Goal: Information Seeking & Learning: Learn about a topic

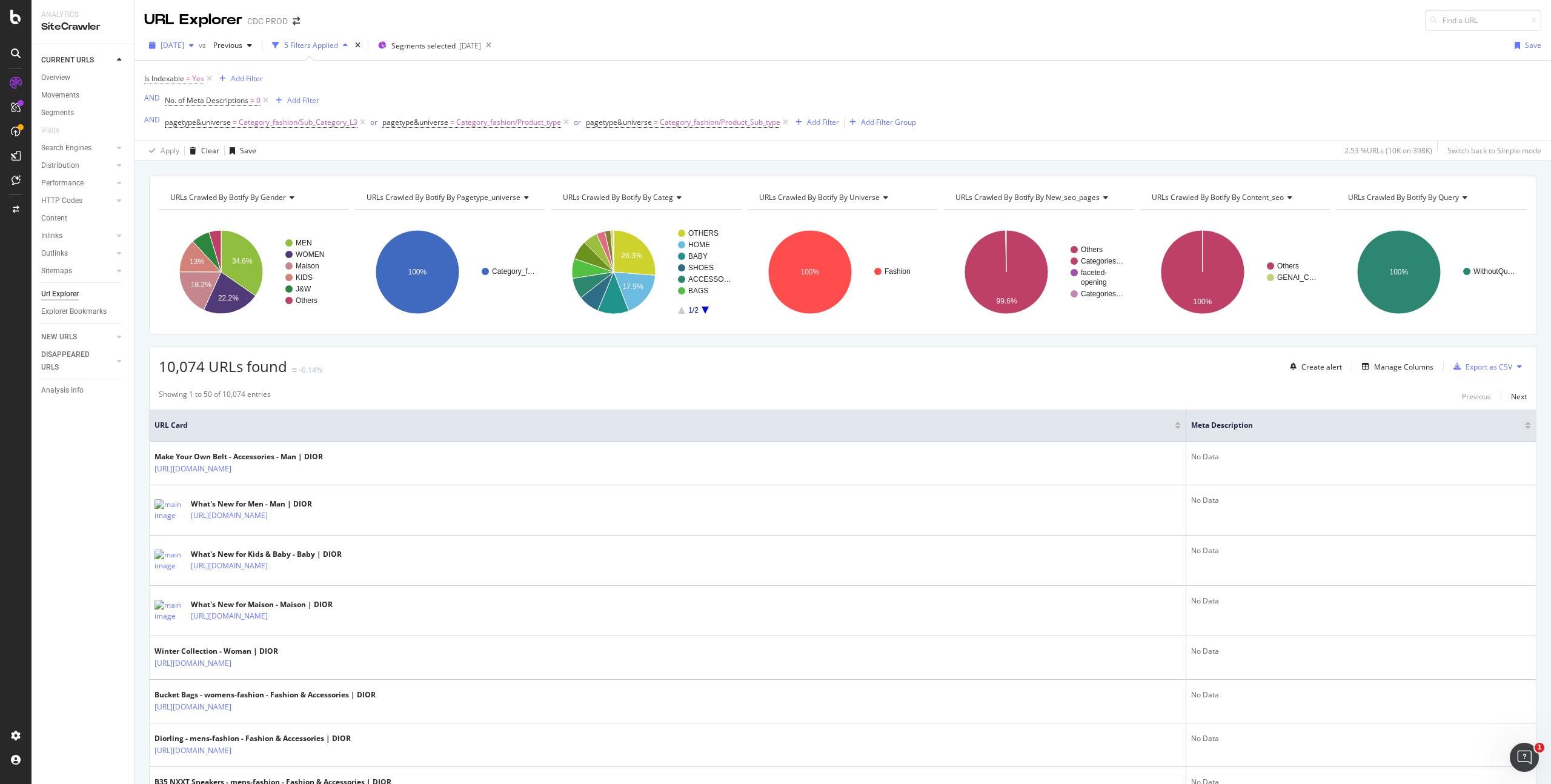
click at [184, 46] on span "[DATE]" at bounding box center [172, 45] width 24 height 11
click at [471, 71] on div "Is Indexable = Yes Add Filter AND No. of Meta Descriptions = 0 Add Filter AND p…" at bounding box center [530, 100] width 772 height 60
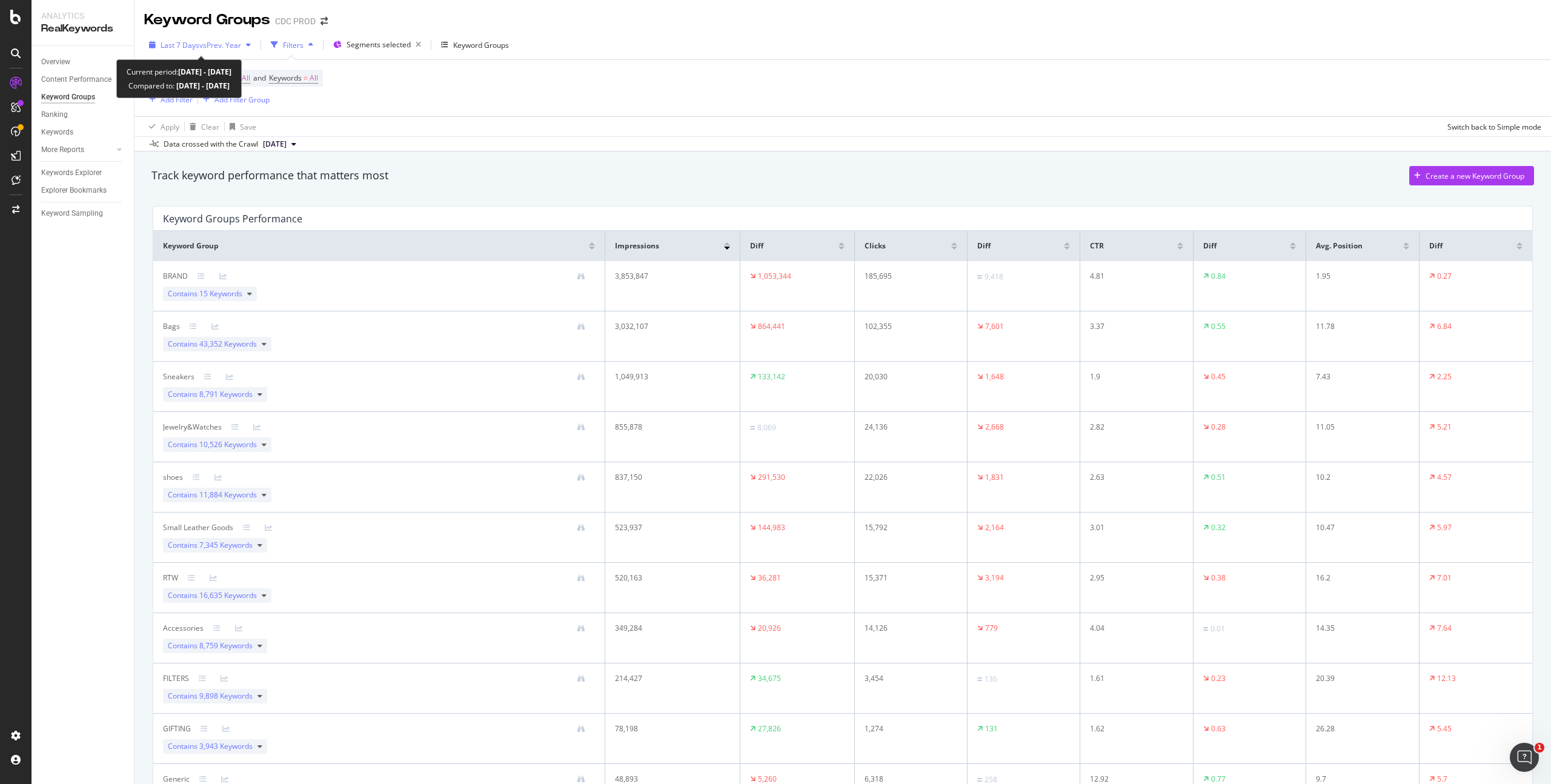
click at [201, 38] on div "Last 7 Days vs Prev. Year" at bounding box center [200, 45] width 111 height 18
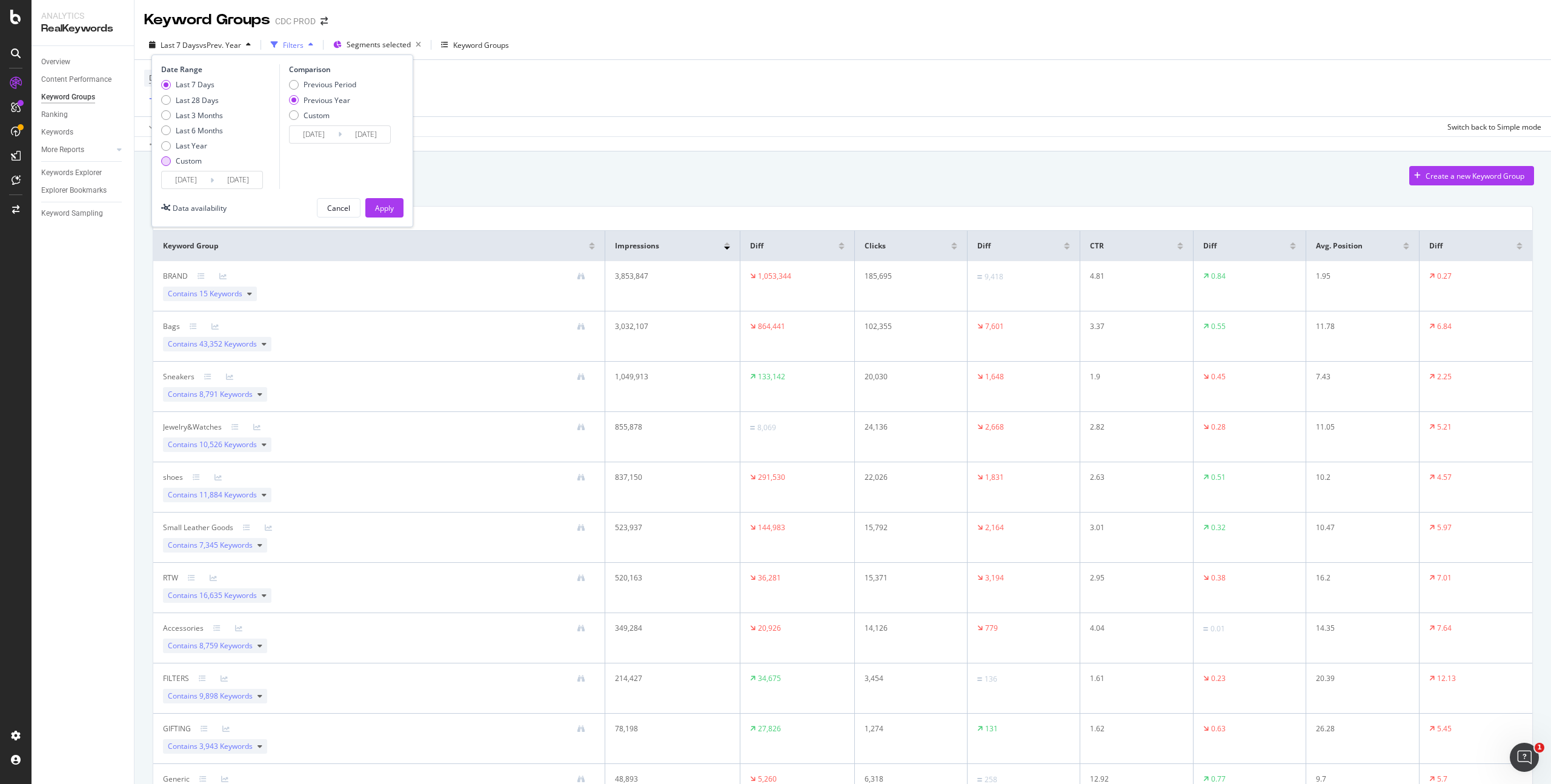
click at [194, 163] on div "Custom" at bounding box center [189, 161] width 26 height 11
type input "[DATE]"
type input "2024/07/27"
click at [201, 179] on input "[DATE]" at bounding box center [185, 180] width 48 height 17
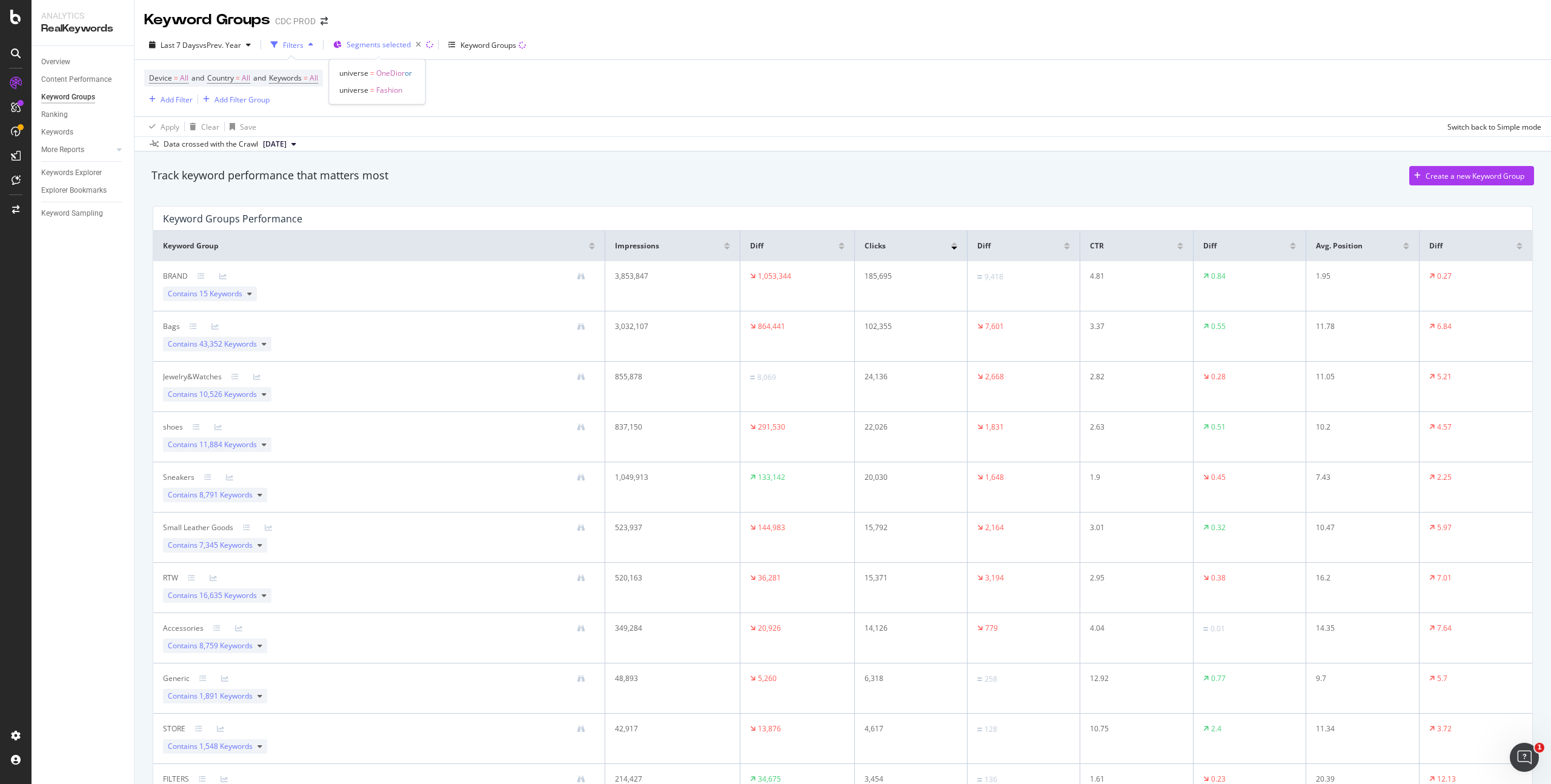
click at [380, 41] on span "Segments selected" at bounding box center [378, 44] width 65 height 11
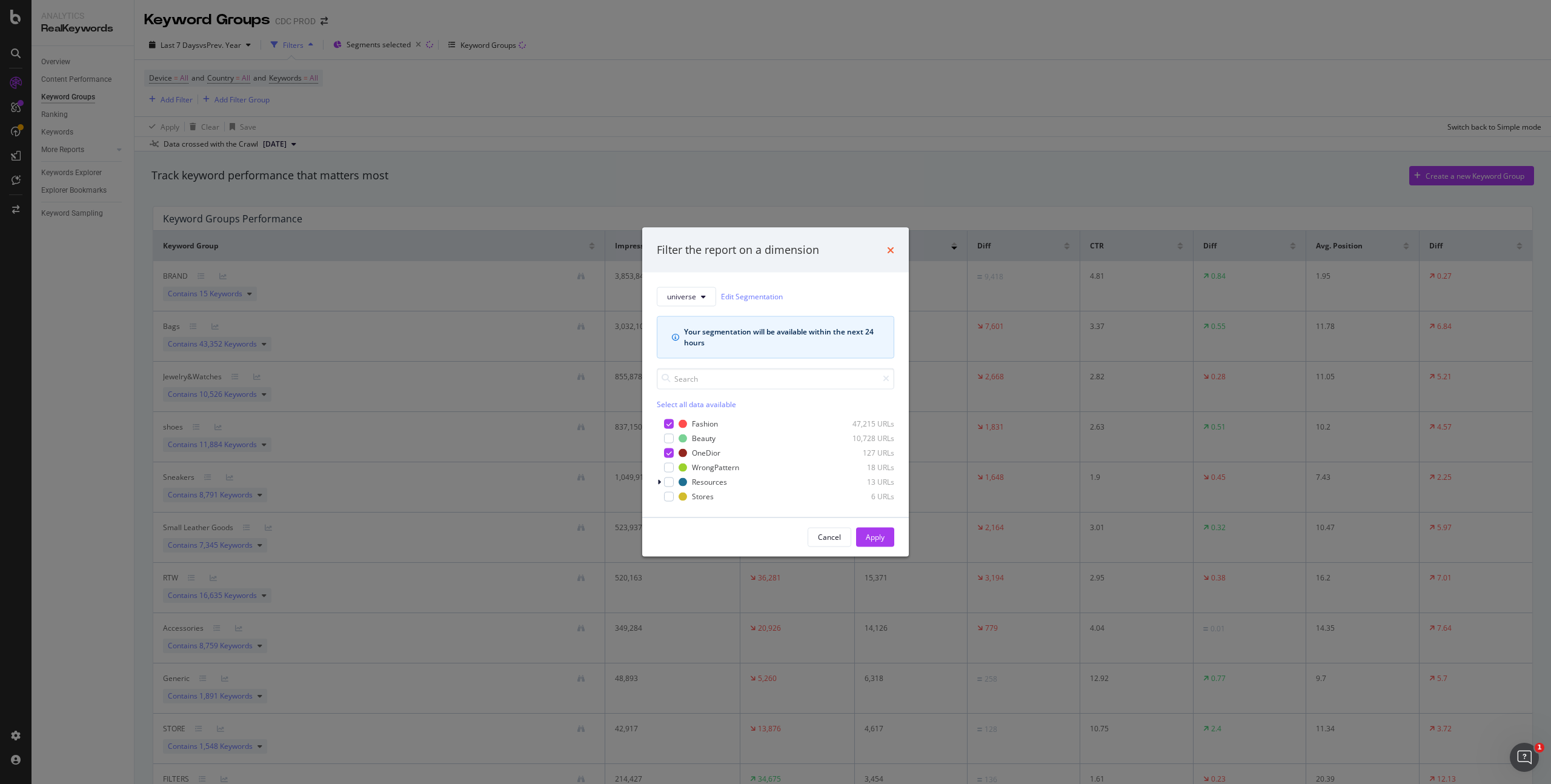
click at [893, 249] on icon "times" at bounding box center [890, 250] width 7 height 10
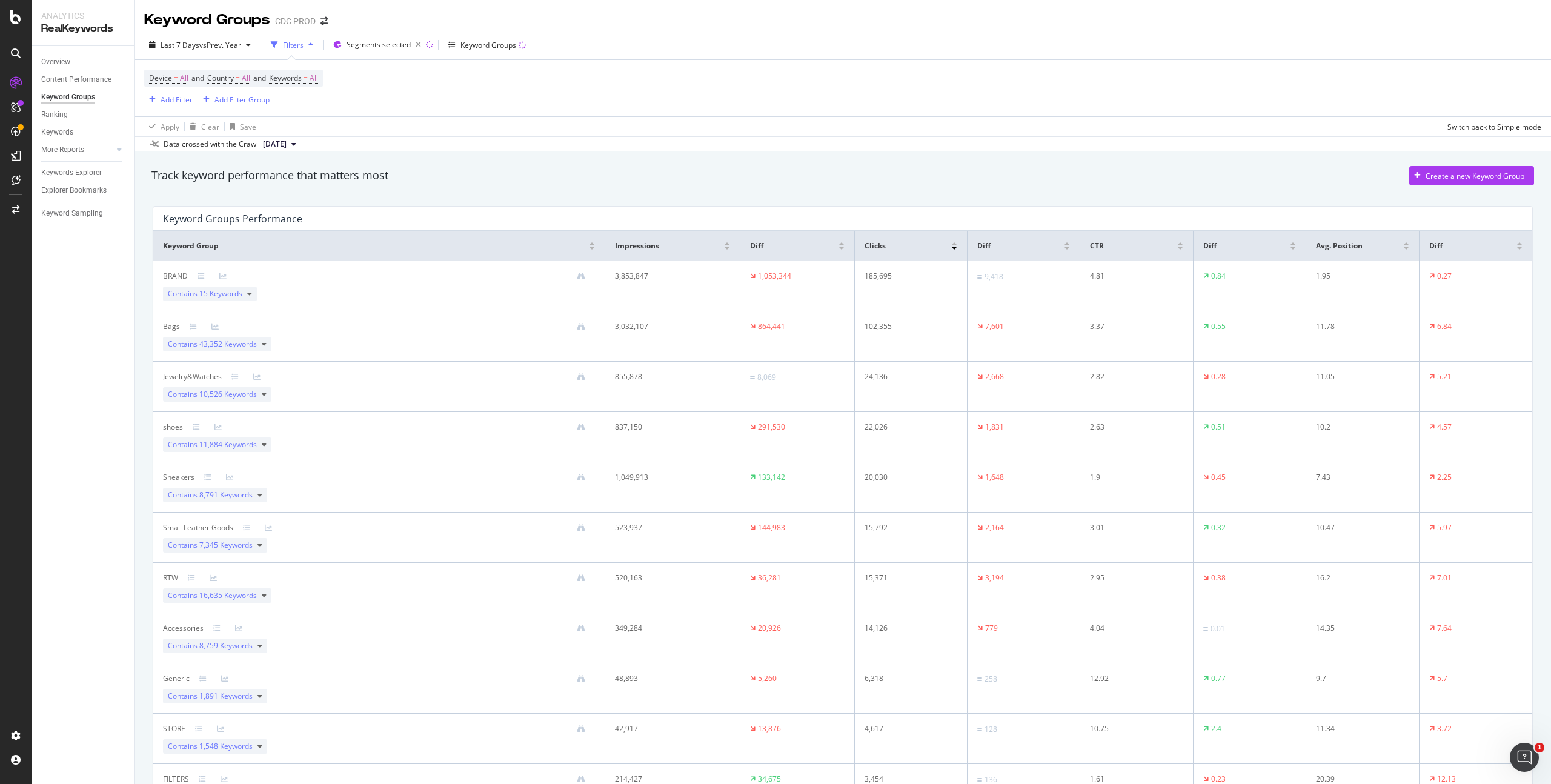
click at [503, 108] on div "Device = All and Country = All and Keywords = All Add Filter Add Filter Group" at bounding box center [843, 87] width 1397 height 56
click at [528, 91] on div "Device = All and Country = All and Keywords = All Add Filter Add Filter Group" at bounding box center [843, 87] width 1397 height 56
click at [200, 46] on span "vs Prev. Year" at bounding box center [220, 45] width 42 height 11
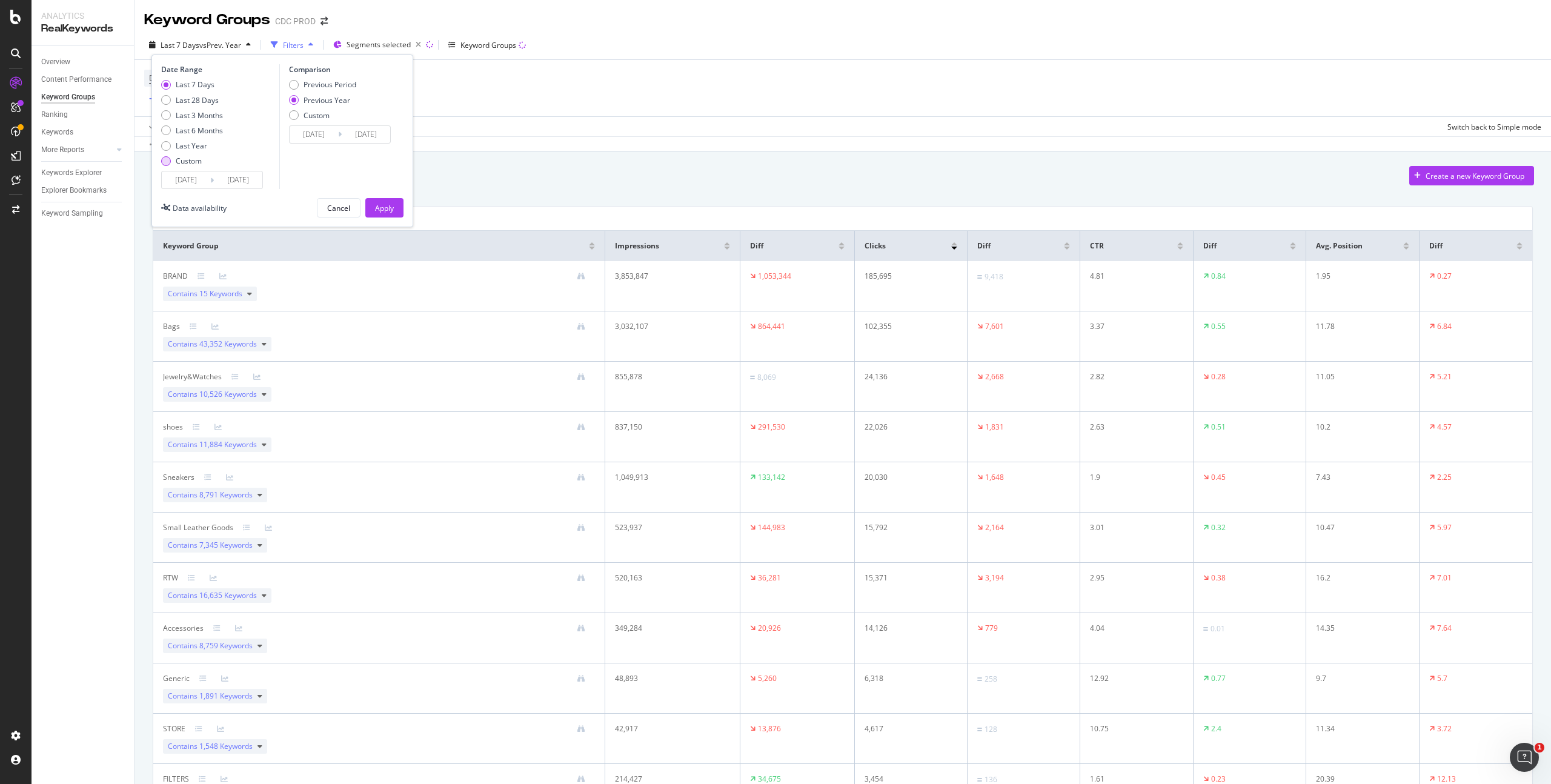
click at [189, 159] on div "Custom" at bounding box center [189, 161] width 26 height 11
type input "[DATE]"
type input "2024/07/27"
click at [194, 183] on input "[DATE]" at bounding box center [185, 180] width 48 height 17
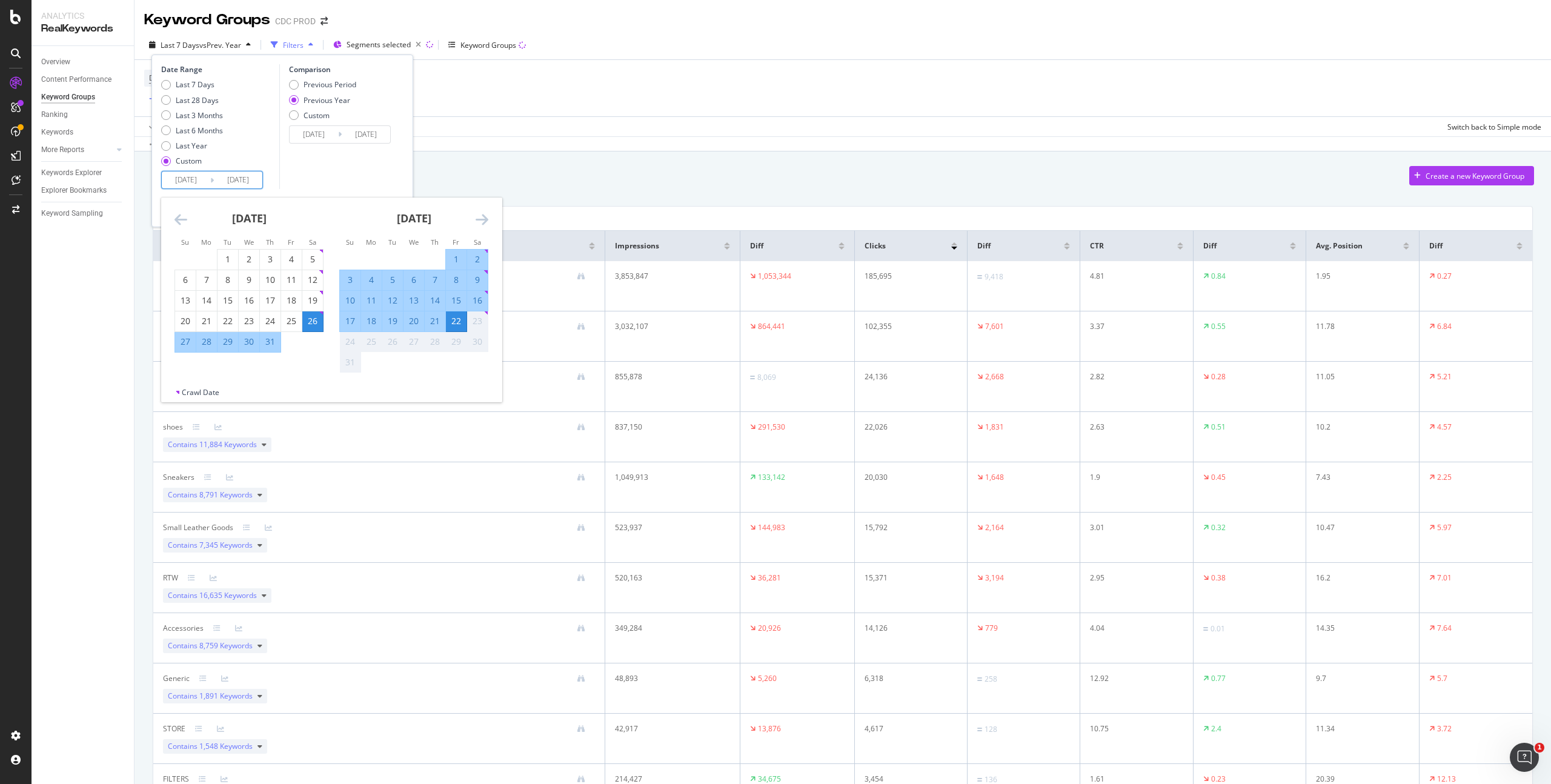
click at [586, 109] on div "Device = All and Country = All and Keywords = All Add Filter Add Filter Group" at bounding box center [843, 87] width 1397 height 56
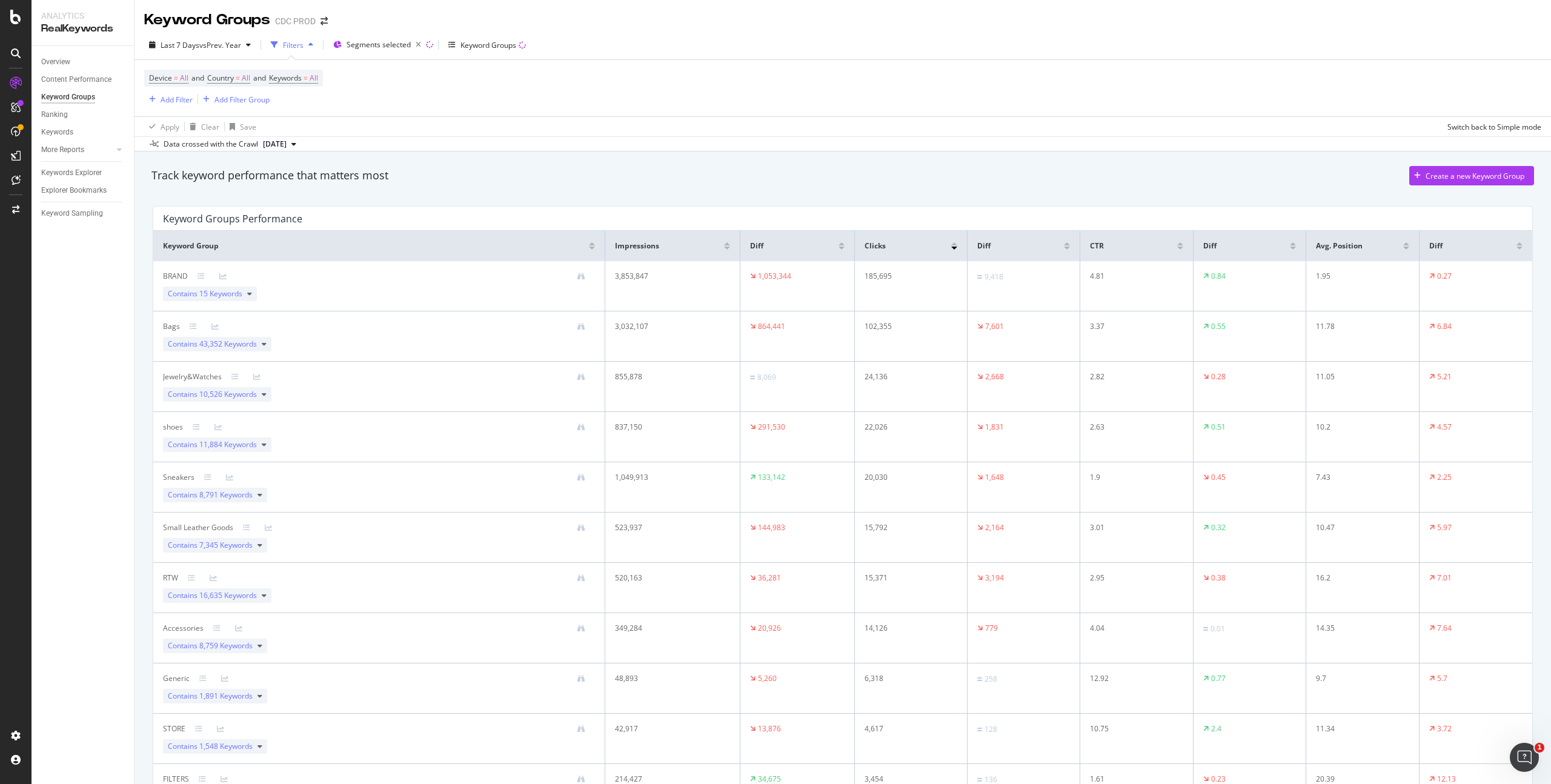
click at [99, 28] on div "RealKeywords" at bounding box center [82, 29] width 83 height 14
click at [65, 24] on div "RealKeywords" at bounding box center [82, 29] width 83 height 14
drag, startPoint x: 59, startPoint y: 18, endPoint x: 7, endPoint y: 18, distance: 52.0
click at [58, 18] on div "Analytics" at bounding box center [82, 16] width 83 height 12
click at [7, 18] on div at bounding box center [16, 17] width 29 height 15
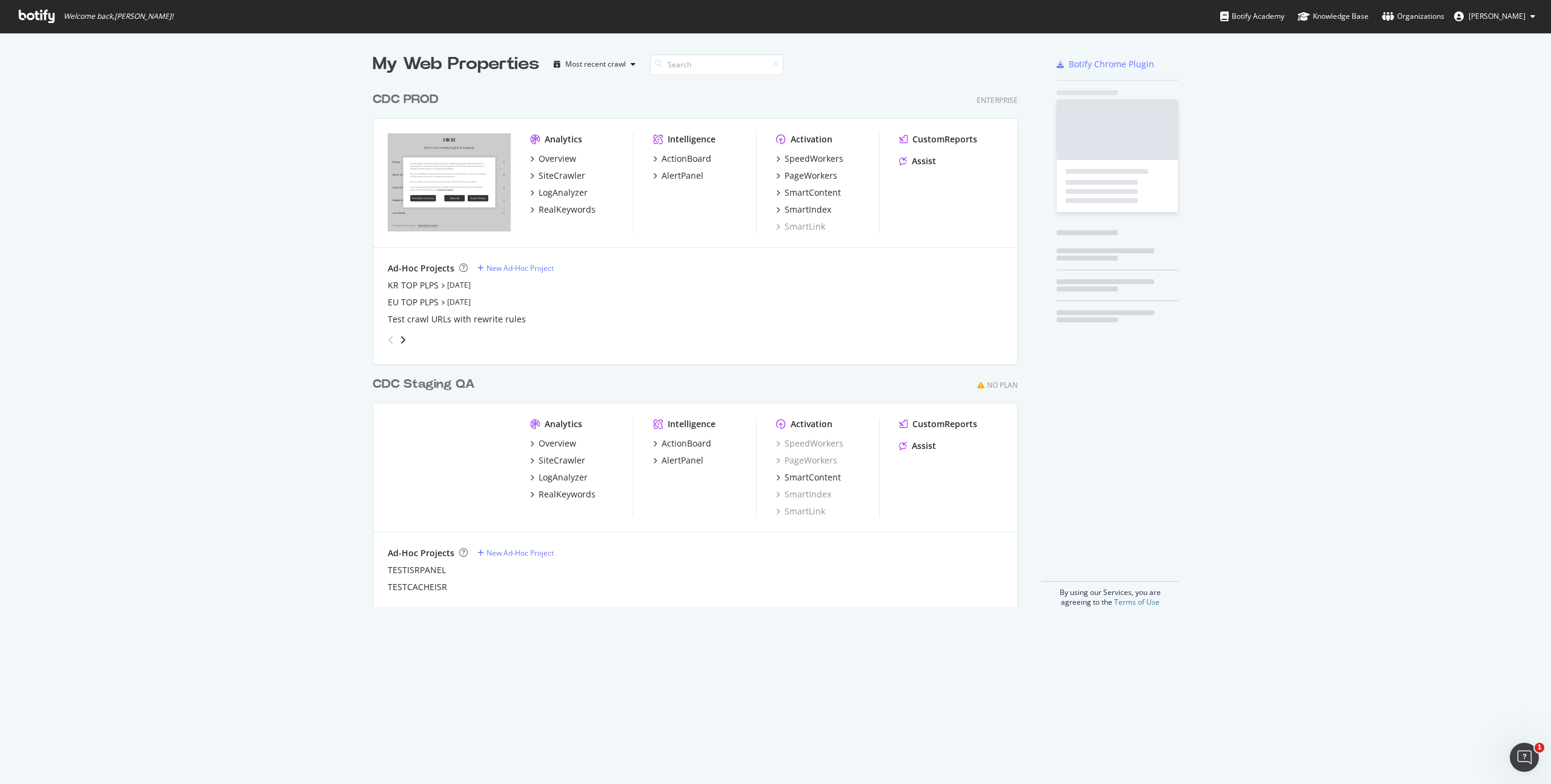
scroll to position [775, 1532]
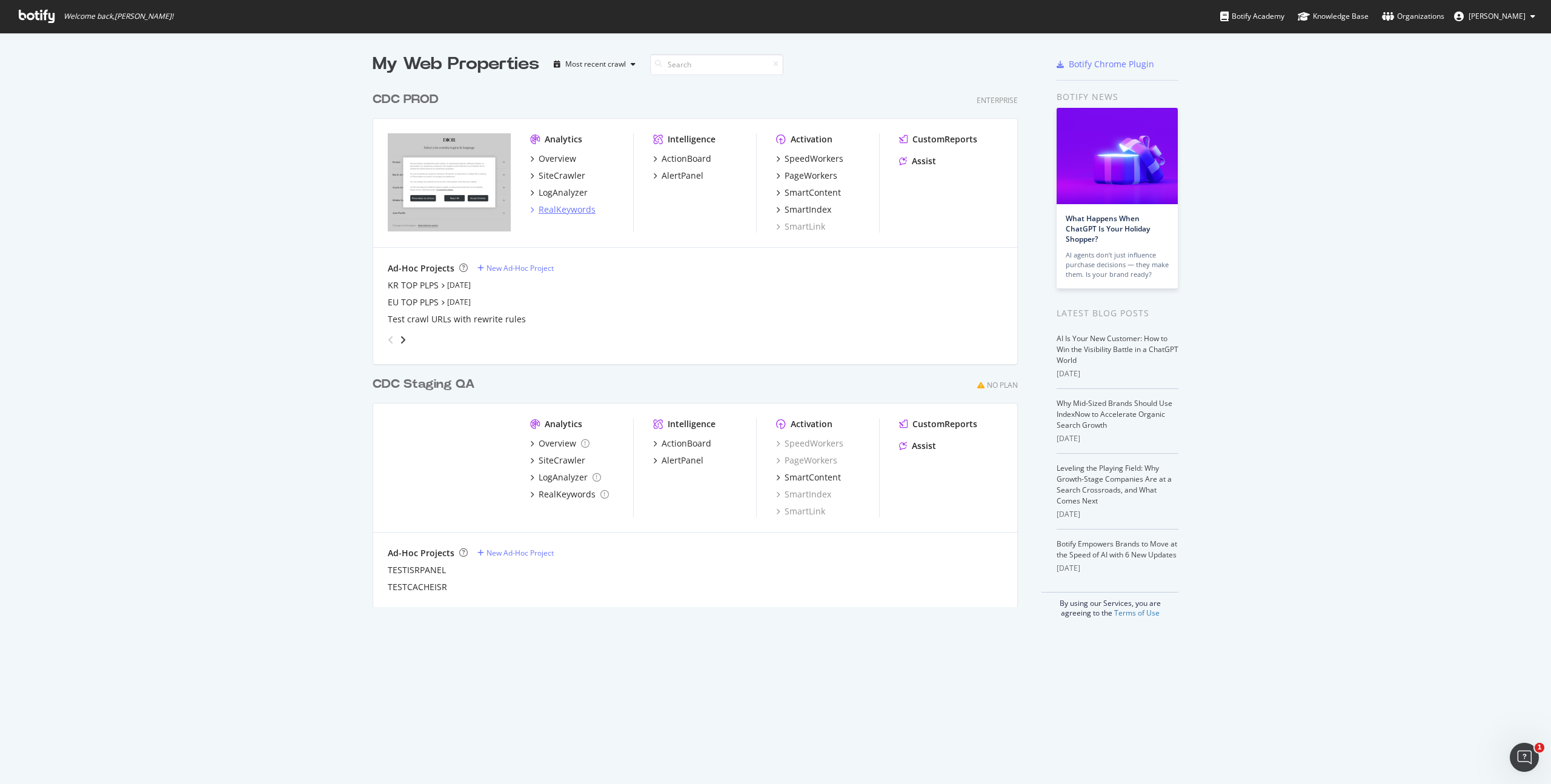
click at [562, 214] on div "RealKeywords" at bounding box center [567, 209] width 57 height 12
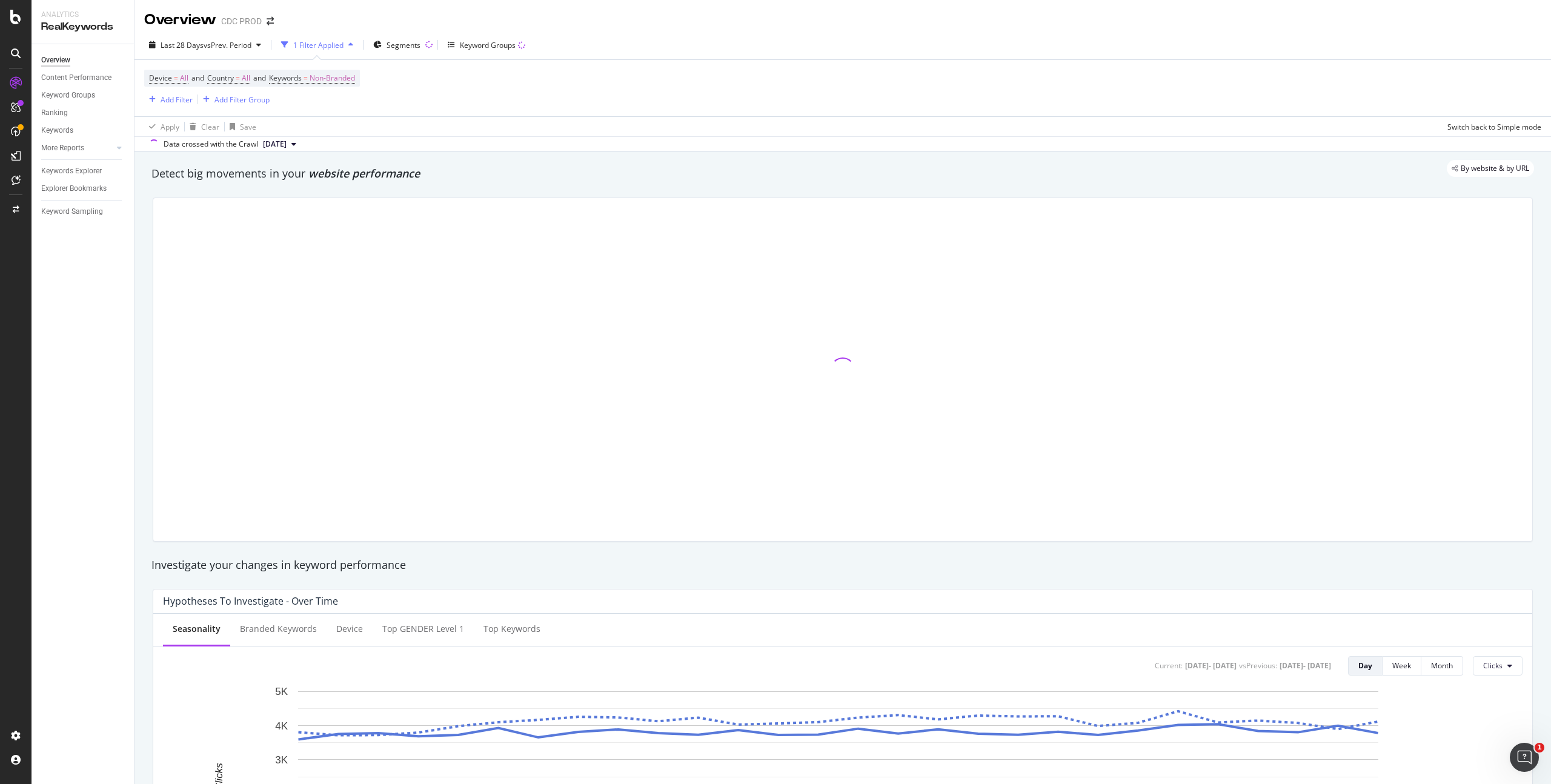
click at [349, 87] on div "Device = All and Country = All and Keywords = Non-Branded Add Filter Add Filter…" at bounding box center [252, 87] width 216 height 37
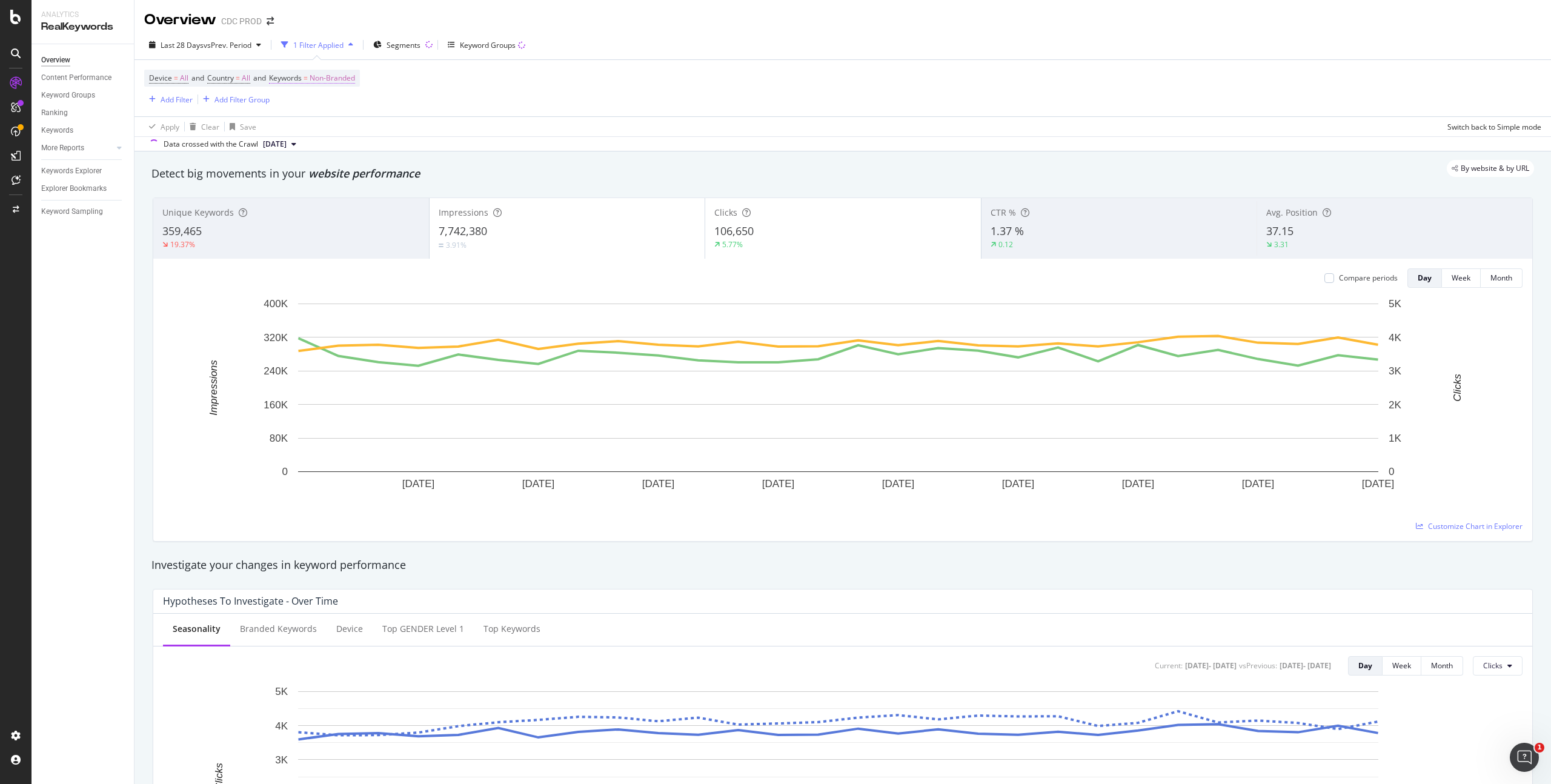
click at [348, 79] on span "Non-Branded" at bounding box center [332, 78] width 46 height 17
click at [313, 100] on div "Non-Branded" at bounding box center [319, 106] width 65 height 18
click at [323, 132] on span "Non-Branded" at bounding box center [358, 131] width 123 height 11
click at [324, 102] on span "Non-Branded" at bounding box center [312, 106] width 51 height 11
click at [314, 197] on span "All" at bounding box center [358, 201] width 123 height 11
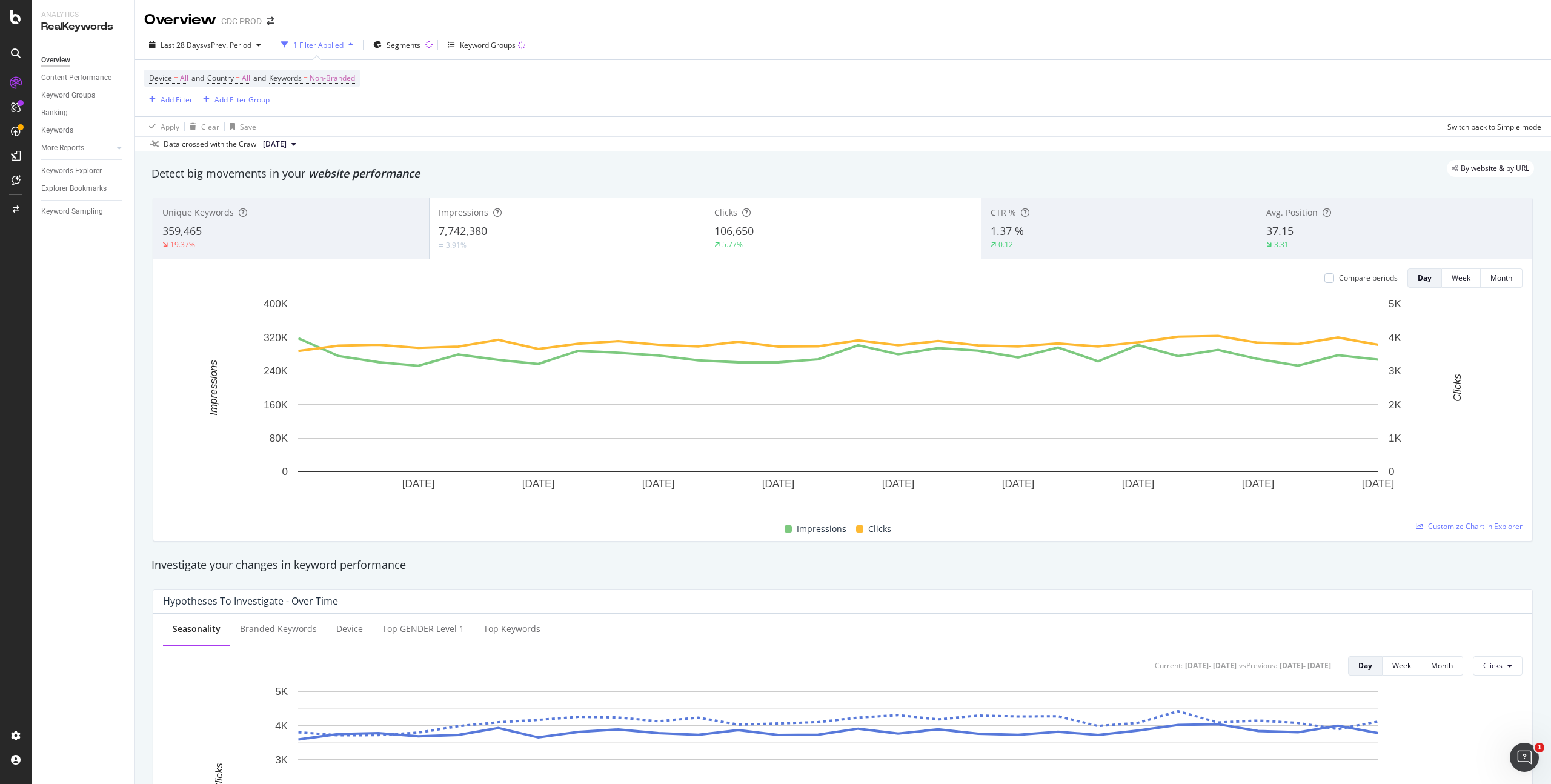
click at [471, 96] on div "Device = All and Country = All and Keywords = Non-Branded Add Filter Add Filter…" at bounding box center [843, 87] width 1397 height 56
click at [335, 75] on span "Non-Branded" at bounding box center [332, 78] width 46 height 17
click at [311, 100] on div "Non-Branded" at bounding box center [319, 106] width 65 height 18
click at [315, 198] on span "All" at bounding box center [358, 201] width 123 height 11
click at [416, 130] on div "Apply" at bounding box center [410, 132] width 19 height 11
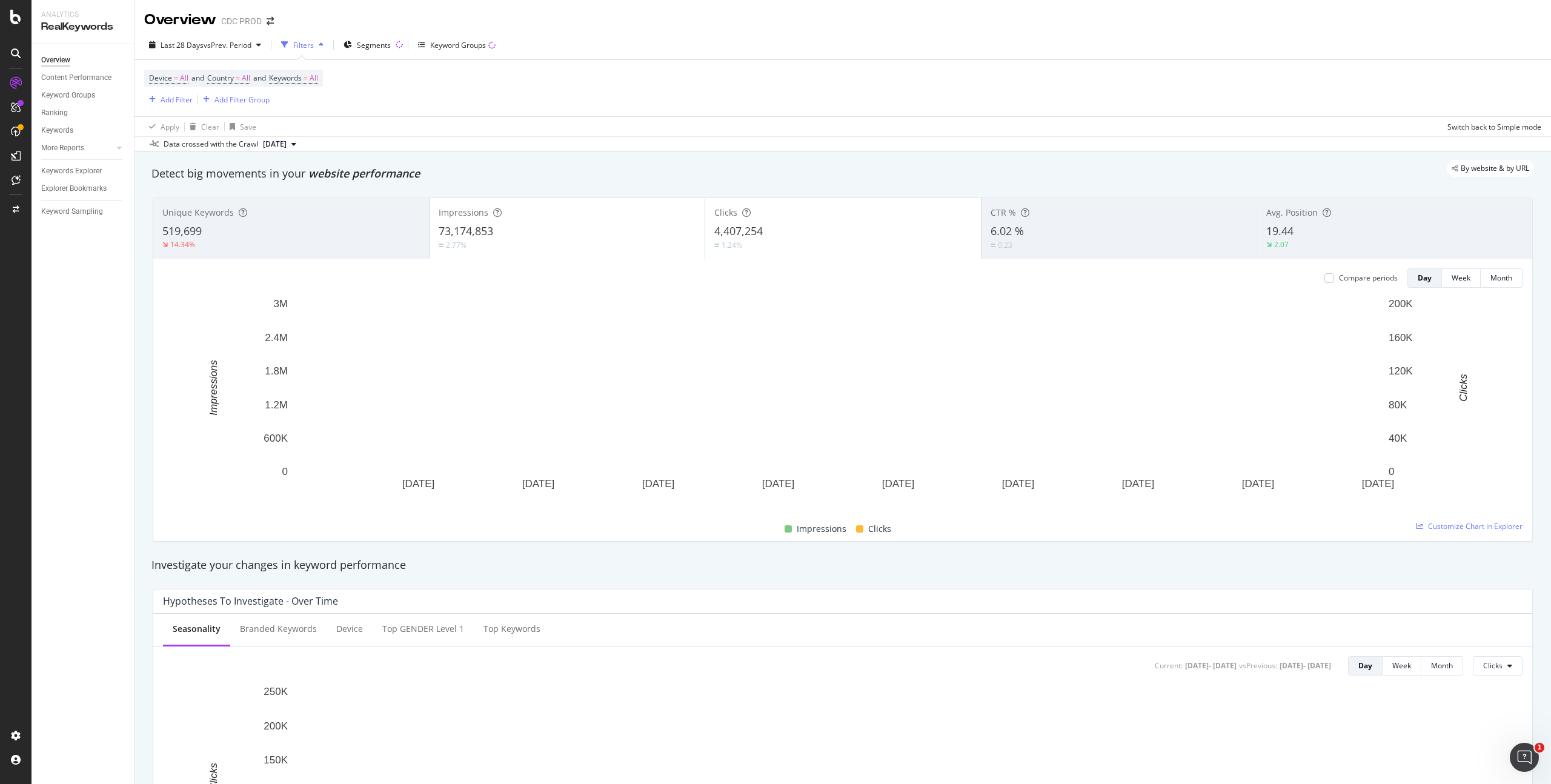
click at [442, 88] on div "Device = All and Country = All and Keywords = All Add Filter Add Filter Group" at bounding box center [843, 87] width 1397 height 56
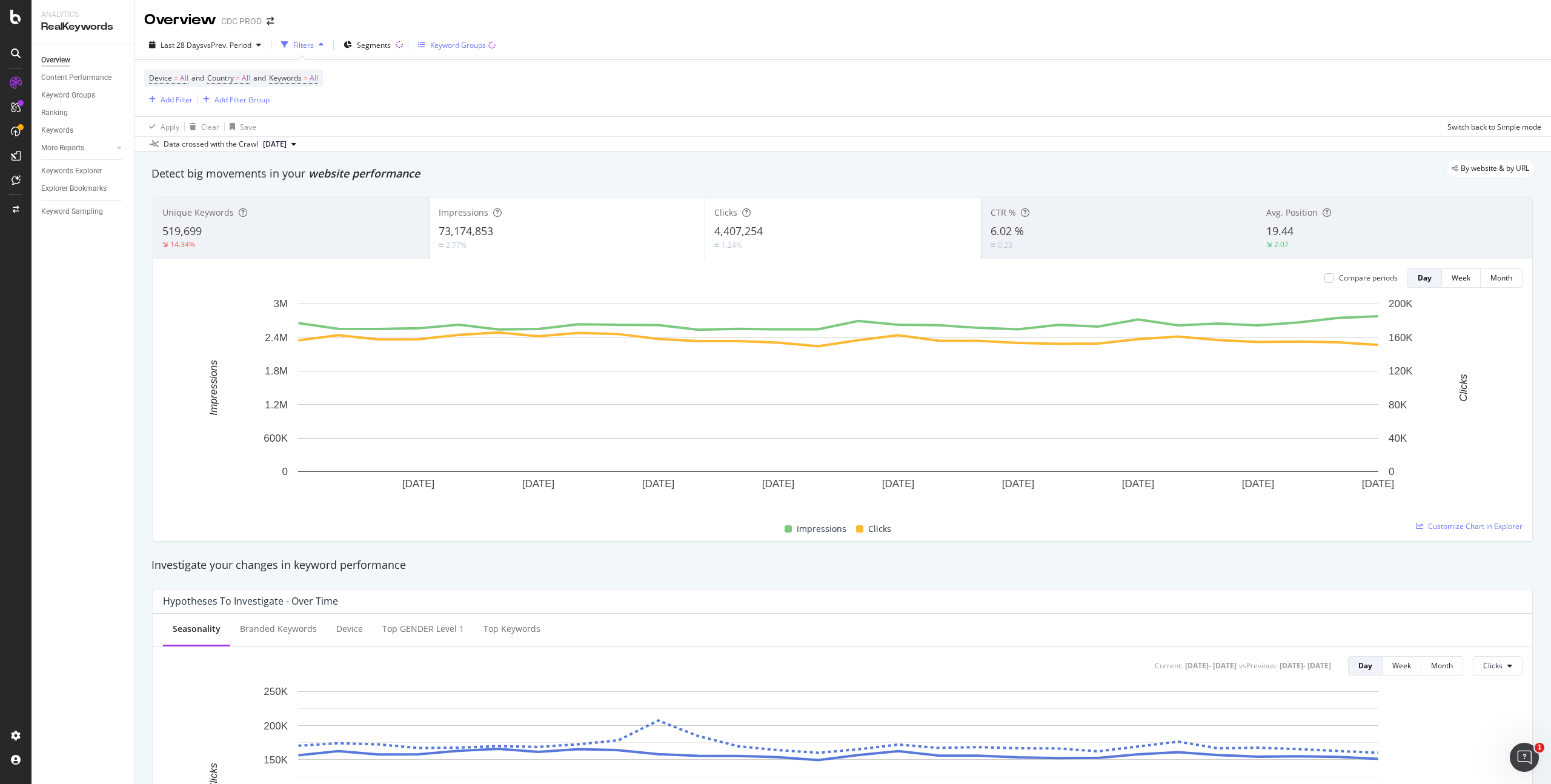
click at [463, 46] on div "Keyword Groups" at bounding box center [458, 45] width 56 height 11
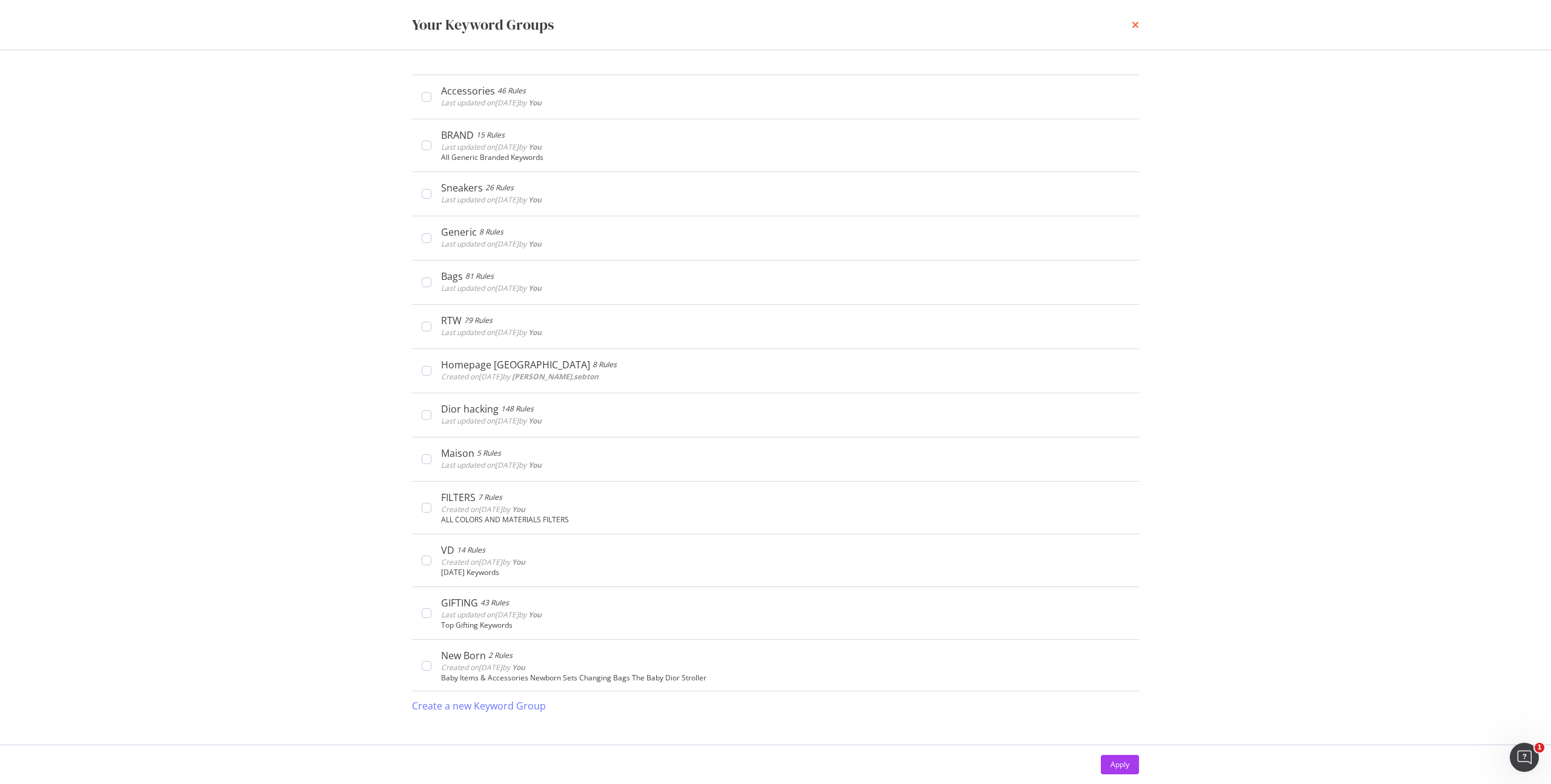
click at [1132, 24] on icon "times" at bounding box center [1134, 24] width 7 height 10
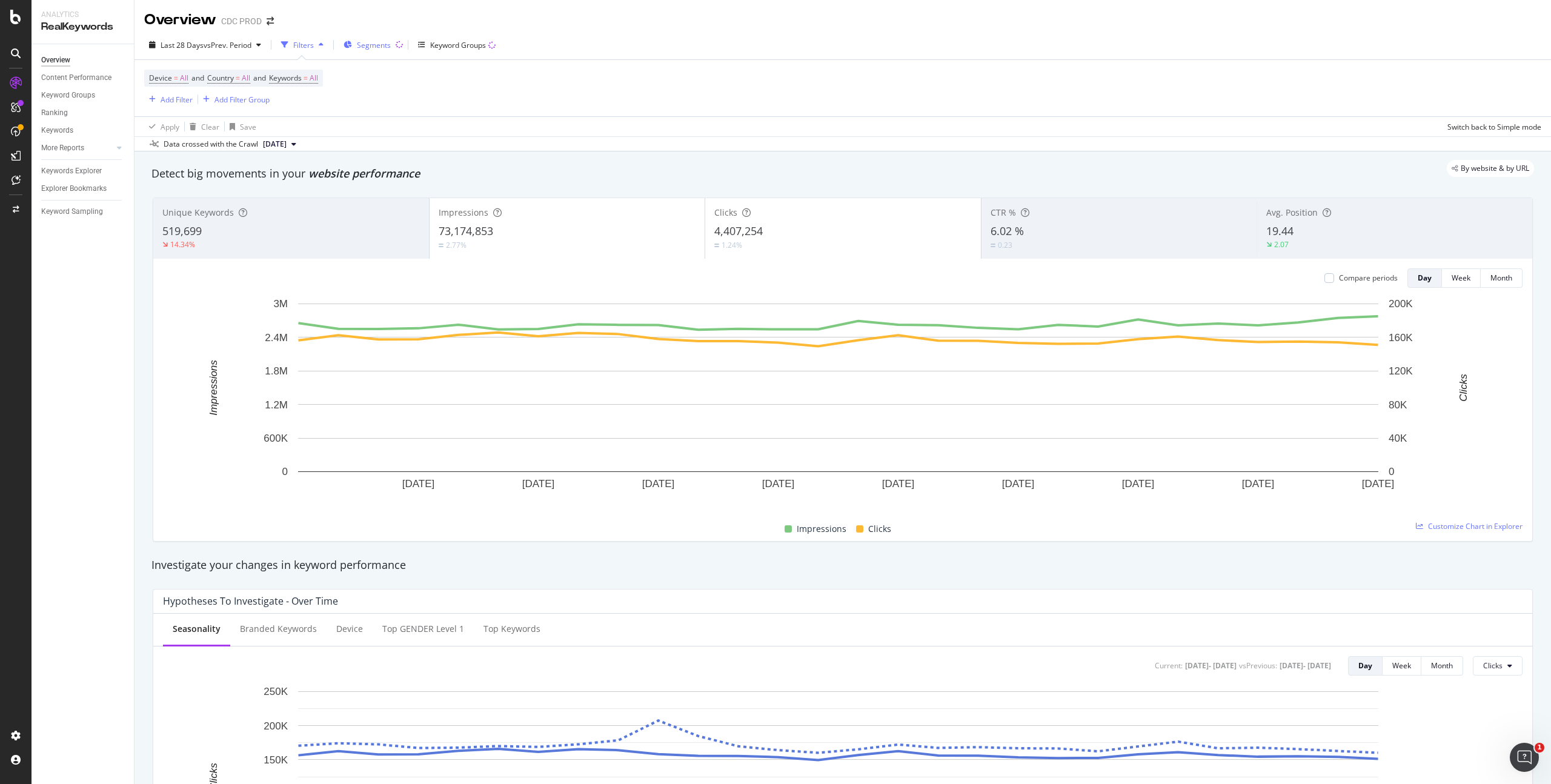
click at [377, 41] on span "Segments" at bounding box center [374, 45] width 34 height 11
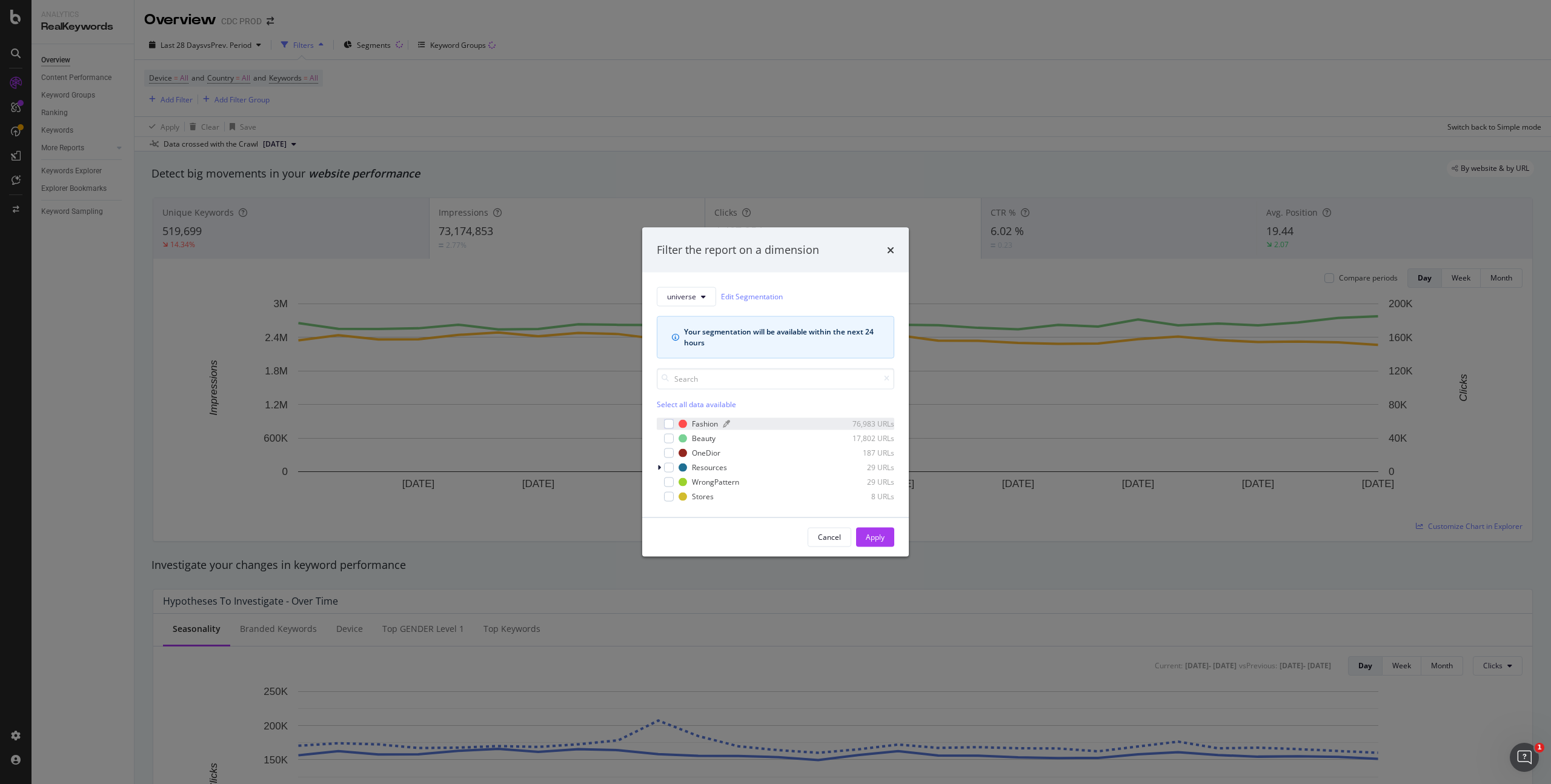
click at [720, 428] on div "Fashion 76,983 URLs" at bounding box center [787, 424] width 216 height 11
click at [707, 454] on div "OneDior" at bounding box center [706, 452] width 29 height 11
click at [878, 538] on div "Apply" at bounding box center [875, 537] width 19 height 11
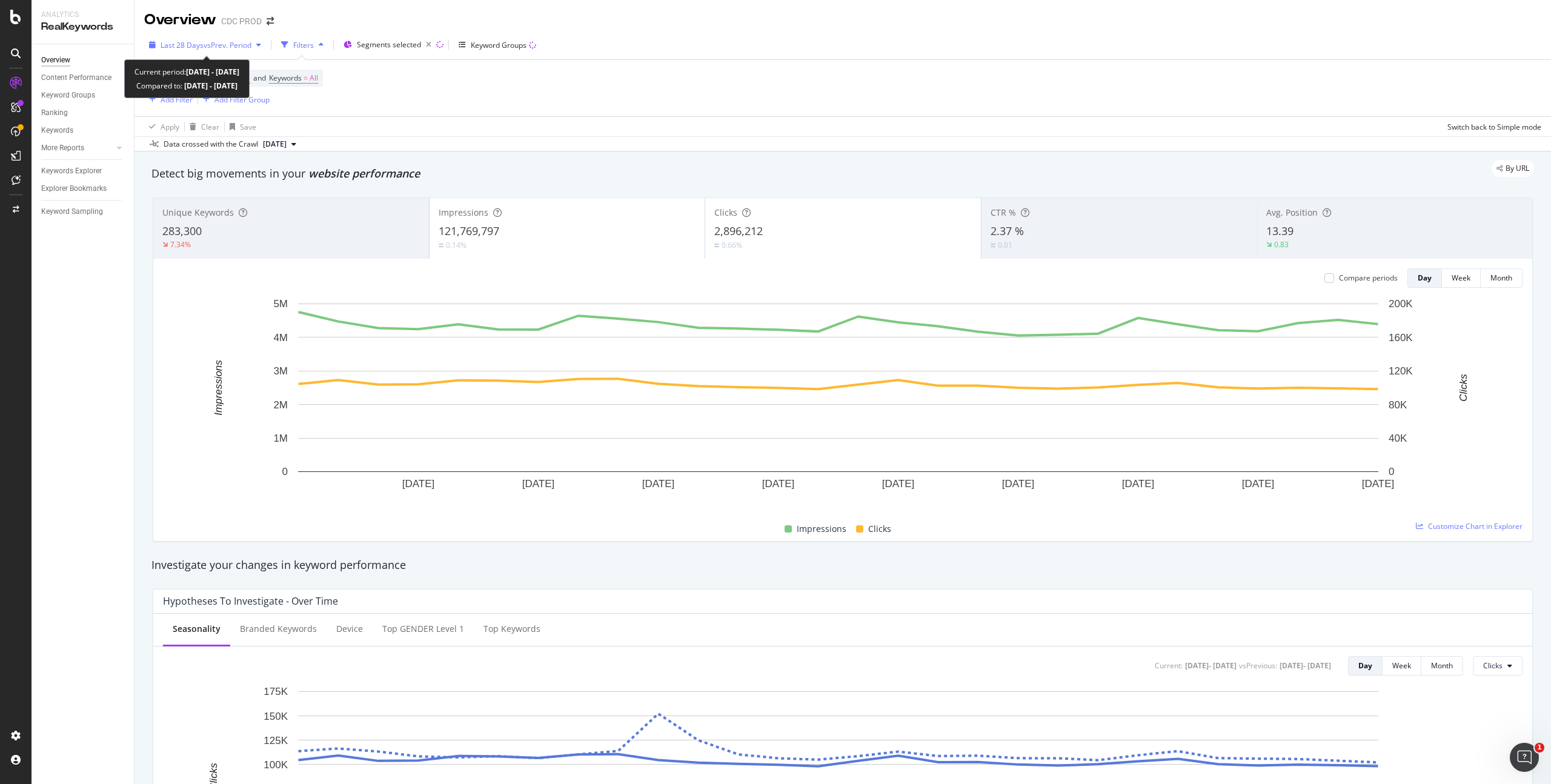
click at [195, 36] on div "Last 28 Days vs Prev. Period" at bounding box center [205, 45] width 122 height 18
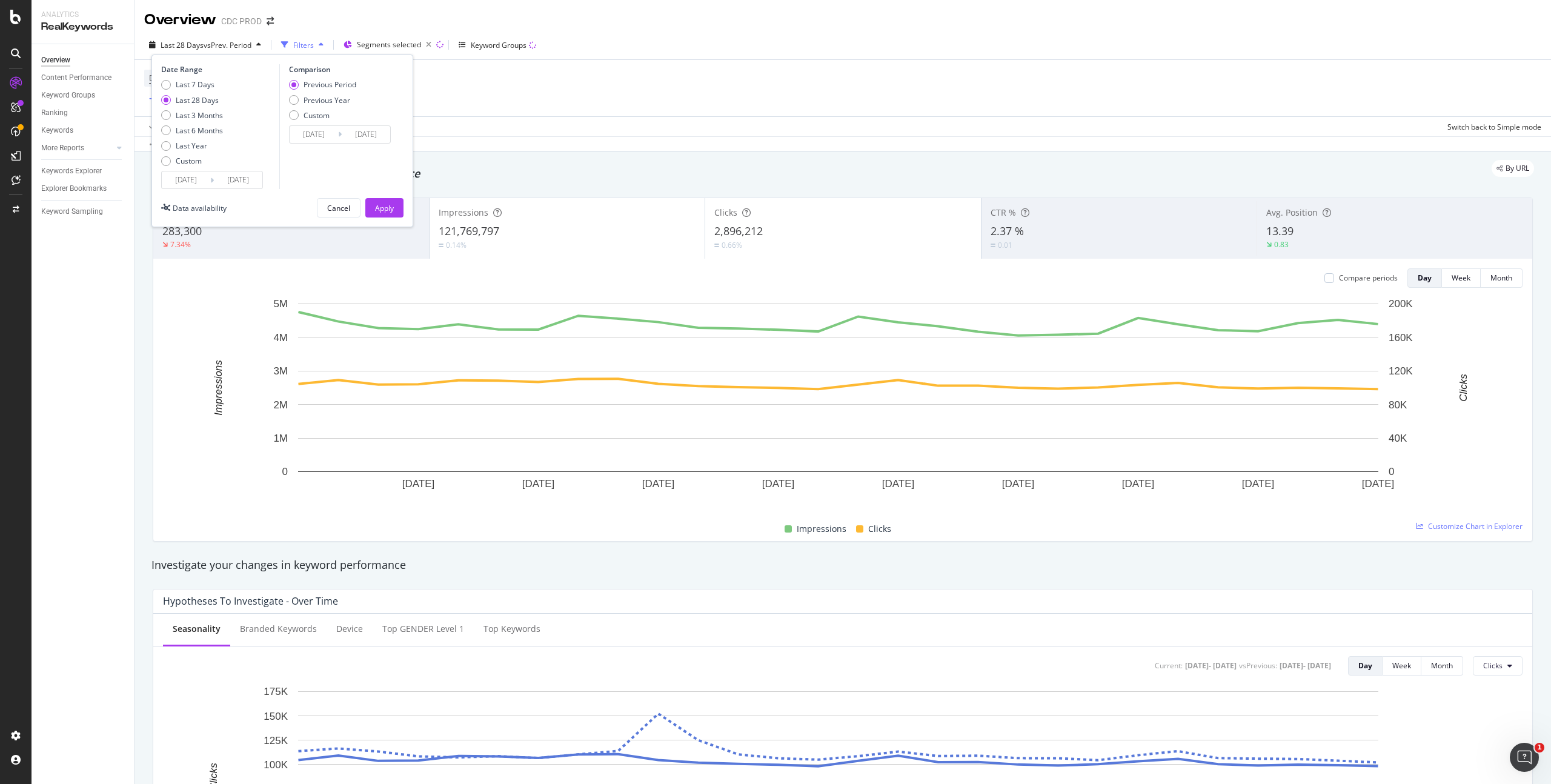
click at [181, 155] on div "Last 7 Days Last 28 Days Last 3 Months Last 6 Months Last Year Custom" at bounding box center [192, 125] width 62 height 91
click at [189, 163] on div "Custom" at bounding box center [189, 161] width 26 height 11
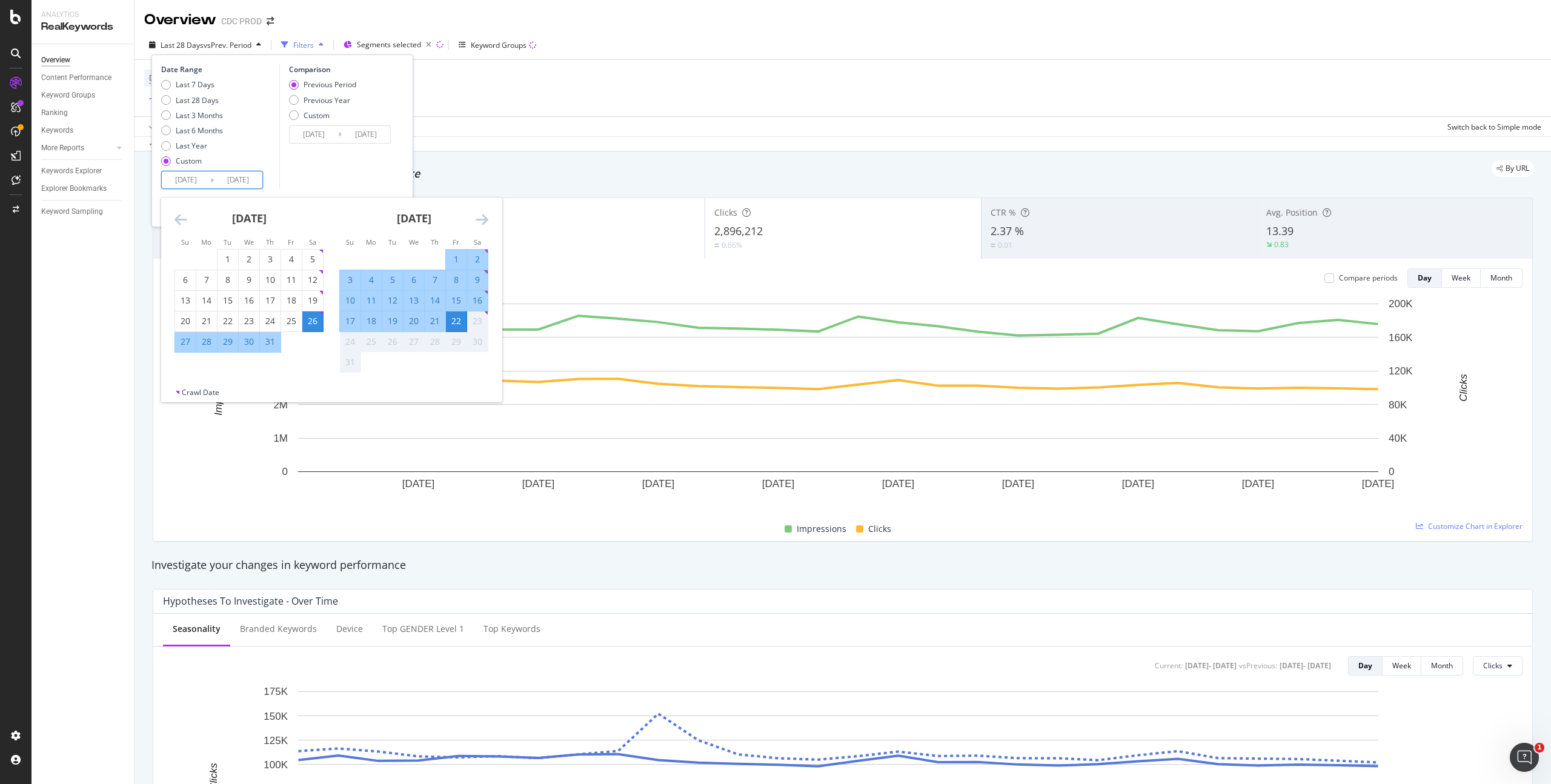
click at [205, 187] on input "[DATE]" at bounding box center [185, 180] width 48 height 17
click at [477, 301] on div "16" at bounding box center [477, 300] width 20 height 12
type input "[DATE]"
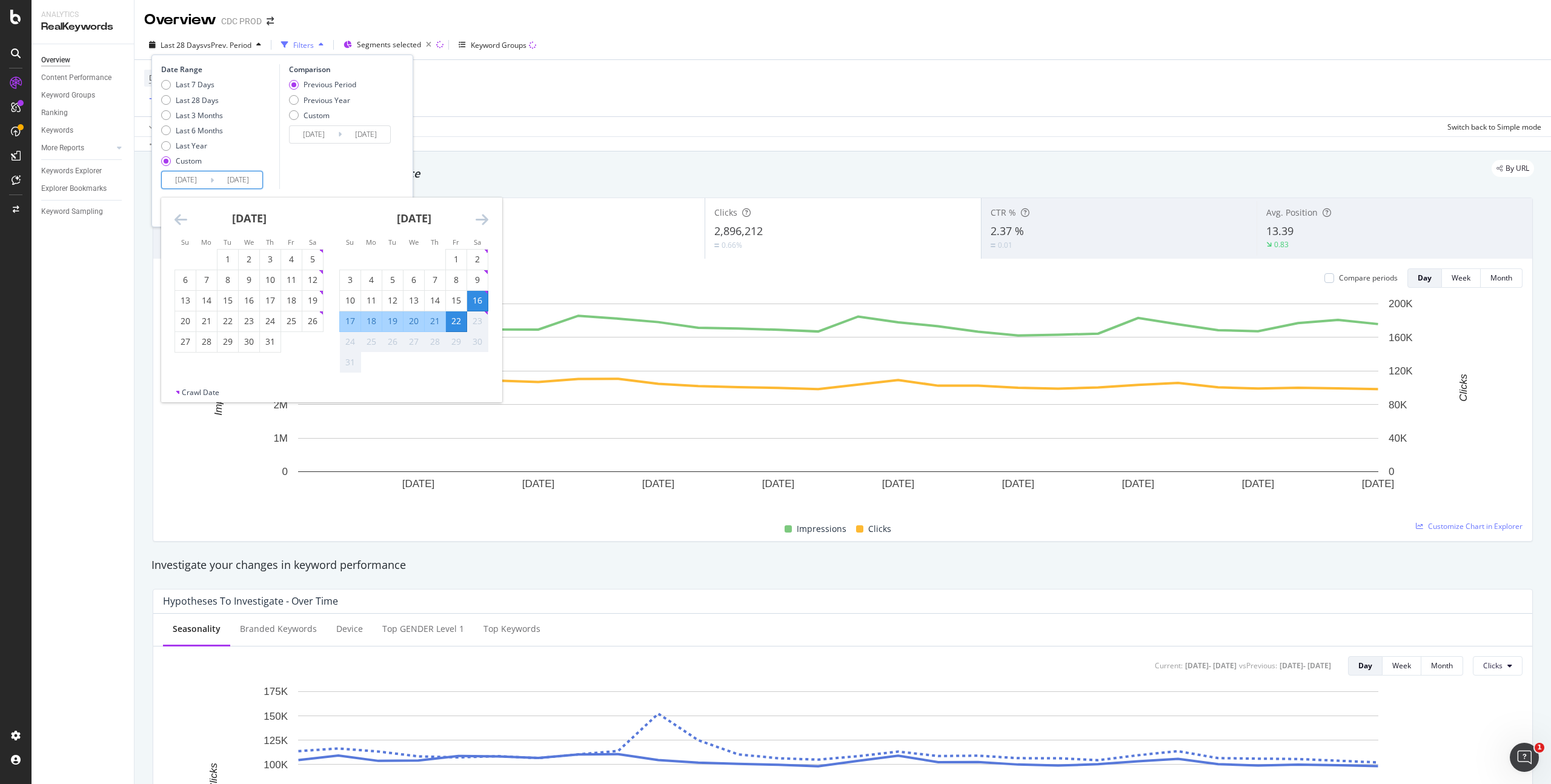
click at [457, 324] on div "22" at bounding box center [456, 321] width 20 height 12
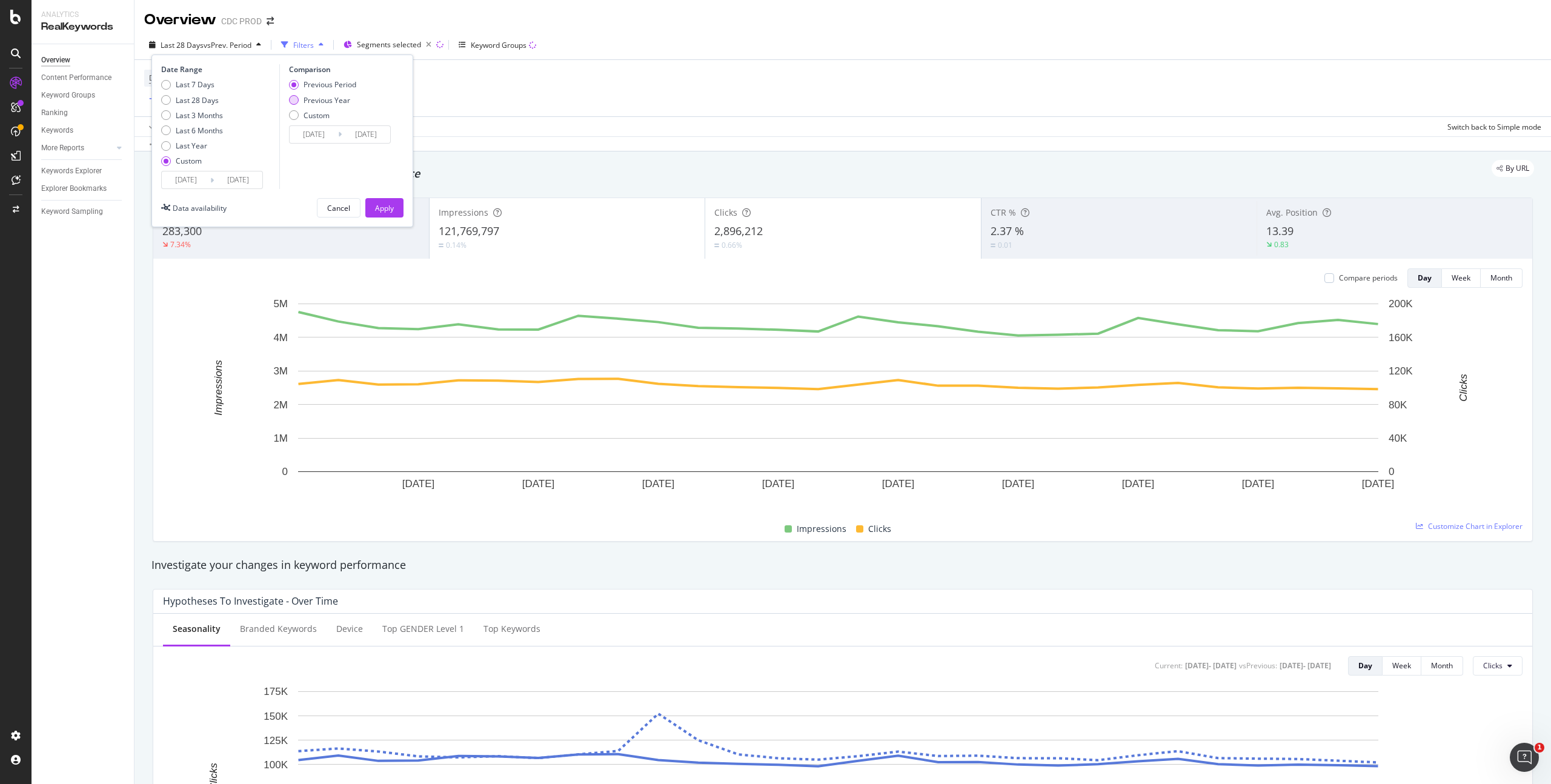
click at [328, 98] on div "Previous Year" at bounding box center [327, 100] width 47 height 11
type input "[DATE]"
click at [376, 209] on div "Apply" at bounding box center [384, 207] width 19 height 11
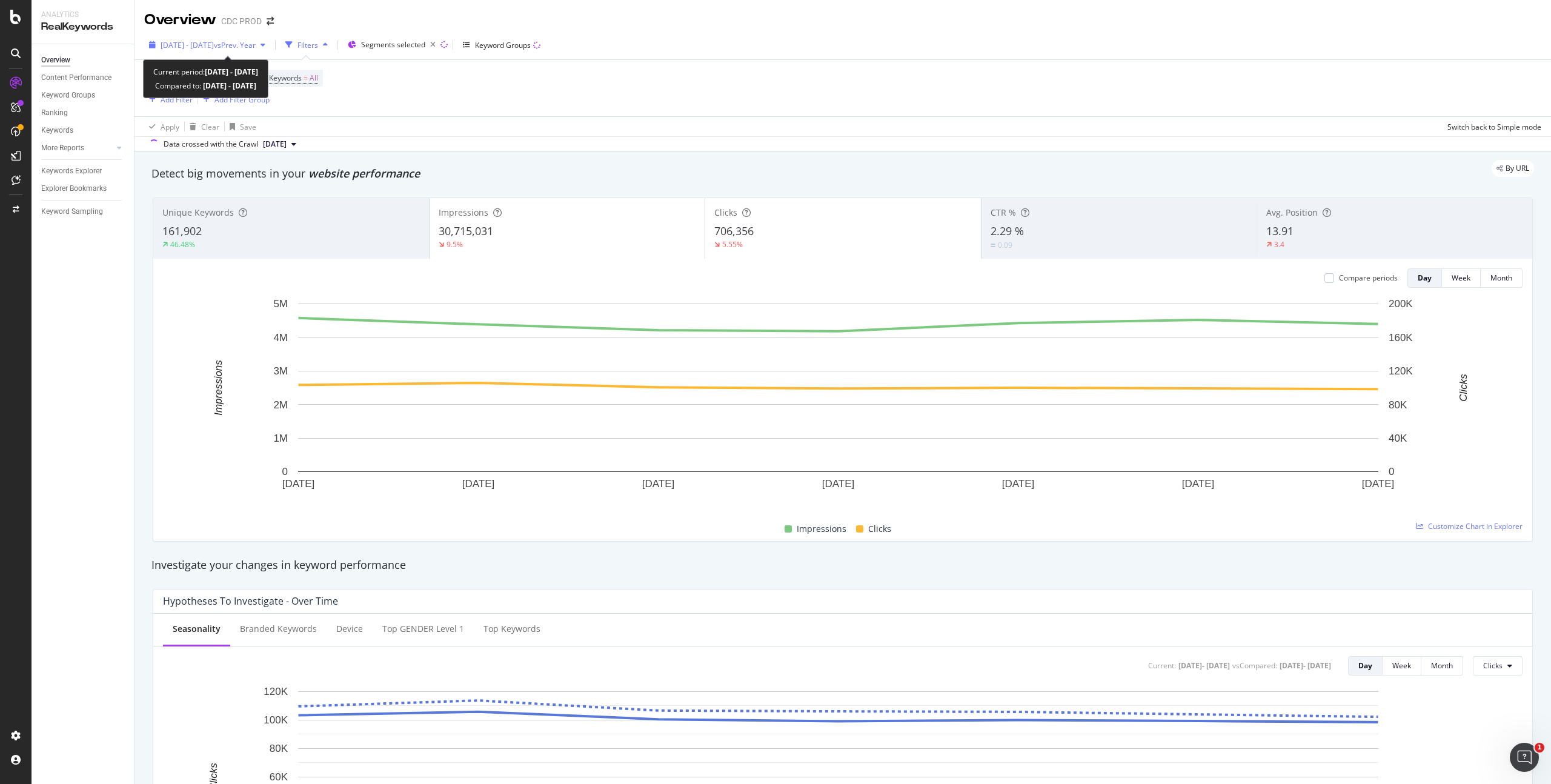
click at [203, 47] on span "[DATE] - [DATE]" at bounding box center [187, 45] width 53 height 11
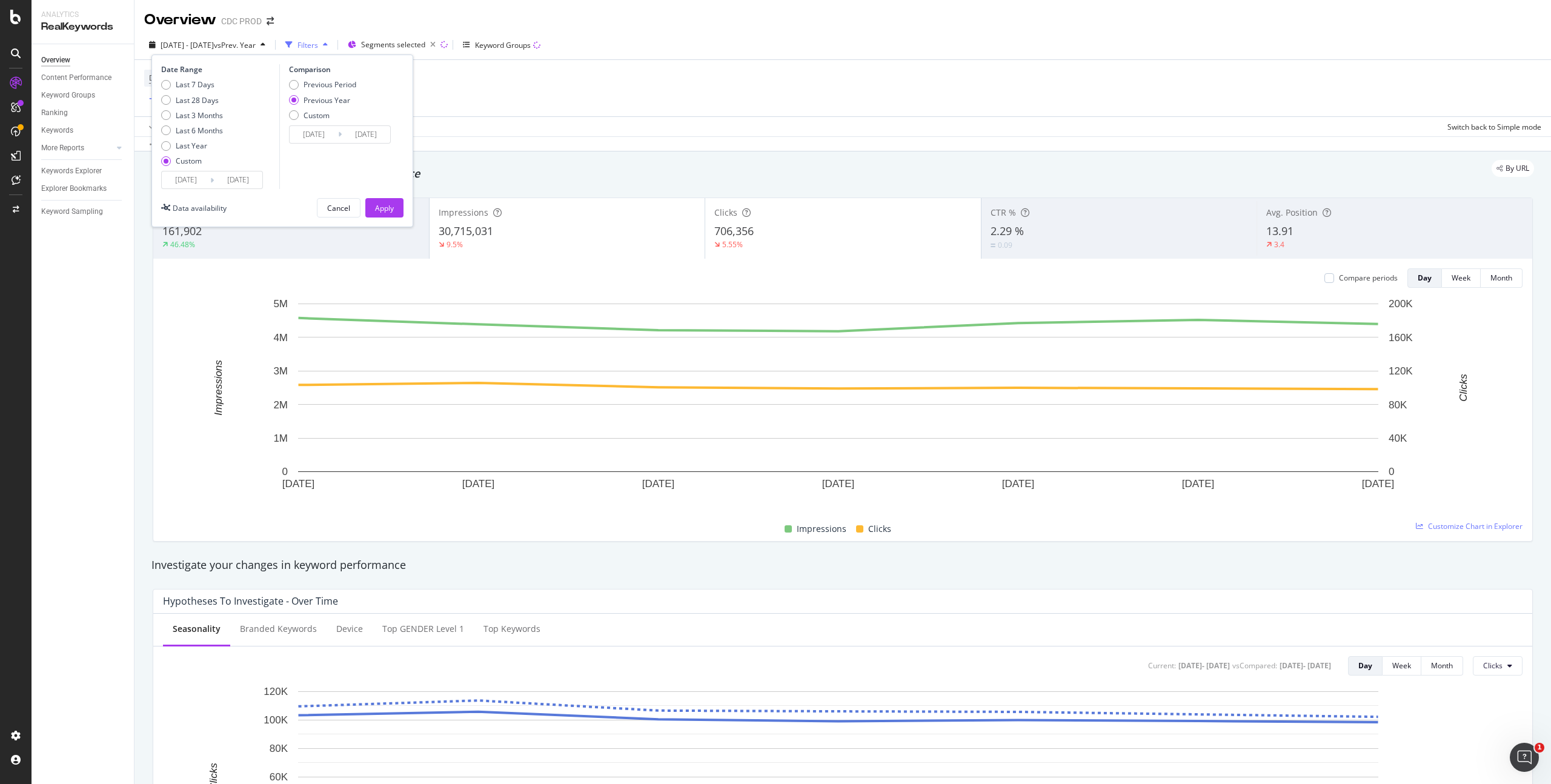
click at [206, 175] on input "[DATE]" at bounding box center [185, 180] width 48 height 17
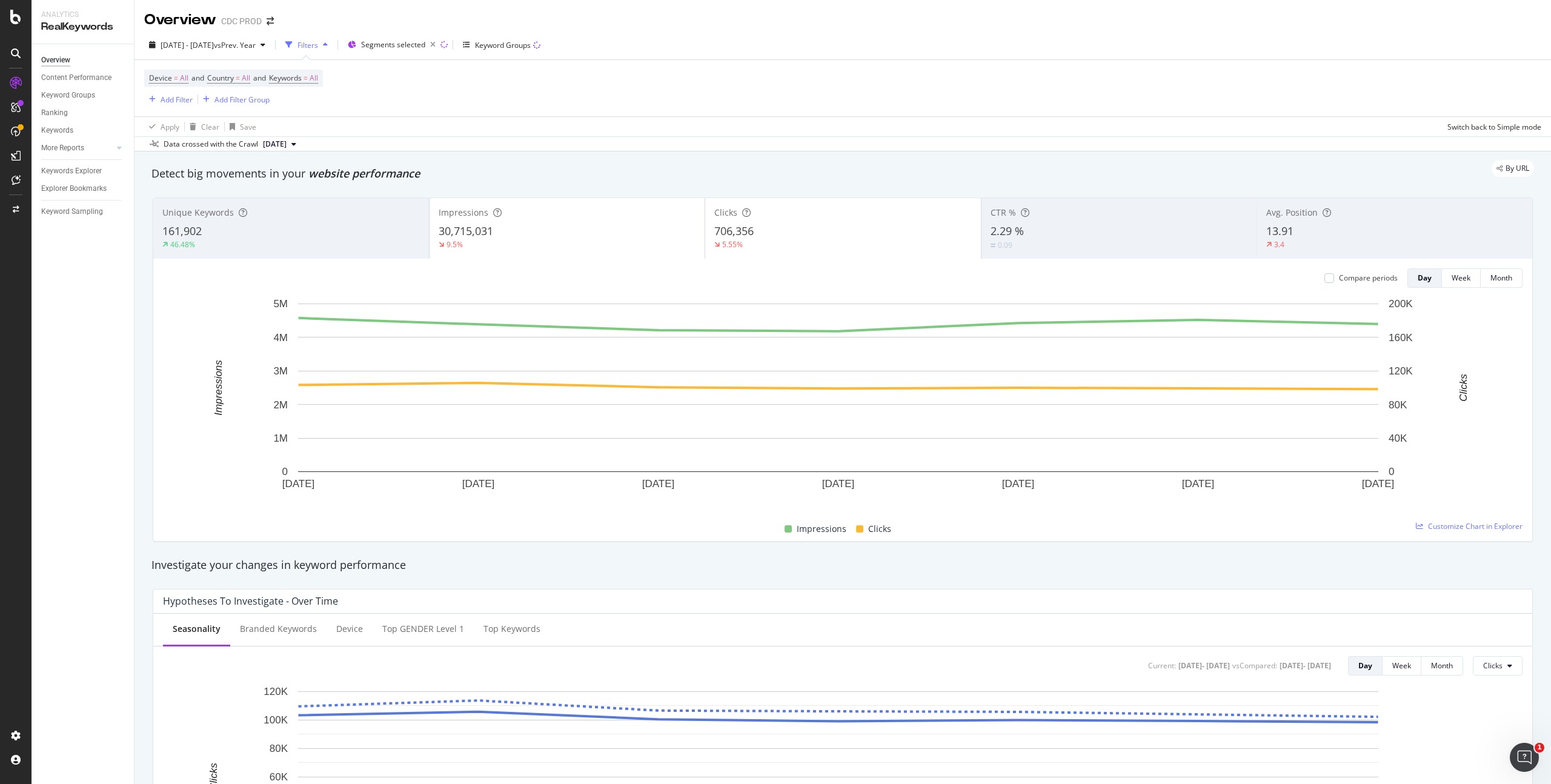
click at [74, 26] on div "RealKeywords" at bounding box center [82, 26] width 83 height 14
click at [13, 15] on icon at bounding box center [16, 17] width 11 height 15
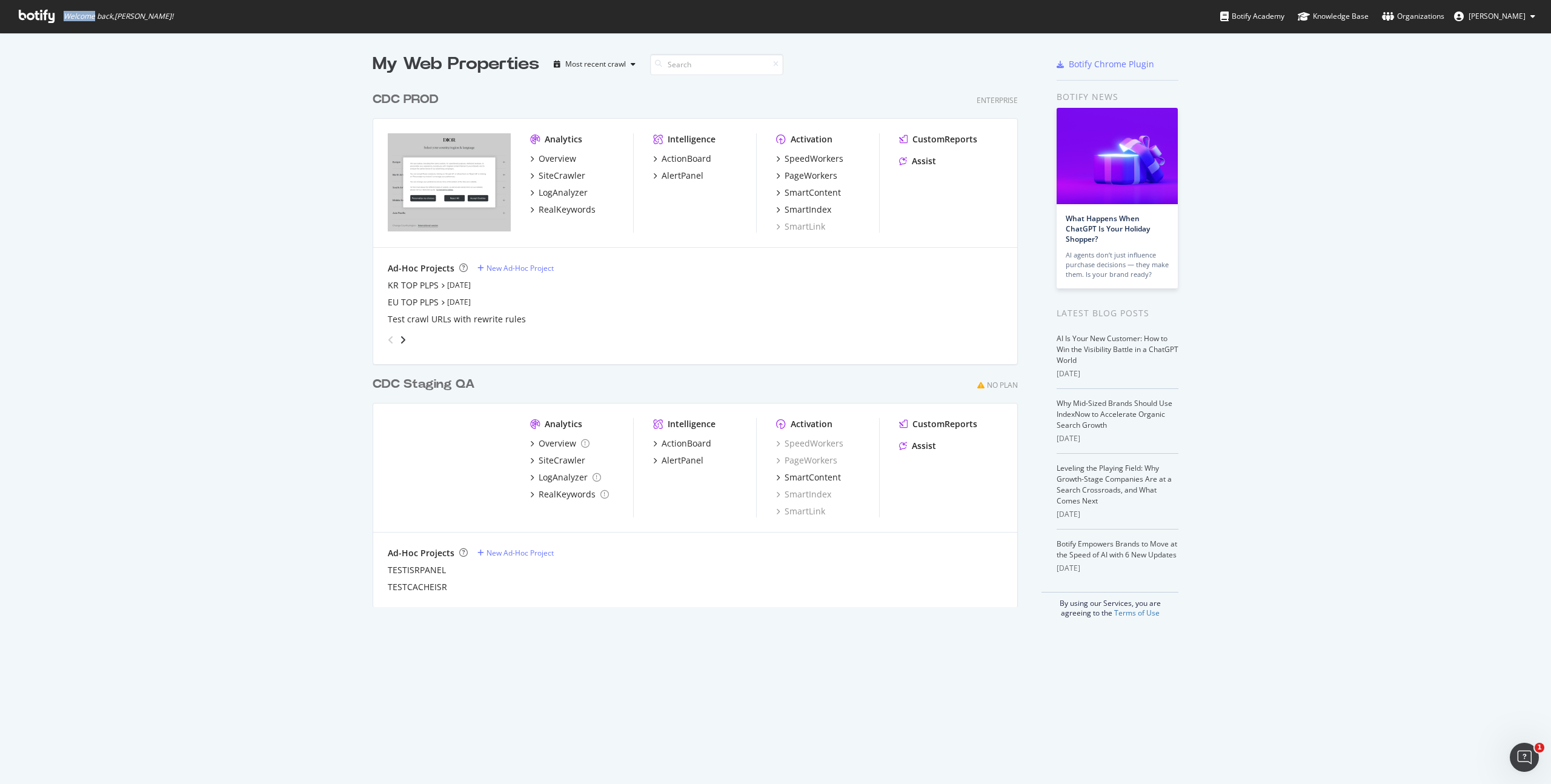
scroll to position [775, 1532]
click at [13, 15] on span "Welcome back, Adnane Bentaleb !" at bounding box center [96, 16] width 174 height 33
click at [29, 15] on icon at bounding box center [37, 16] width 36 height 13
click at [33, 14] on icon at bounding box center [37, 16] width 36 height 13
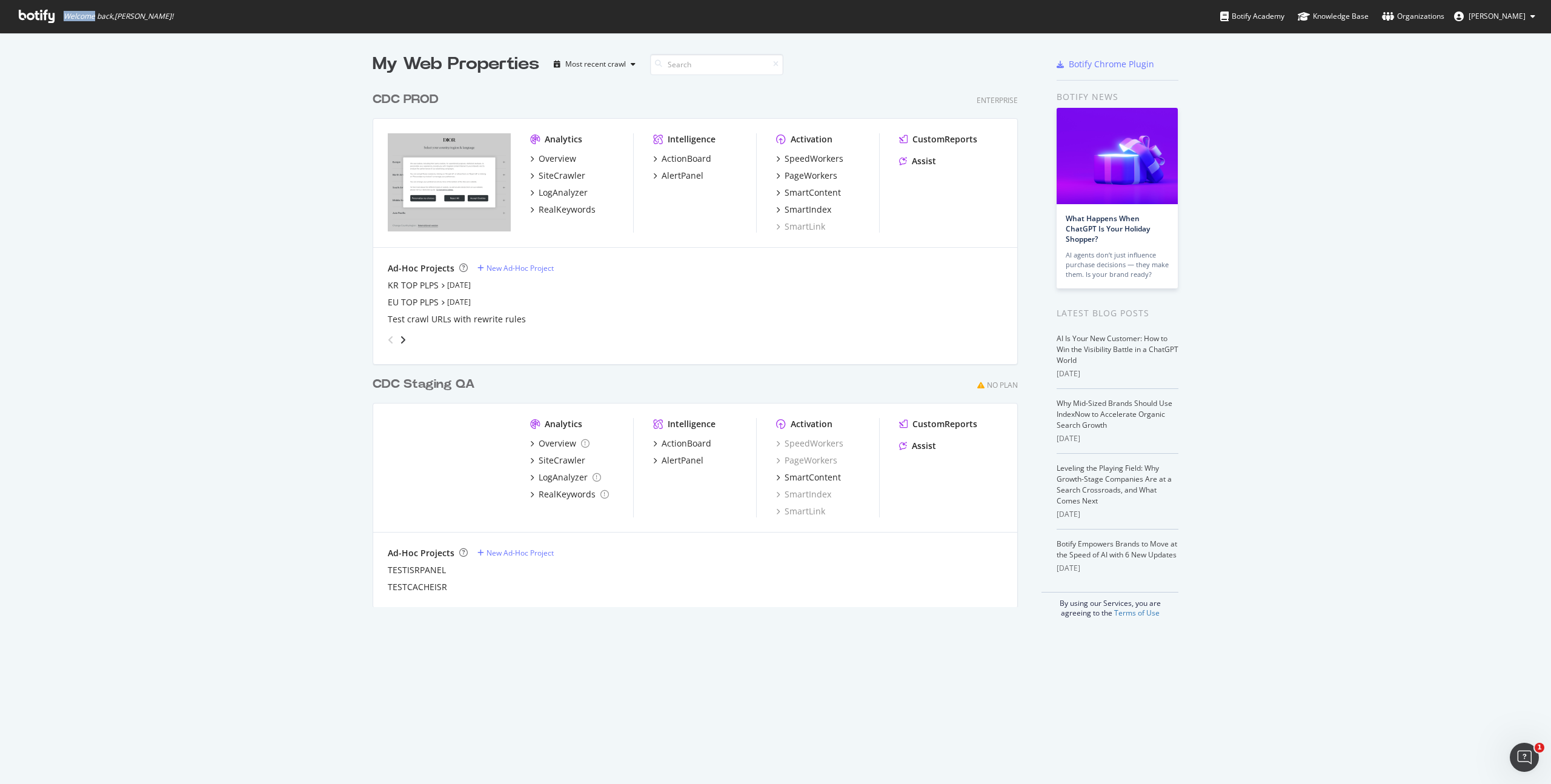
click at [33, 14] on icon at bounding box center [37, 16] width 36 height 13
click at [574, 212] on div "RealKeywords" at bounding box center [567, 209] width 57 height 12
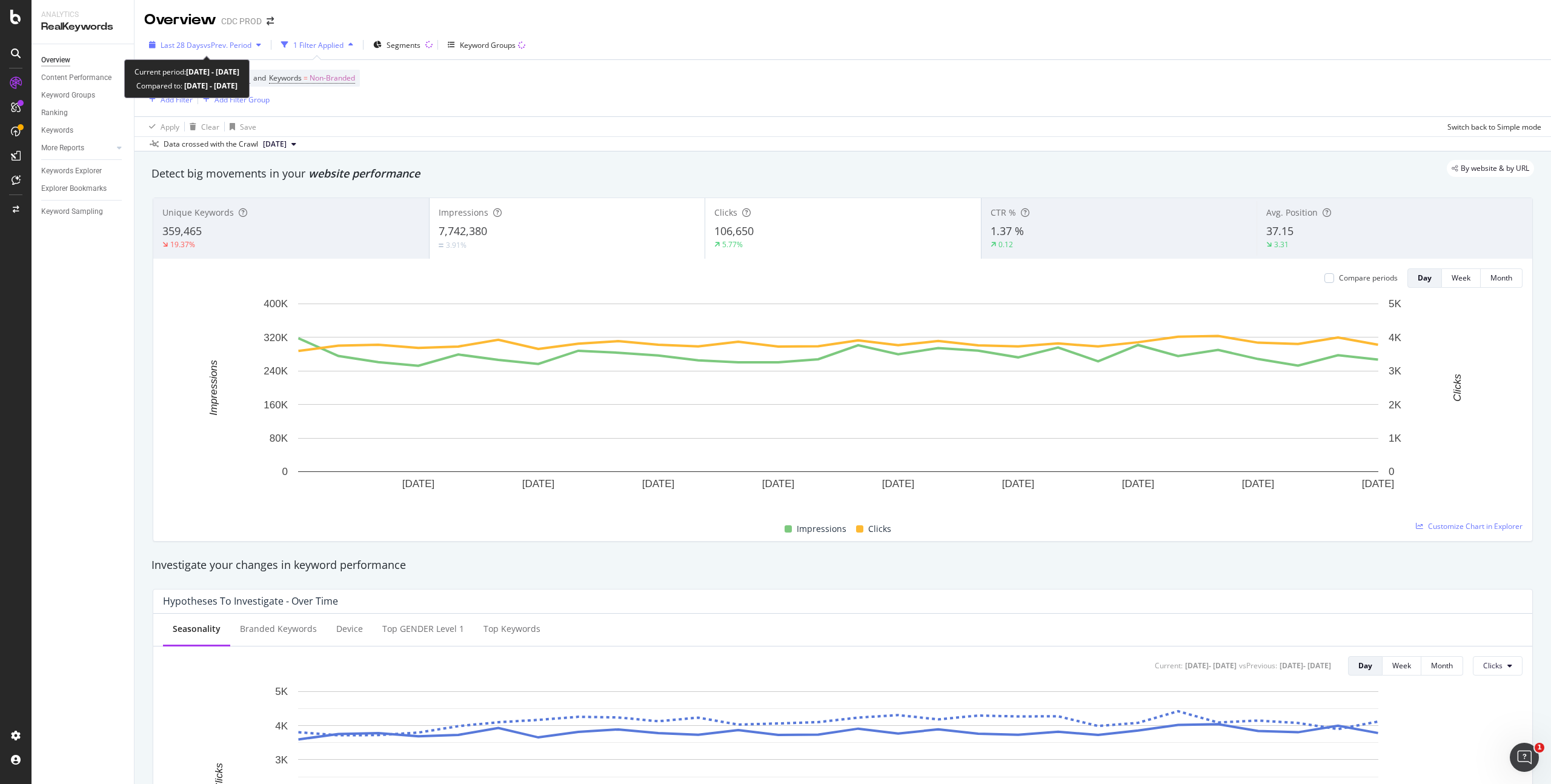
click at [226, 44] on span "vs Prev. Period" at bounding box center [227, 45] width 48 height 11
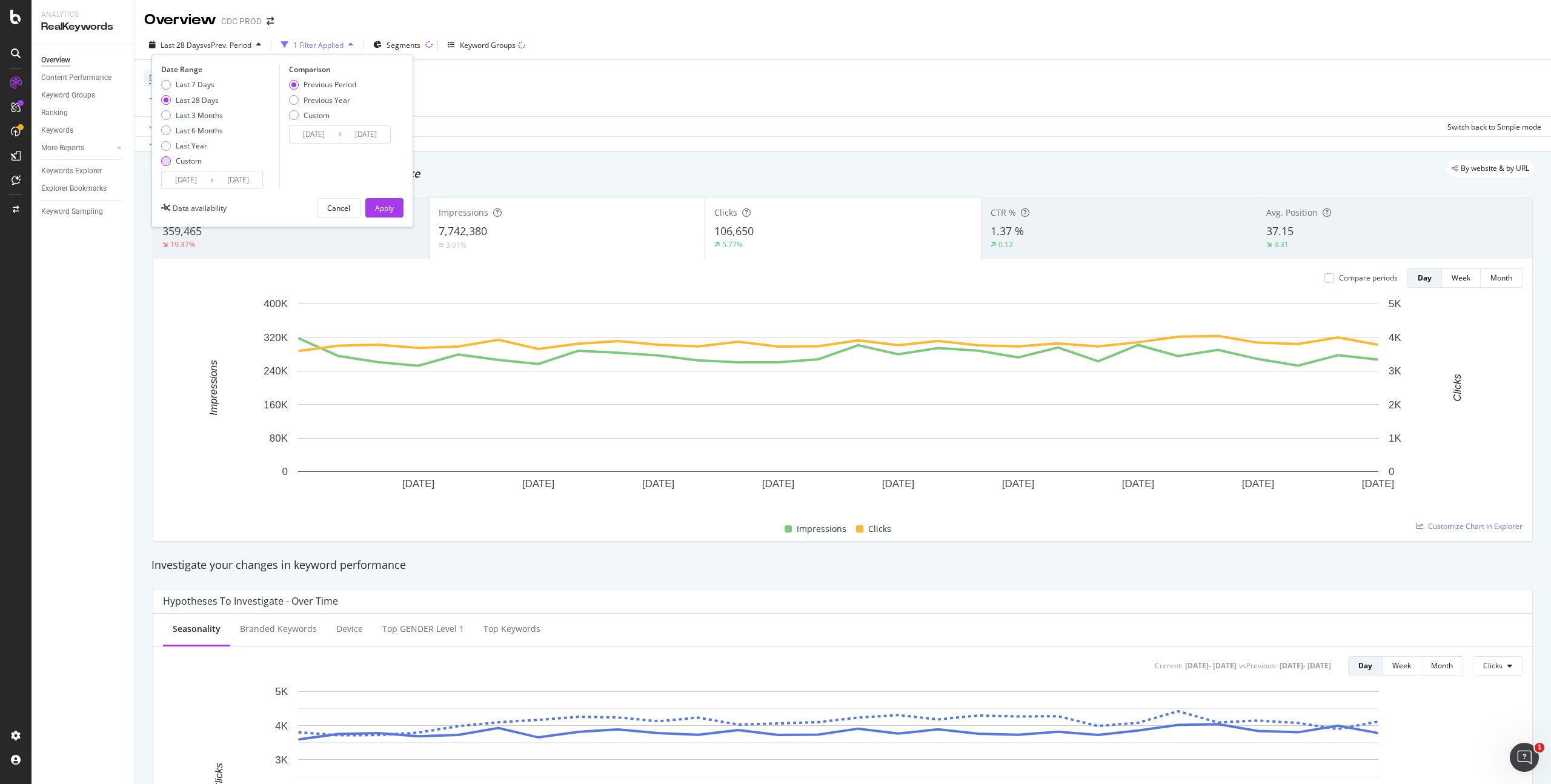
click at [192, 159] on div "Custom" at bounding box center [189, 161] width 26 height 11
click at [193, 177] on input "[DATE]" at bounding box center [185, 180] width 48 height 17
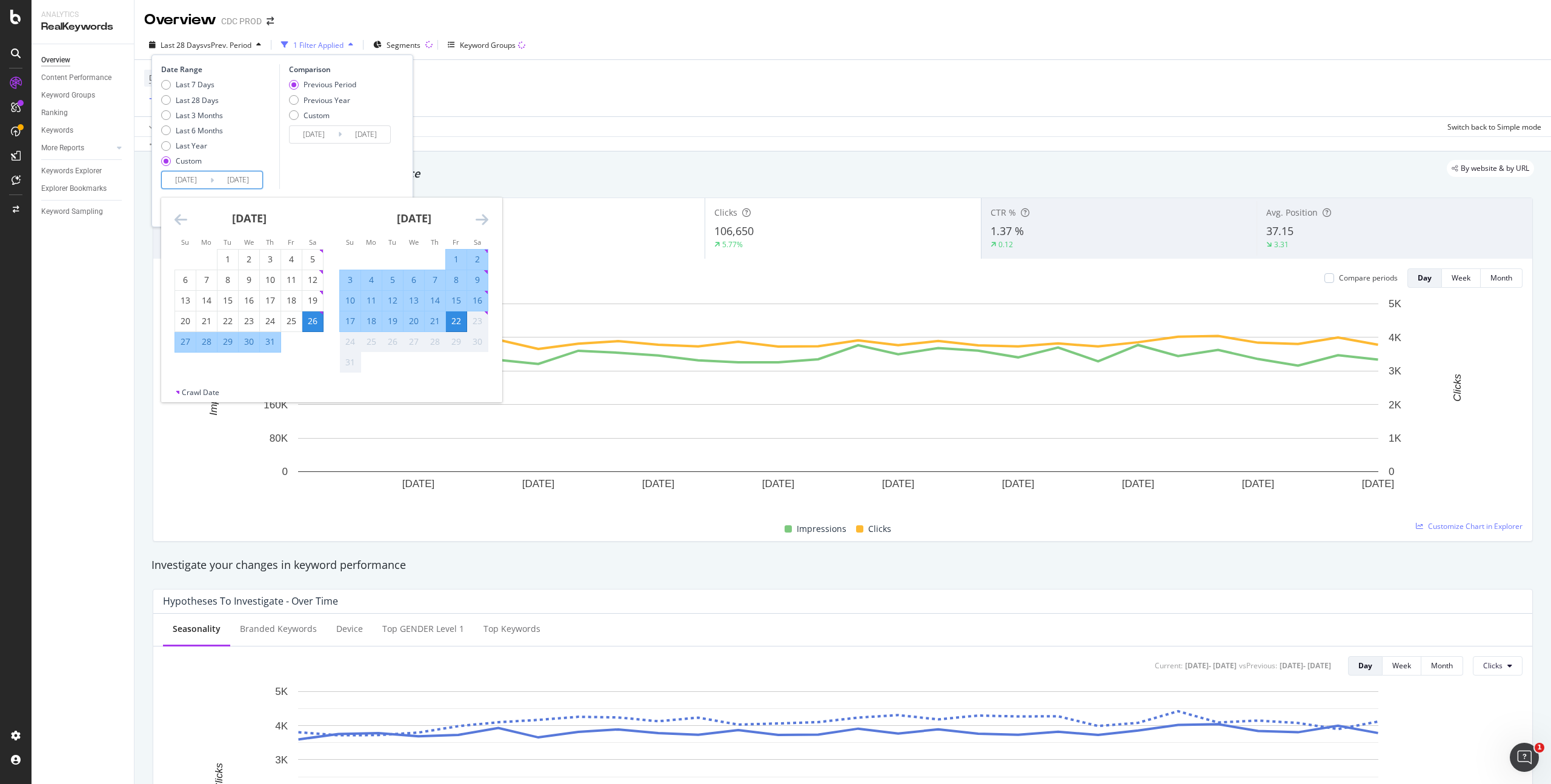
click at [479, 301] on div "16" at bounding box center [477, 300] width 20 height 12
type input "[DATE]"
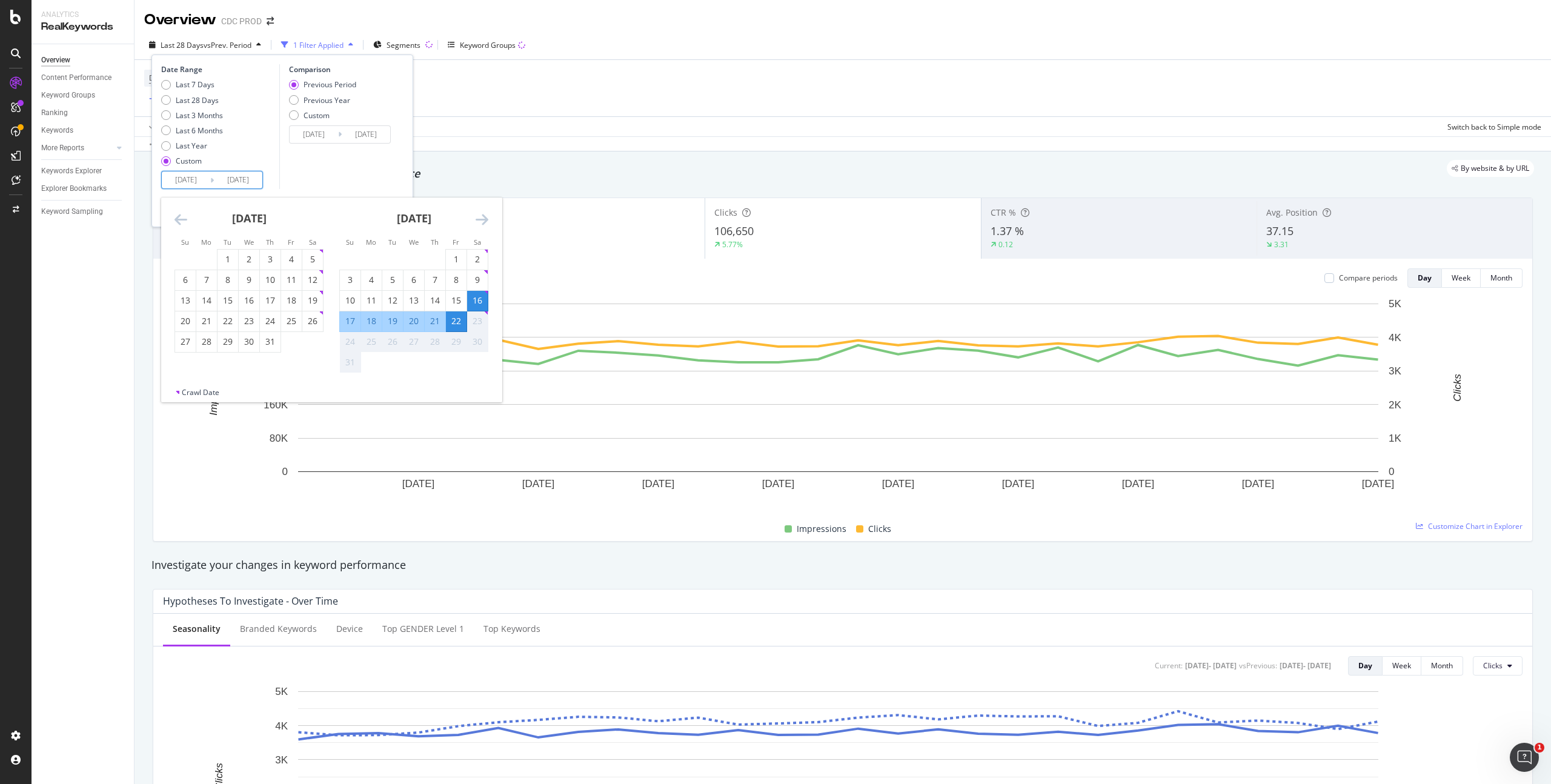
click at [457, 322] on div "22" at bounding box center [456, 321] width 20 height 12
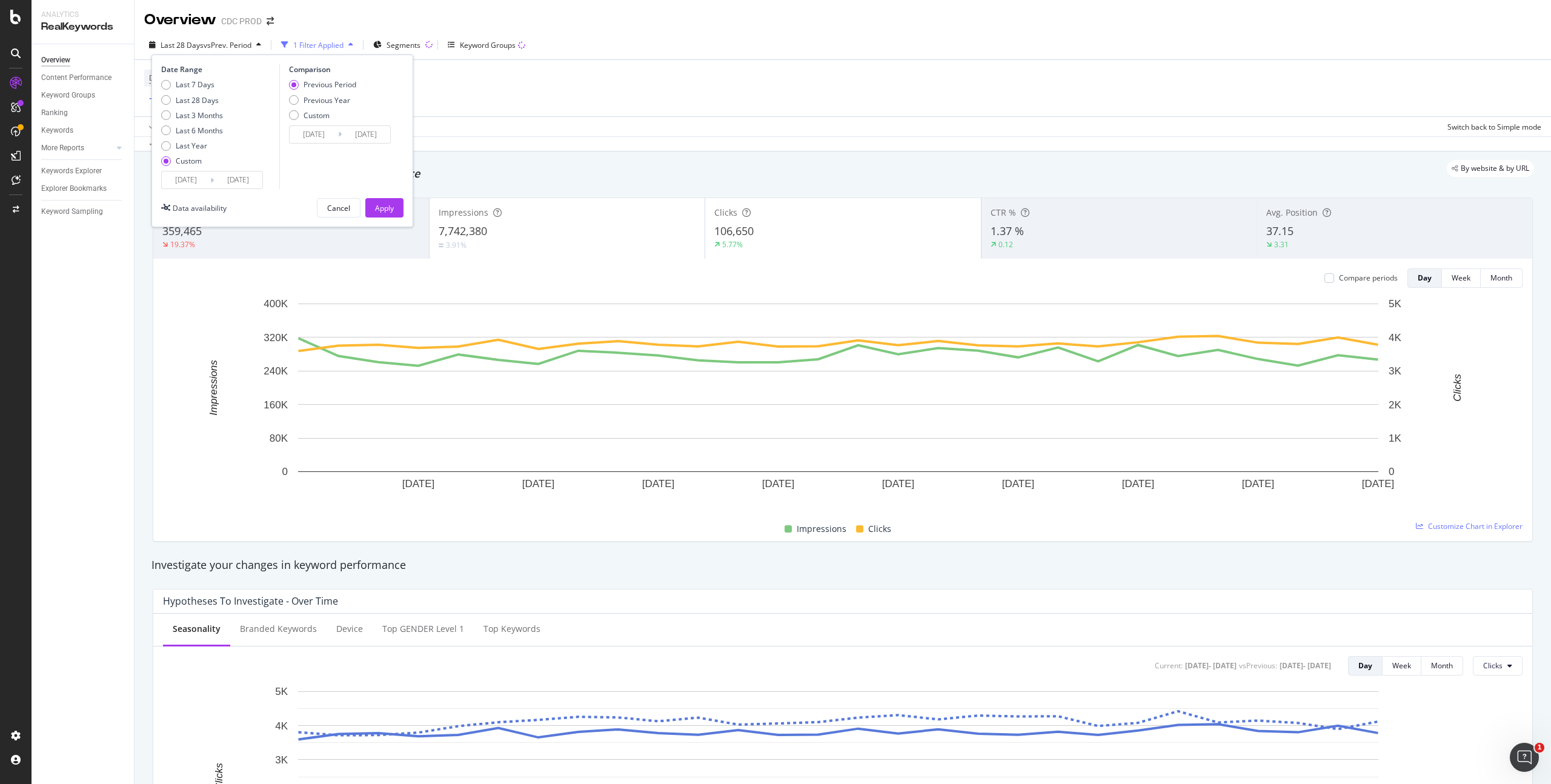
click at [324, 108] on div "Previous Period Previous Year Custom" at bounding box center [323, 102] width 67 height 46
click at [329, 102] on div "Previous Year" at bounding box center [327, 100] width 47 height 11
type input "[DATE]"
click at [379, 208] on div "Apply" at bounding box center [384, 207] width 19 height 11
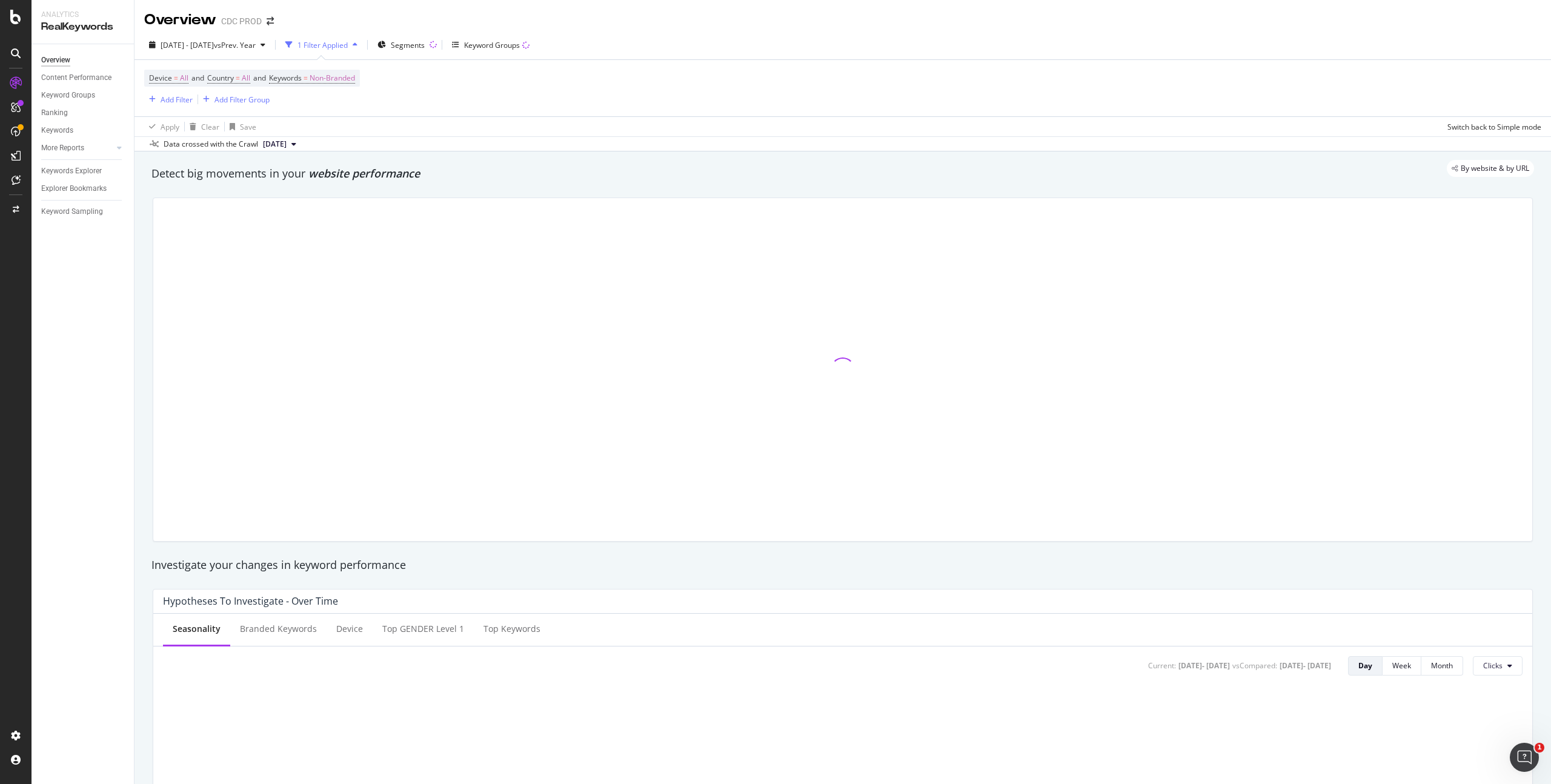
click at [503, 100] on div "Device = All and Country = All and Keywords = Non-Branded Add Filter Add Filter…" at bounding box center [843, 87] width 1397 height 56
click at [355, 79] on span "Non-Branded" at bounding box center [332, 78] width 46 height 17
click at [318, 102] on span "Non-Branded" at bounding box center [312, 106] width 51 height 11
click at [330, 106] on span "Non-Branded" at bounding box center [312, 106] width 51 height 11
click at [305, 197] on span "All" at bounding box center [358, 201] width 123 height 11
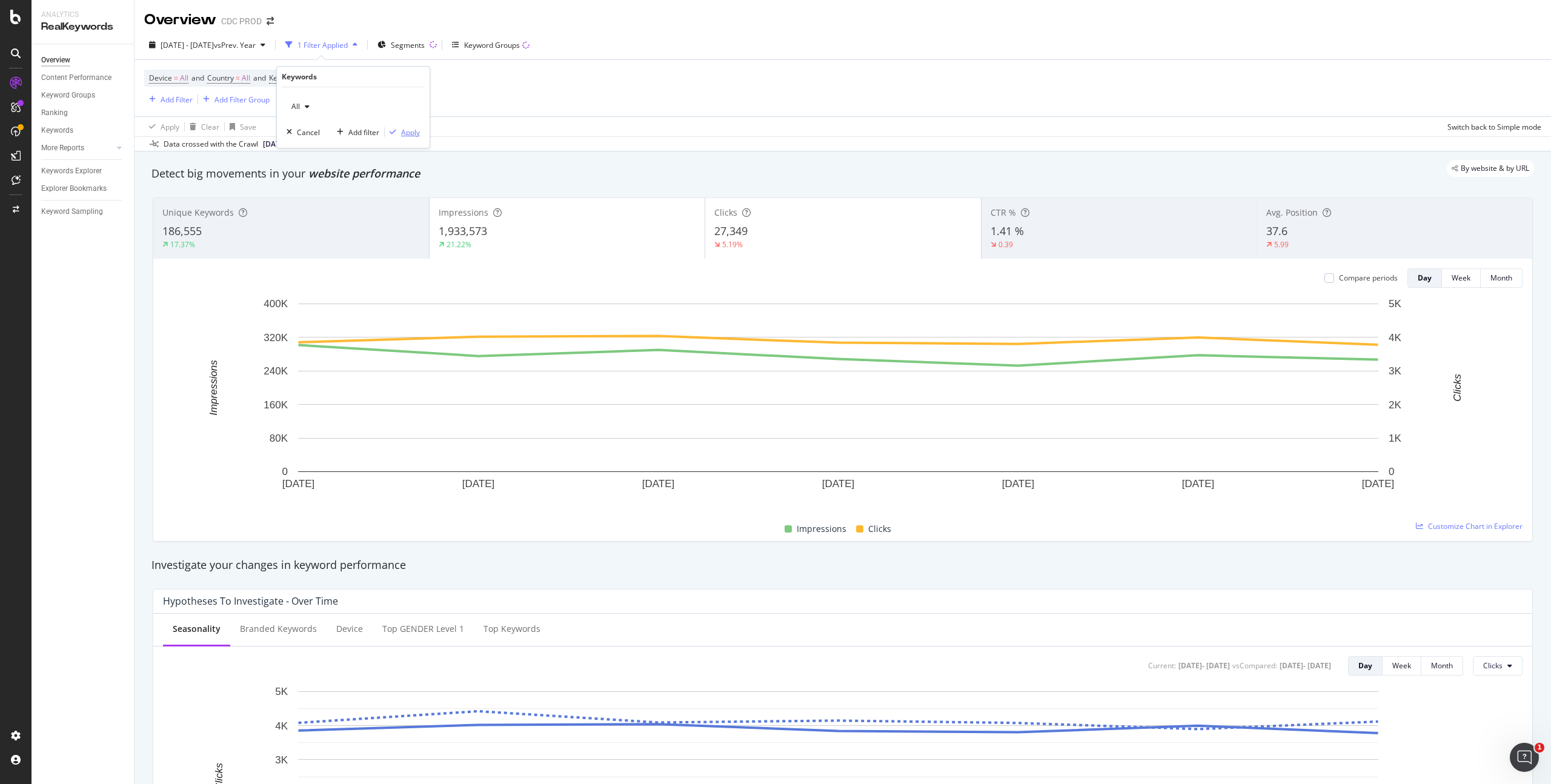
click at [404, 131] on div "Apply" at bounding box center [410, 132] width 19 height 11
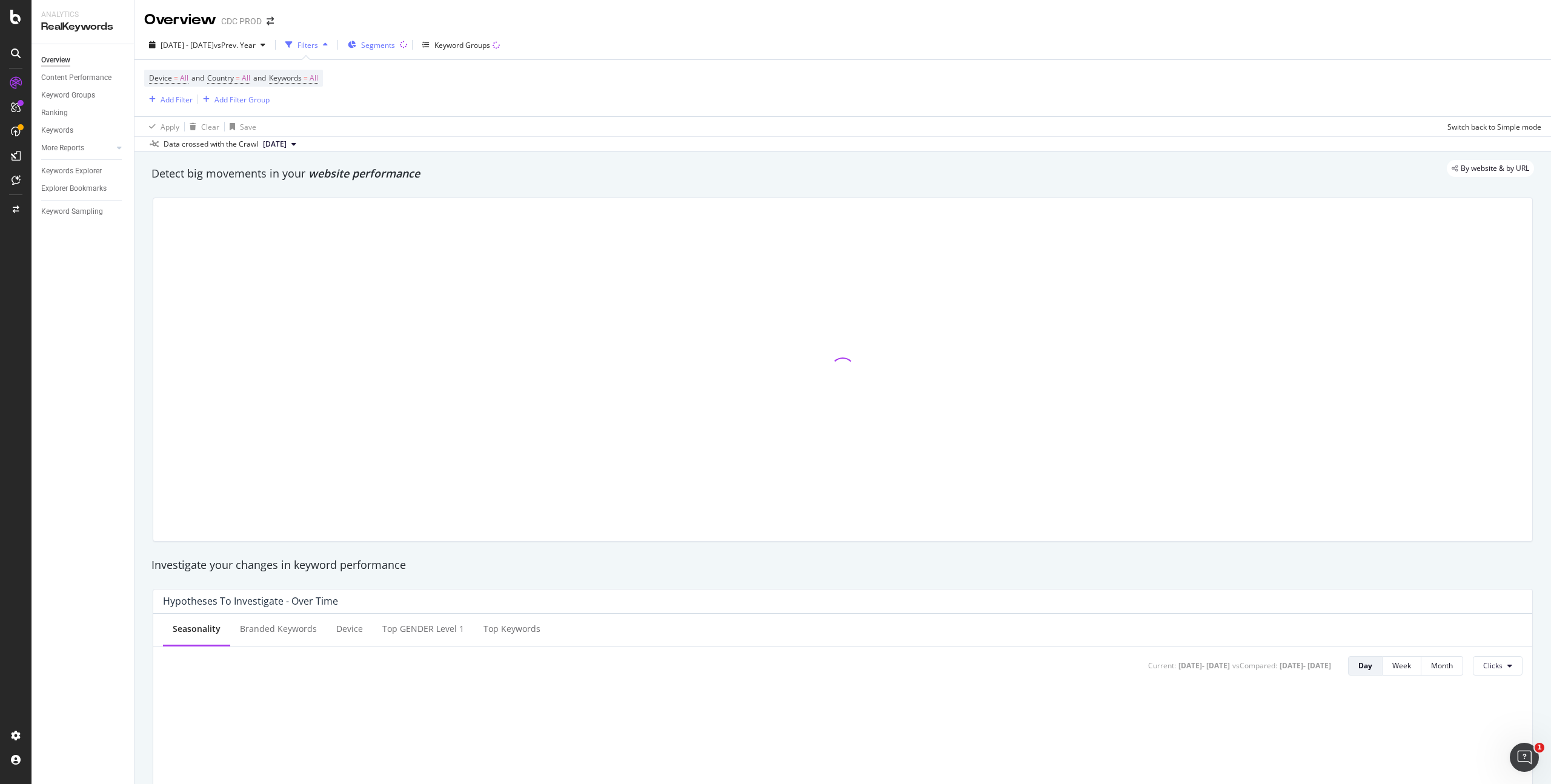
click at [395, 37] on div "Segments" at bounding box center [372, 45] width 47 height 18
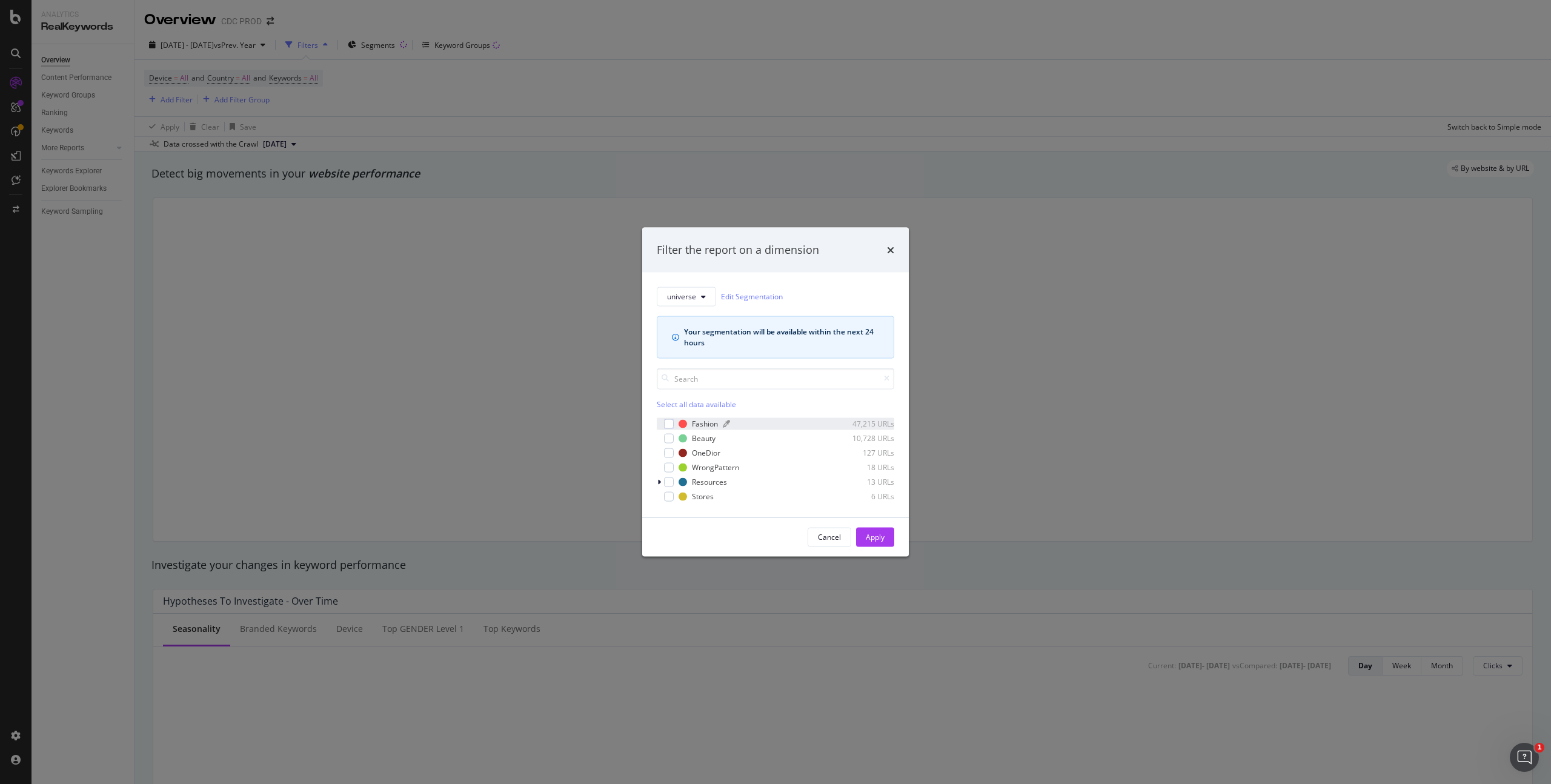
click at [705, 424] on div "Fashion" at bounding box center [705, 424] width 26 height 11
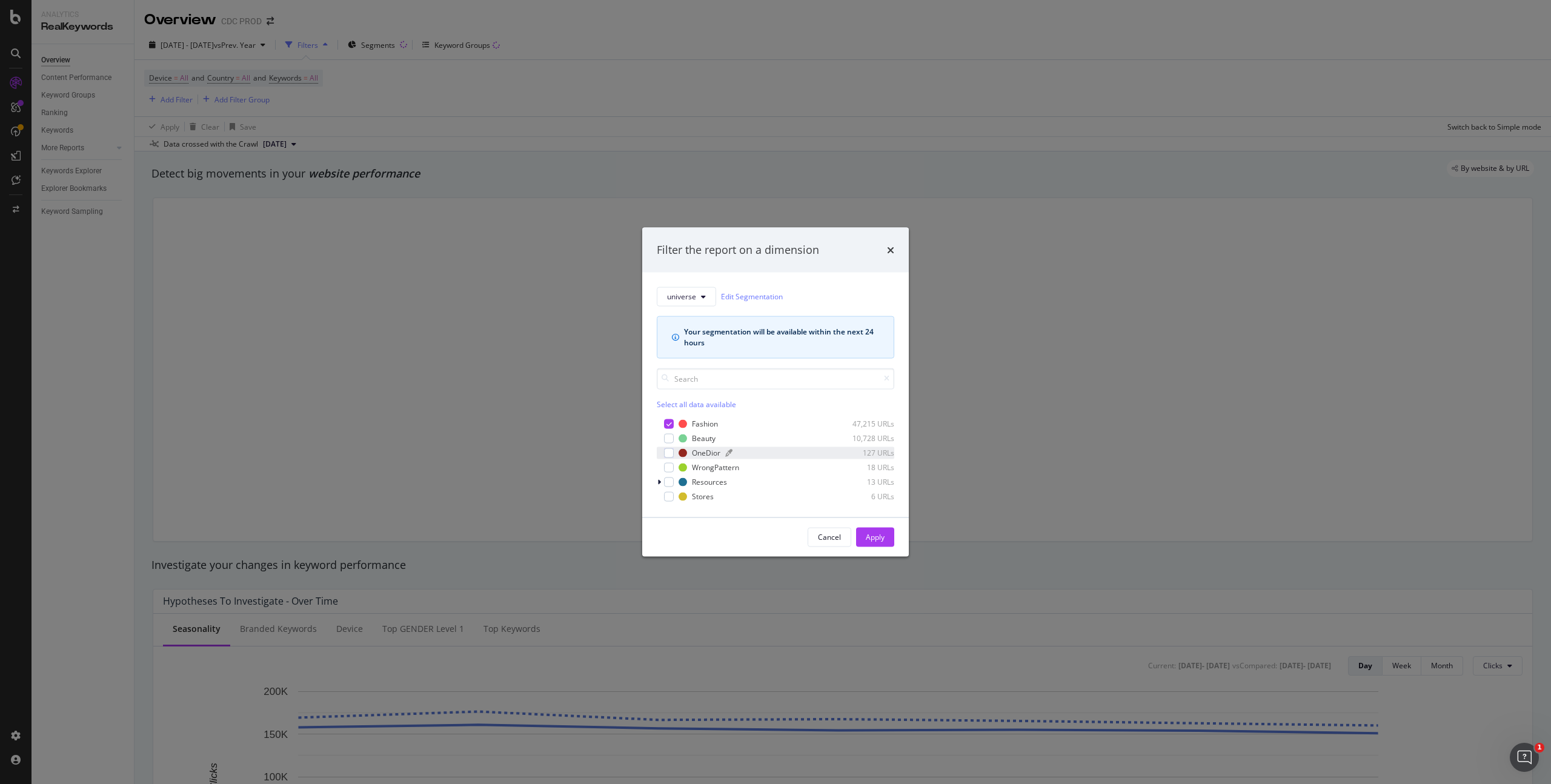
click at [702, 452] on div "OneDior" at bounding box center [706, 452] width 29 height 11
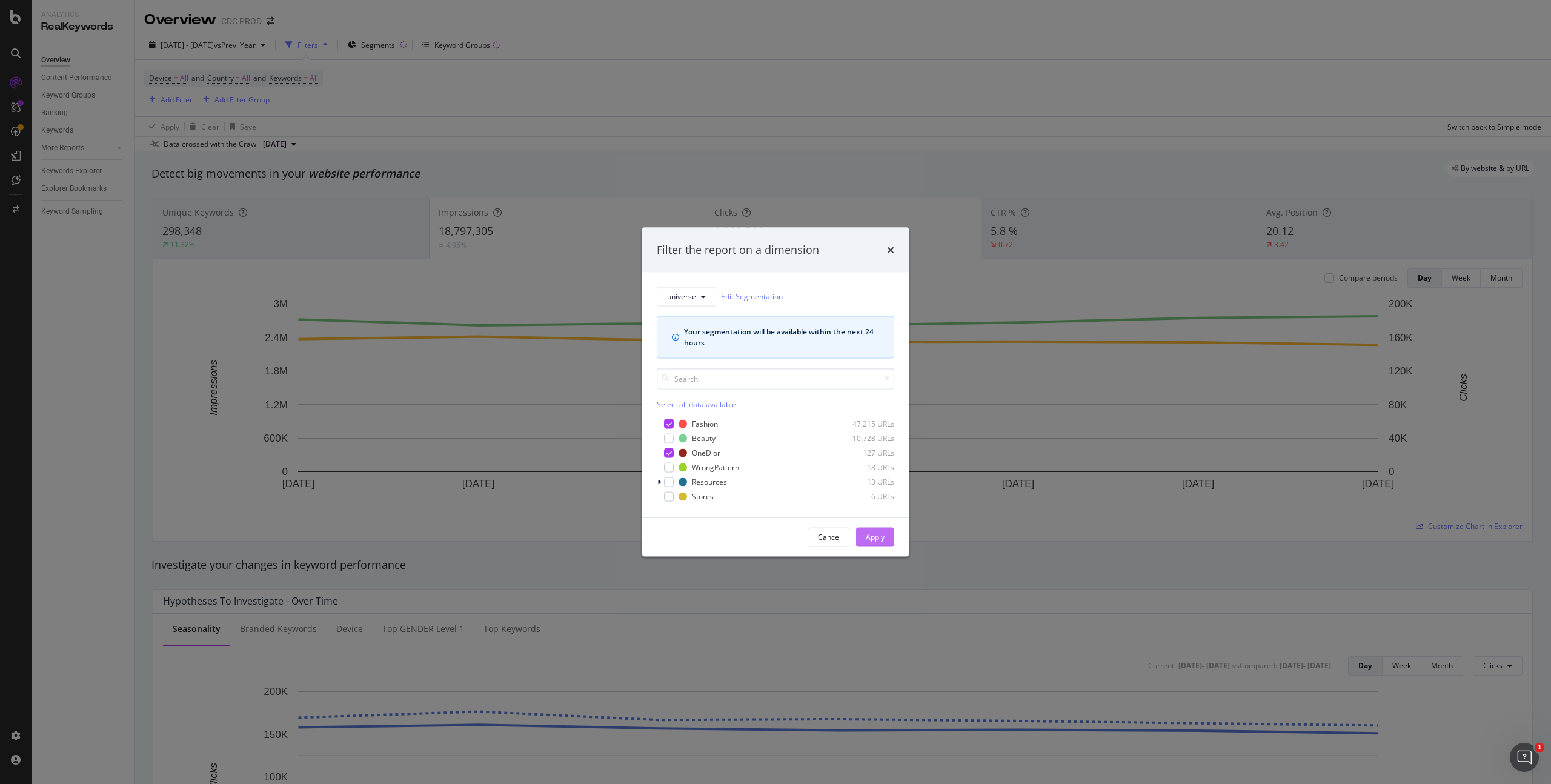
click at [876, 537] on div "Apply" at bounding box center [875, 537] width 19 height 11
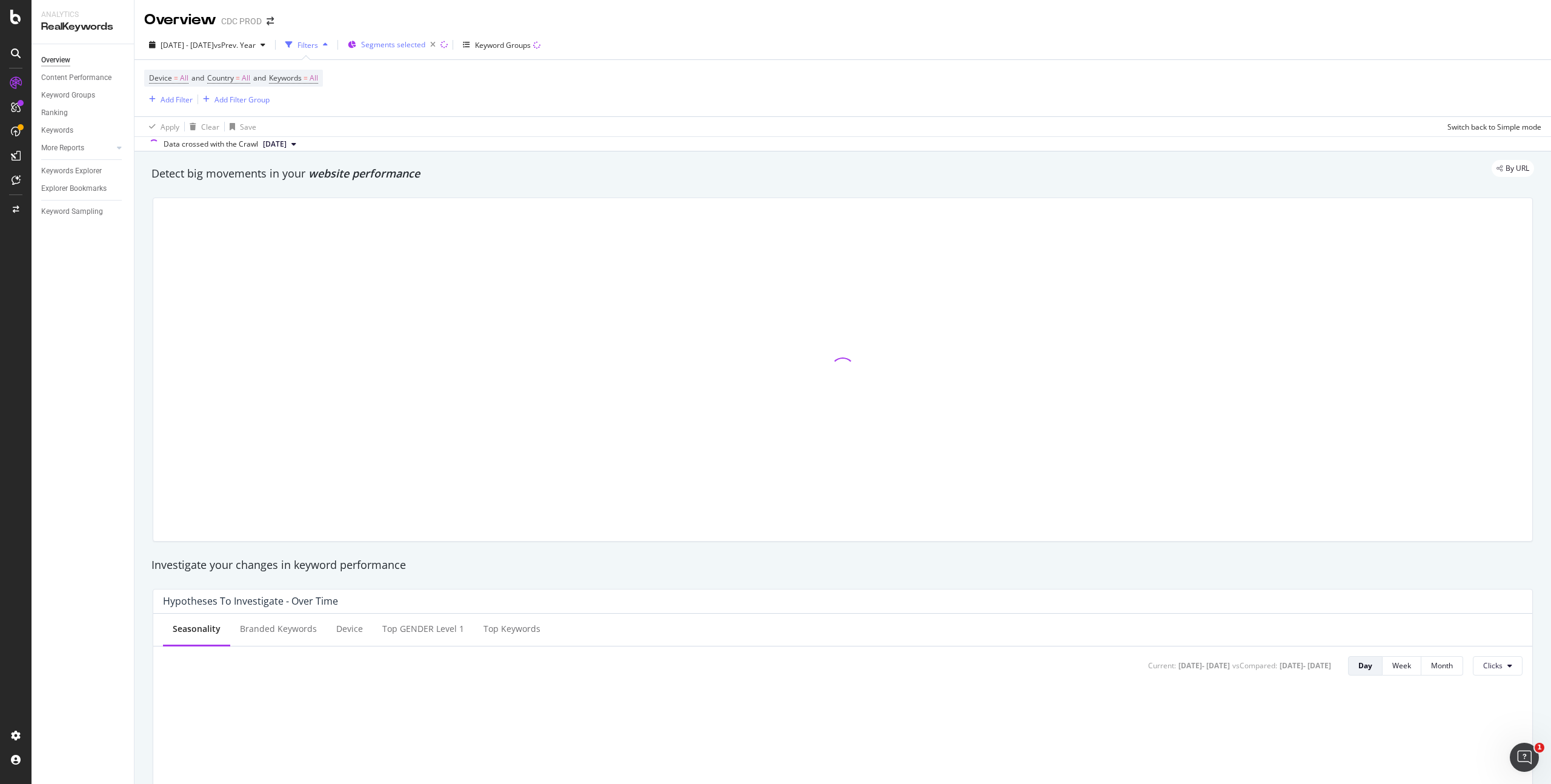
click at [404, 44] on span "Segments selected" at bounding box center [393, 44] width 65 height 11
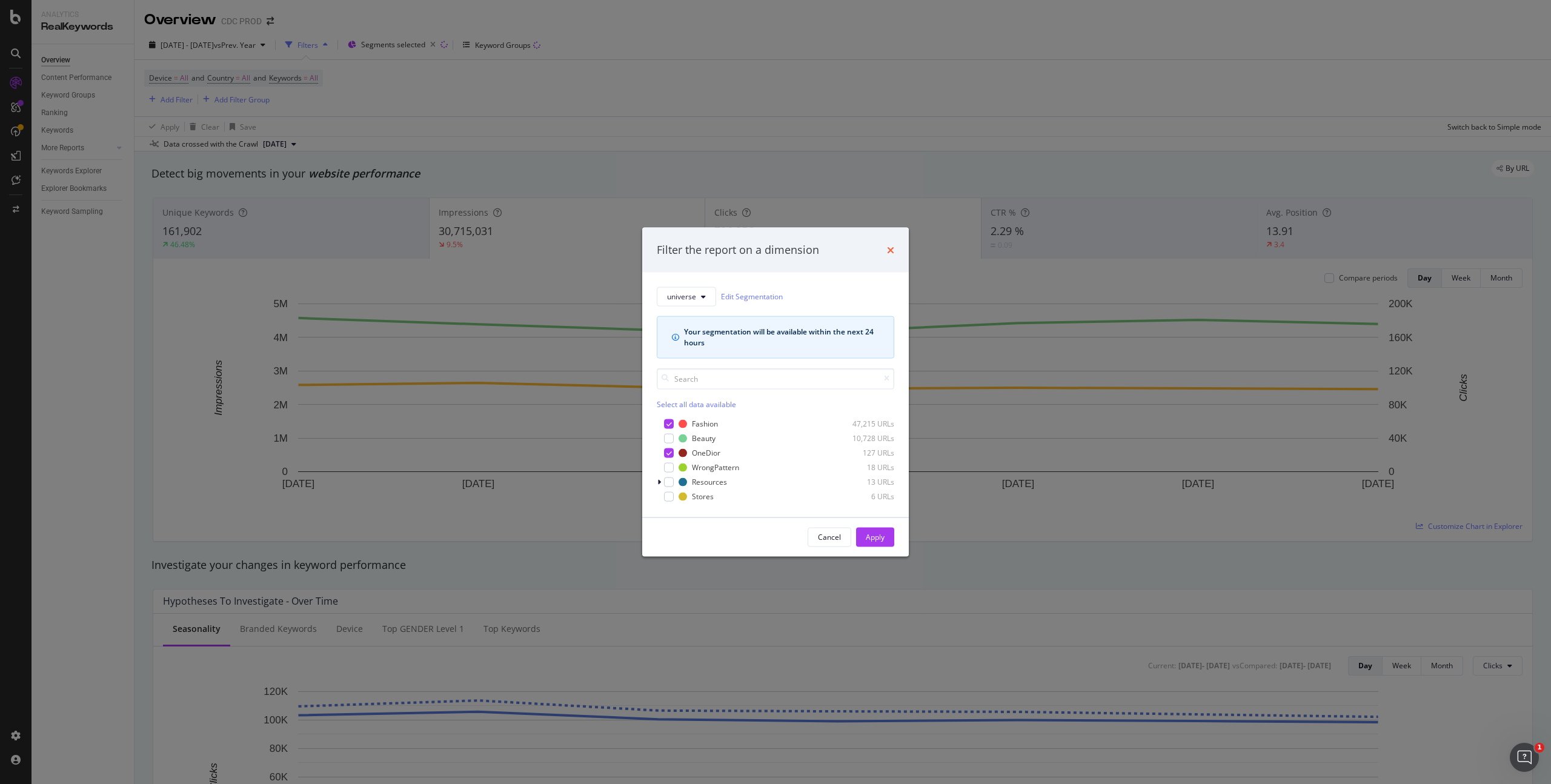
click at [889, 250] on icon "times" at bounding box center [890, 250] width 7 height 10
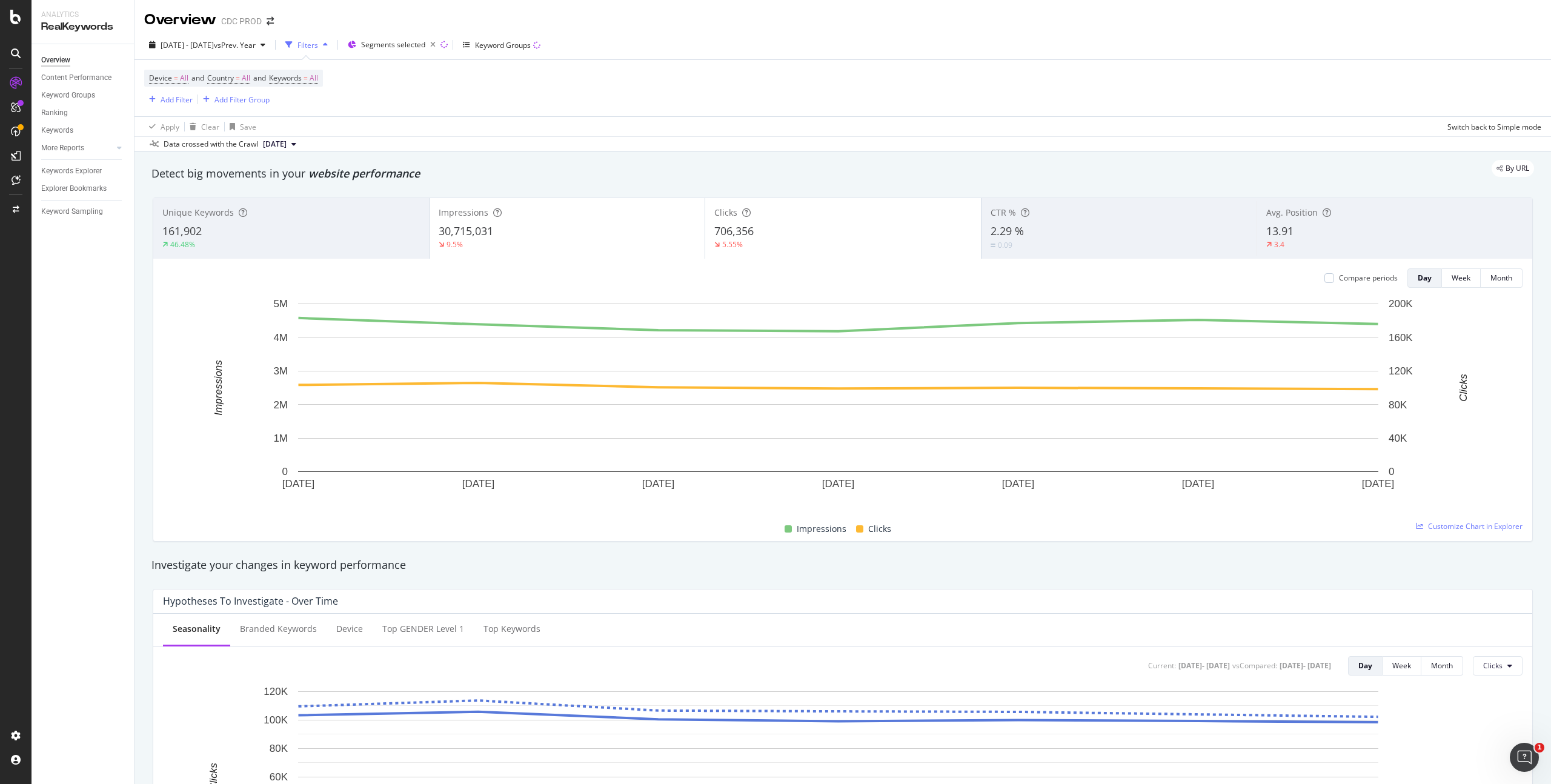
click at [630, 92] on div "Device = All and Country = All and Keywords = All Add Filter Add Filter Group" at bounding box center [843, 87] width 1397 height 56
click at [172, 97] on div "Add Filter" at bounding box center [176, 100] width 32 height 11
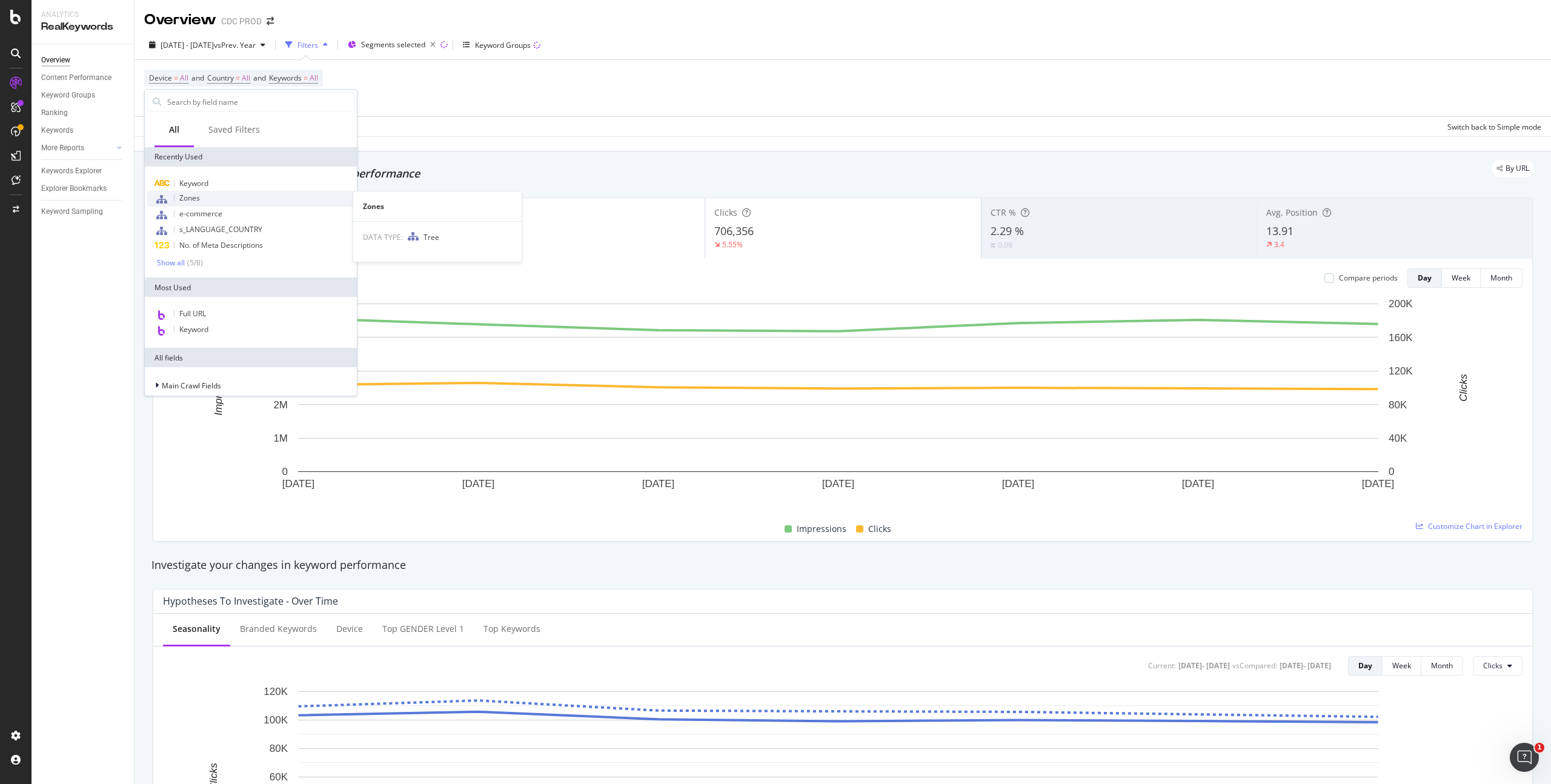
click at [197, 196] on span "Zones" at bounding box center [189, 198] width 20 height 11
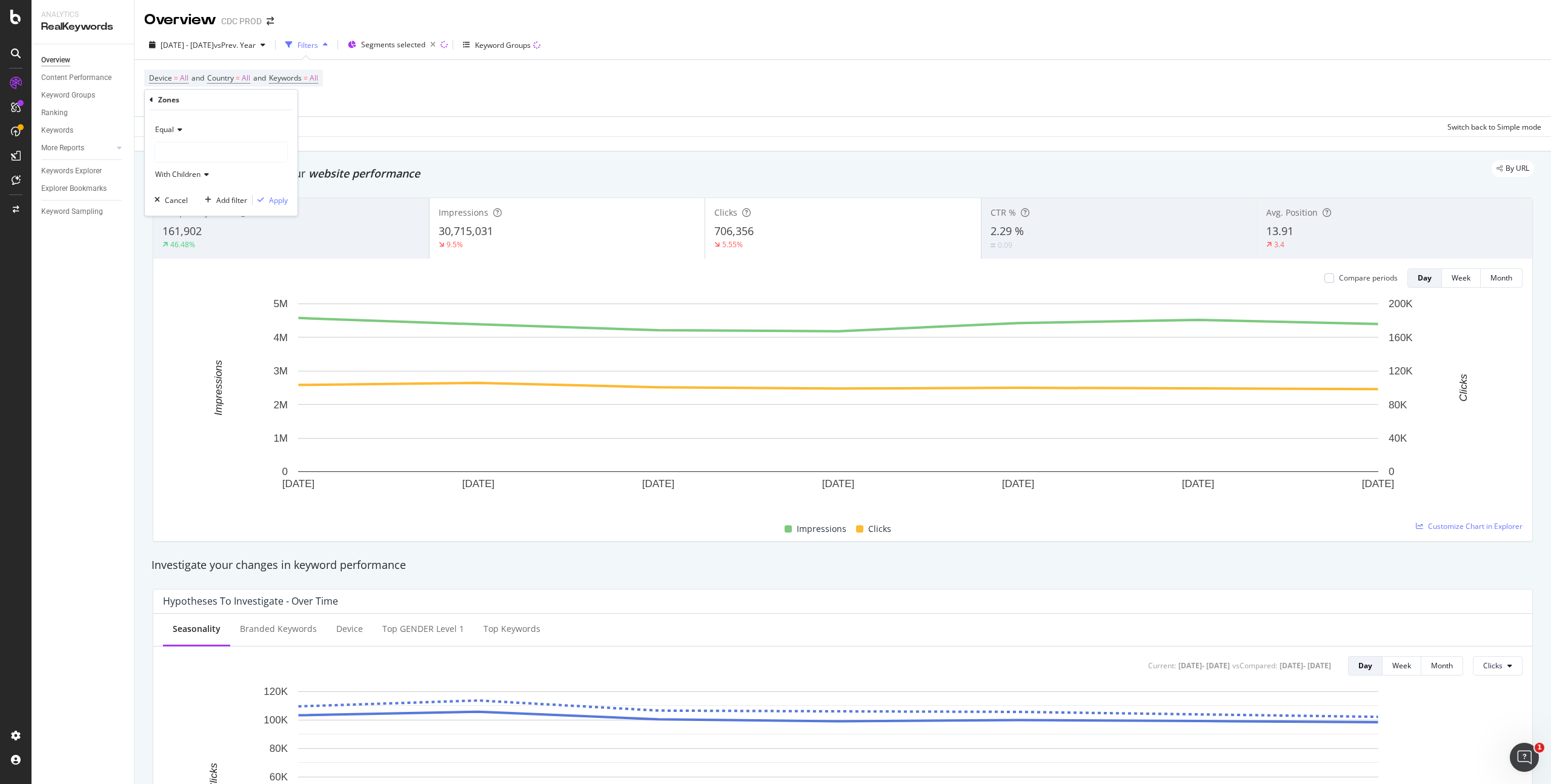
click at [191, 155] on div at bounding box center [221, 152] width 132 height 20
click at [203, 176] on span "26,833 URLS" at bounding box center [217, 177] width 46 height 11
click at [282, 200] on div "Apply" at bounding box center [278, 200] width 19 height 11
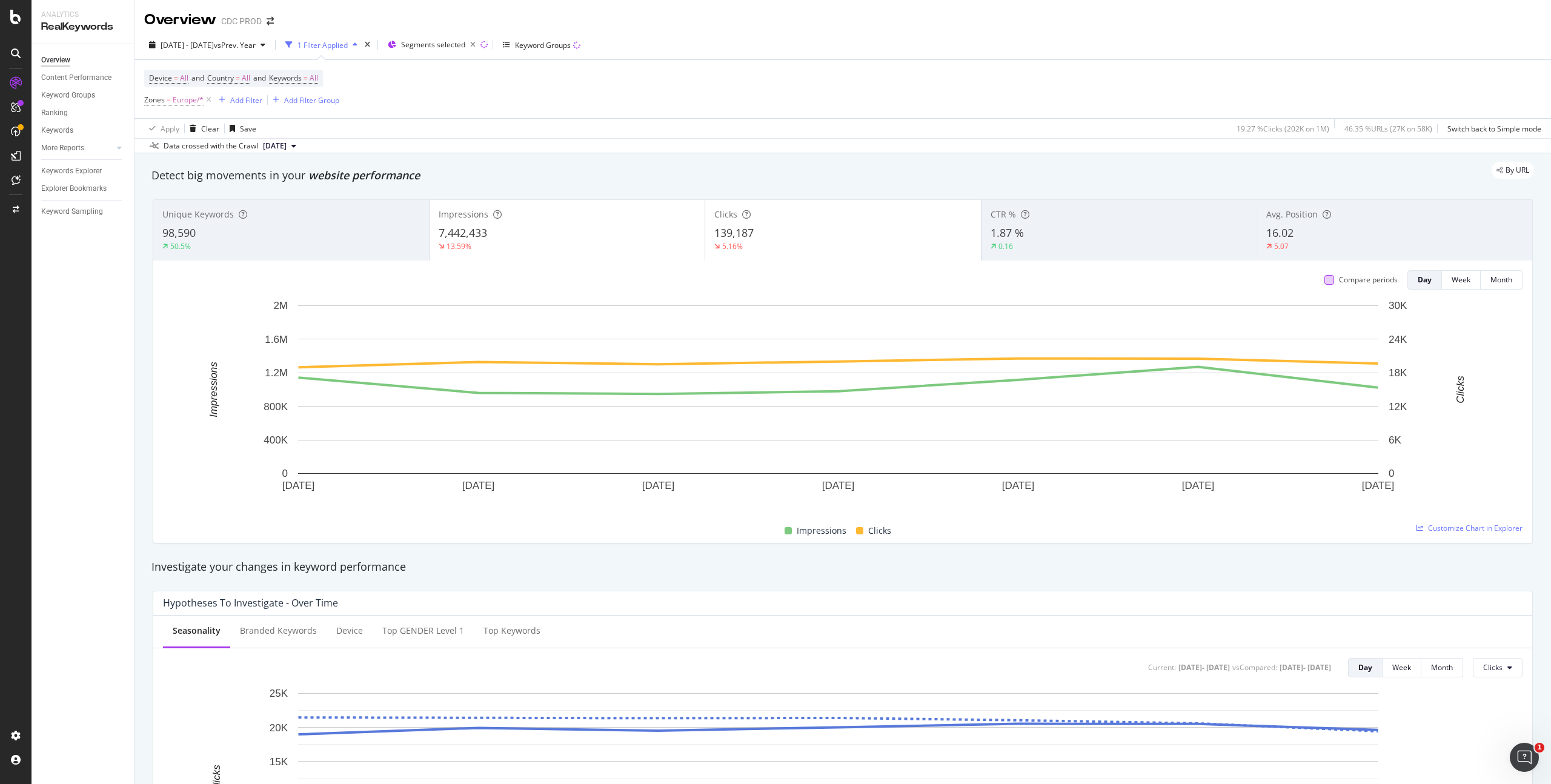
click at [1324, 275] on div at bounding box center [1329, 280] width 10 height 10
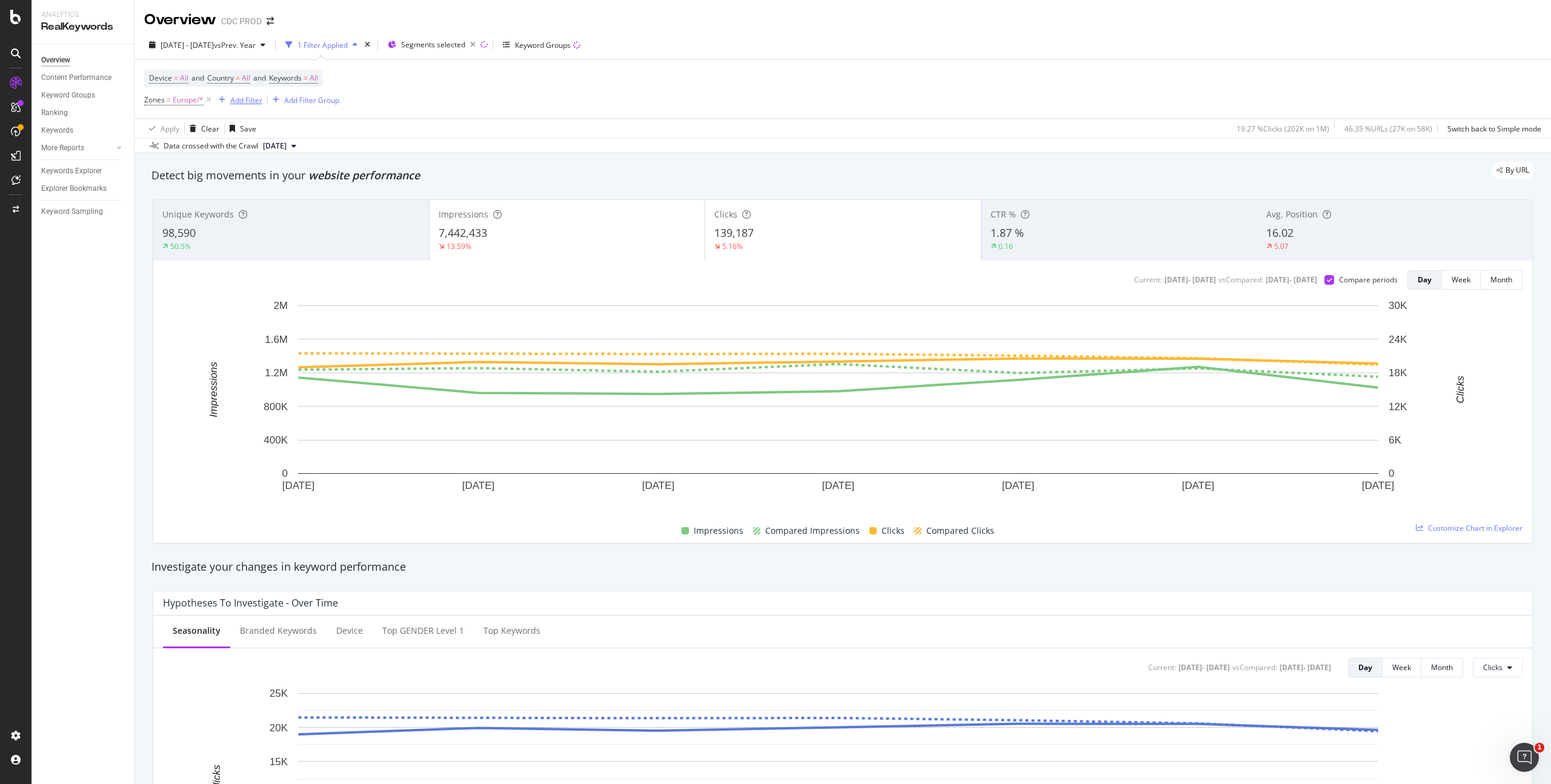
click at [249, 99] on div "Add Filter" at bounding box center [246, 100] width 32 height 11
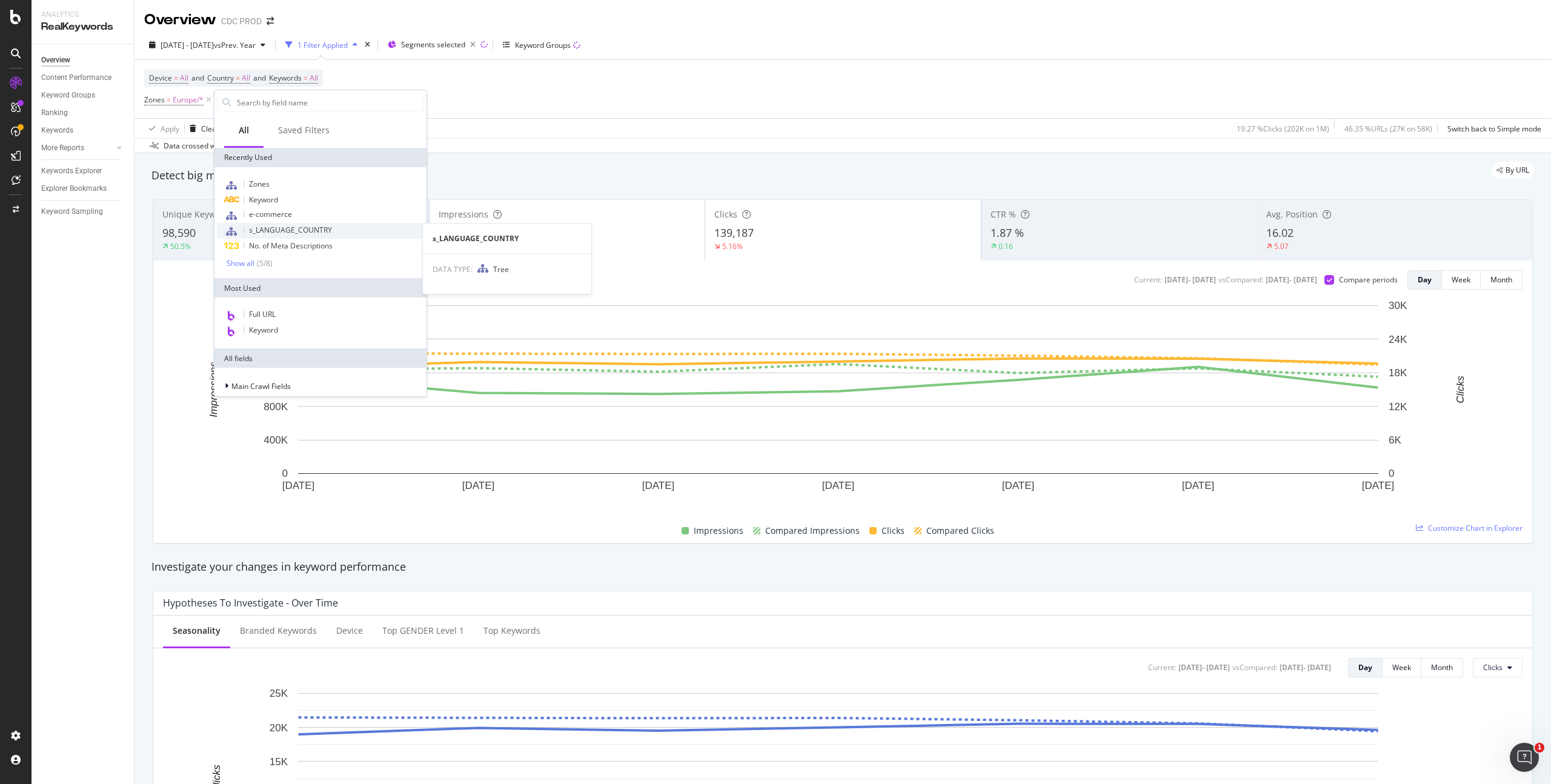
click at [306, 227] on span "s_LANGUAGE_COUNTRY" at bounding box center [291, 229] width 83 height 11
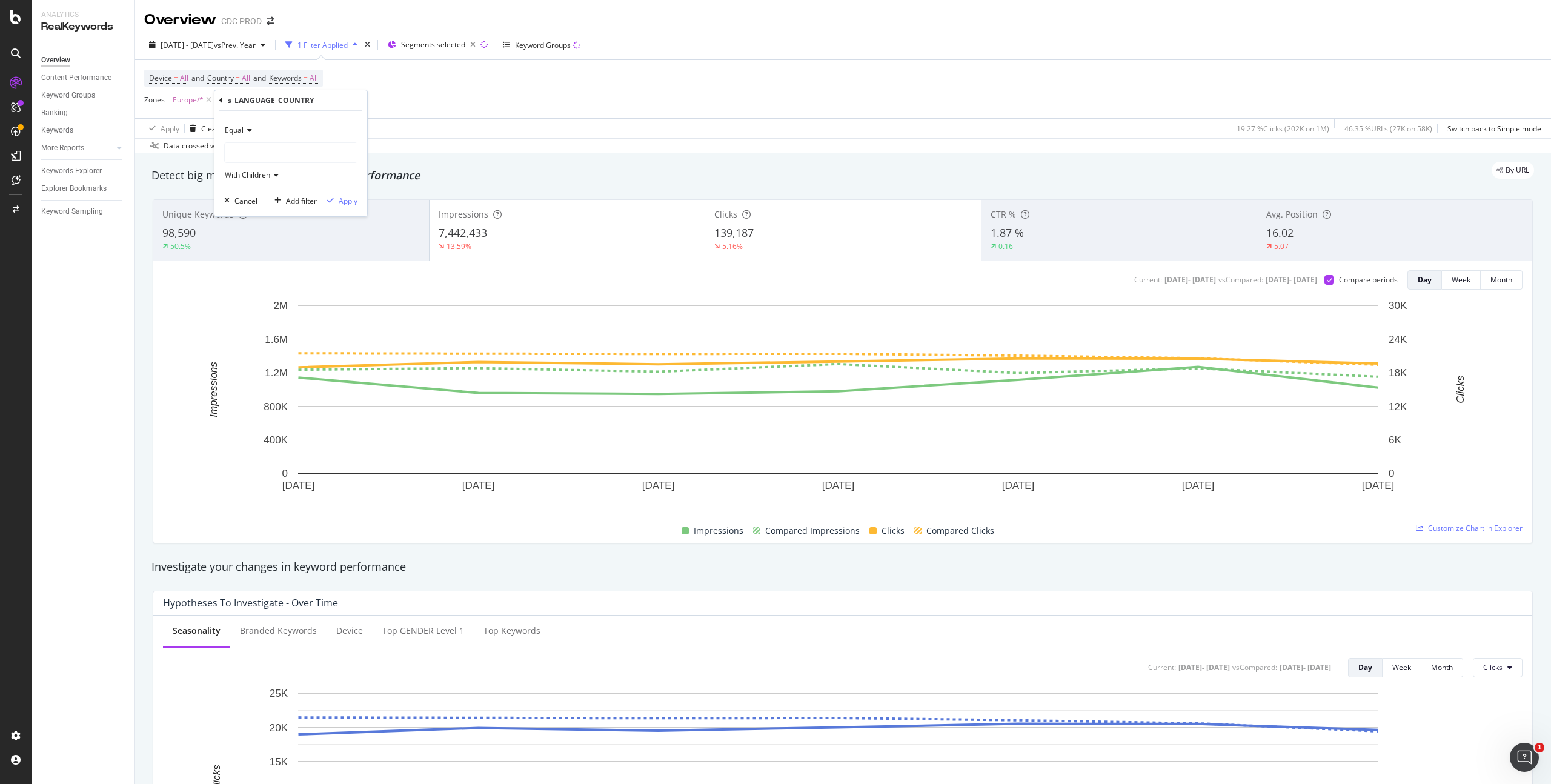
click at [262, 154] on div at bounding box center [291, 153] width 132 height 20
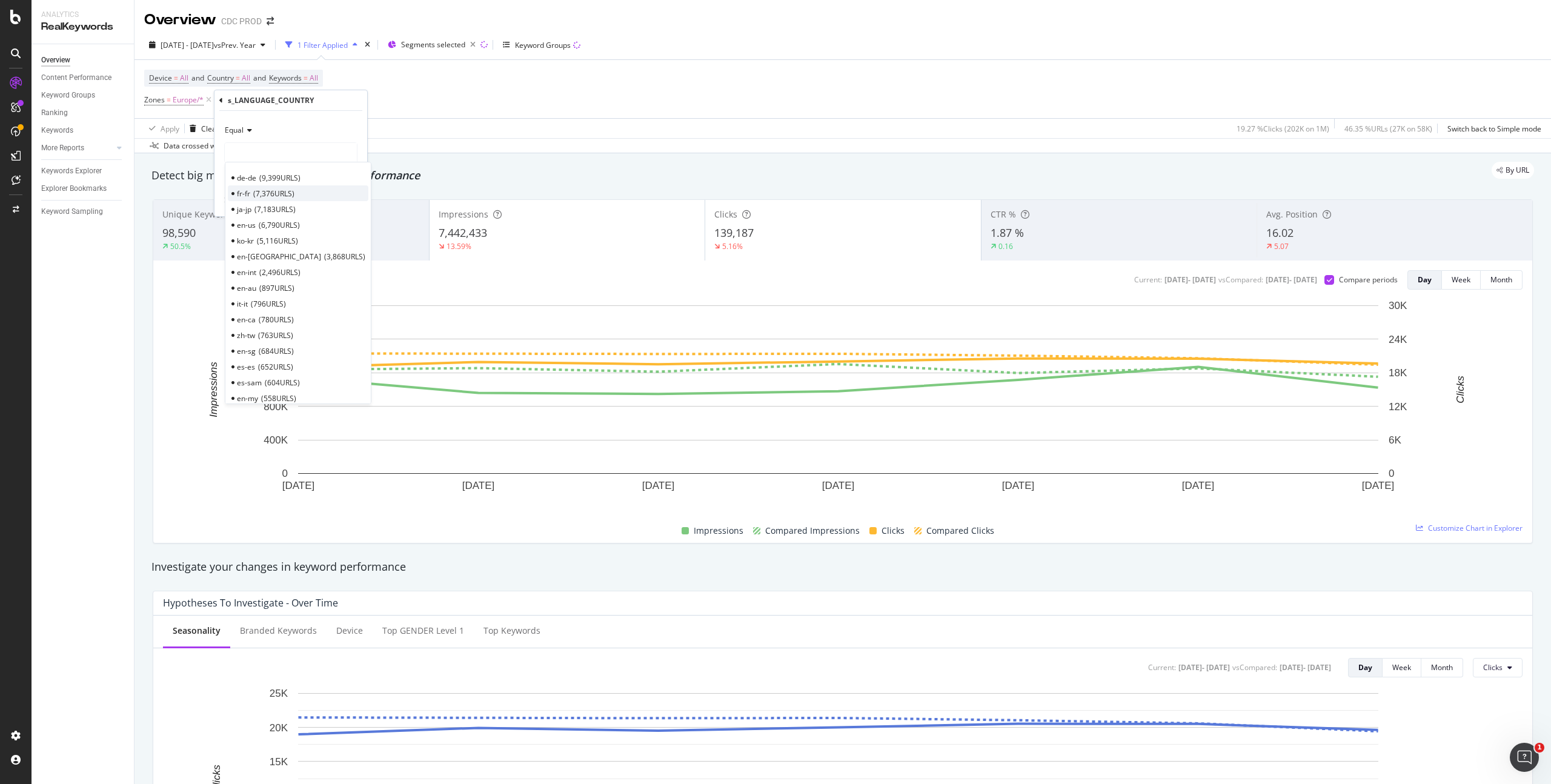
click at [254, 194] on span "7,376 URLS" at bounding box center [274, 194] width 41 height 11
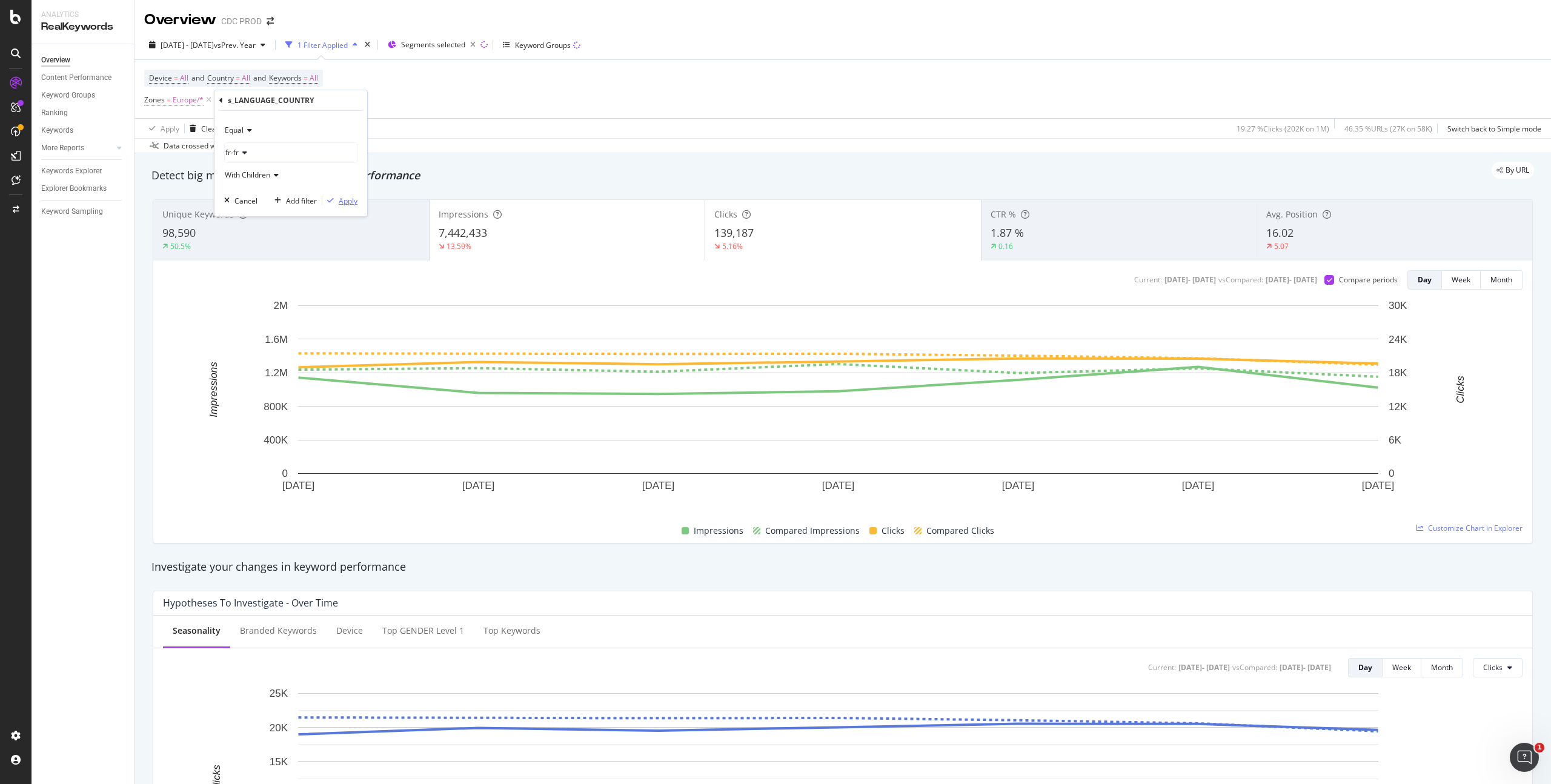
click at [341, 202] on div "Apply" at bounding box center [348, 201] width 19 height 11
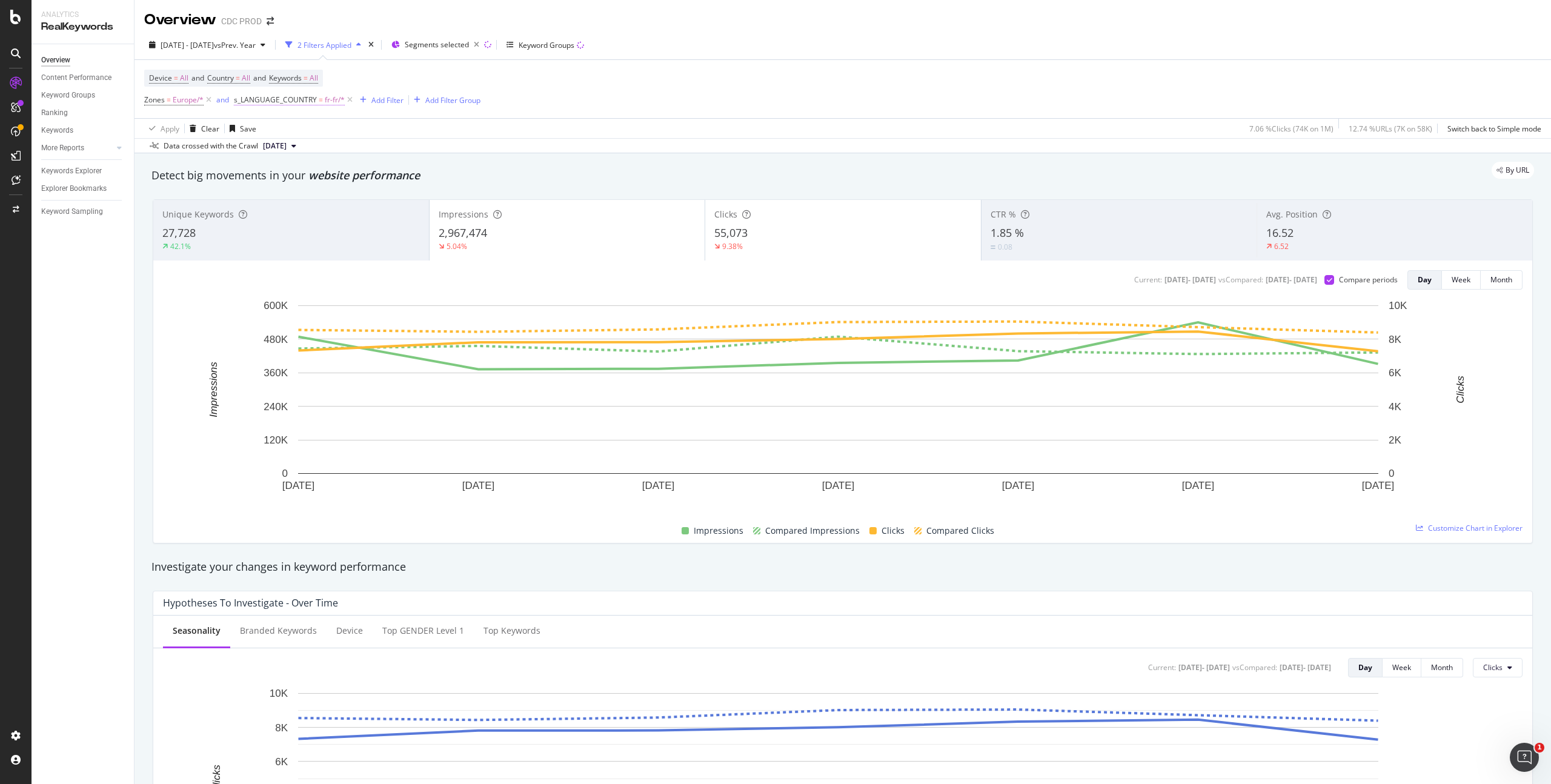
click at [338, 97] on span "fr-fr/*" at bounding box center [335, 100] width 20 height 17
click at [283, 149] on div "fr-fr" at bounding box center [311, 151] width 132 height 20
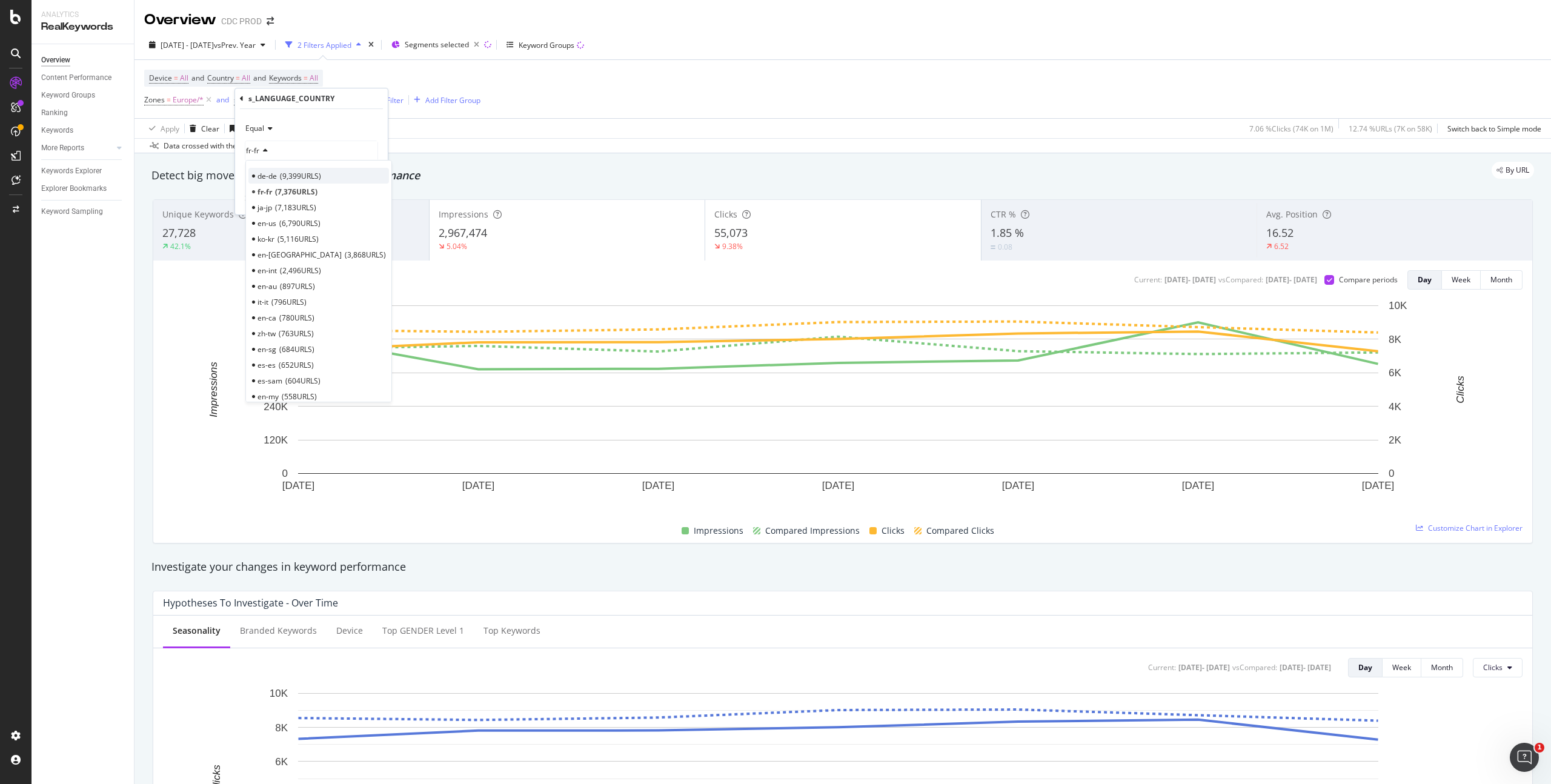
click at [325, 175] on div "de-de 9,399 URLS" at bounding box center [319, 175] width 140 height 16
click at [372, 201] on div "Apply" at bounding box center [368, 198] width 19 height 11
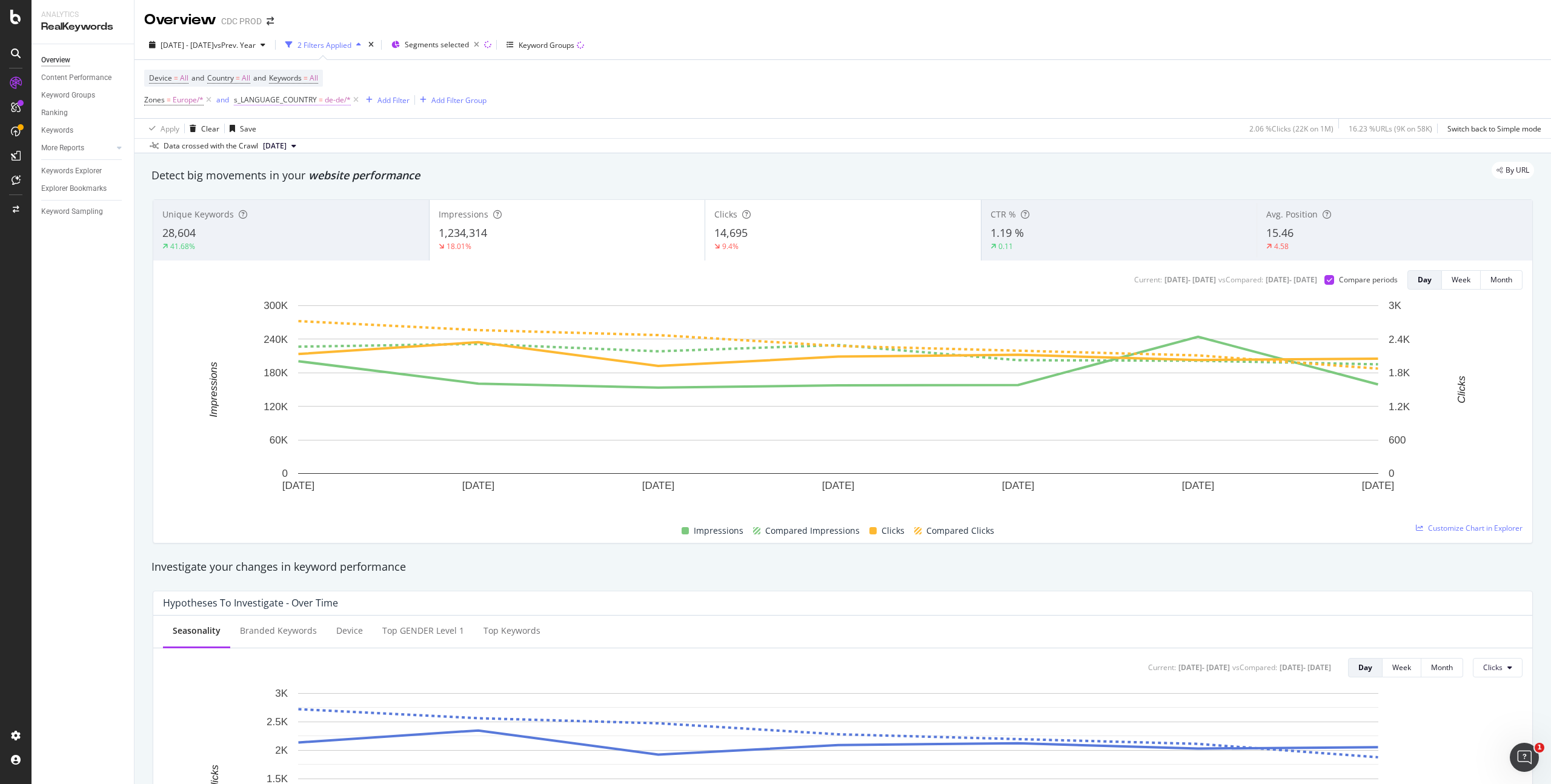
click at [325, 100] on span "de-de/*" at bounding box center [338, 100] width 26 height 17
click at [275, 151] on div "de-de" at bounding box center [311, 151] width 132 height 20
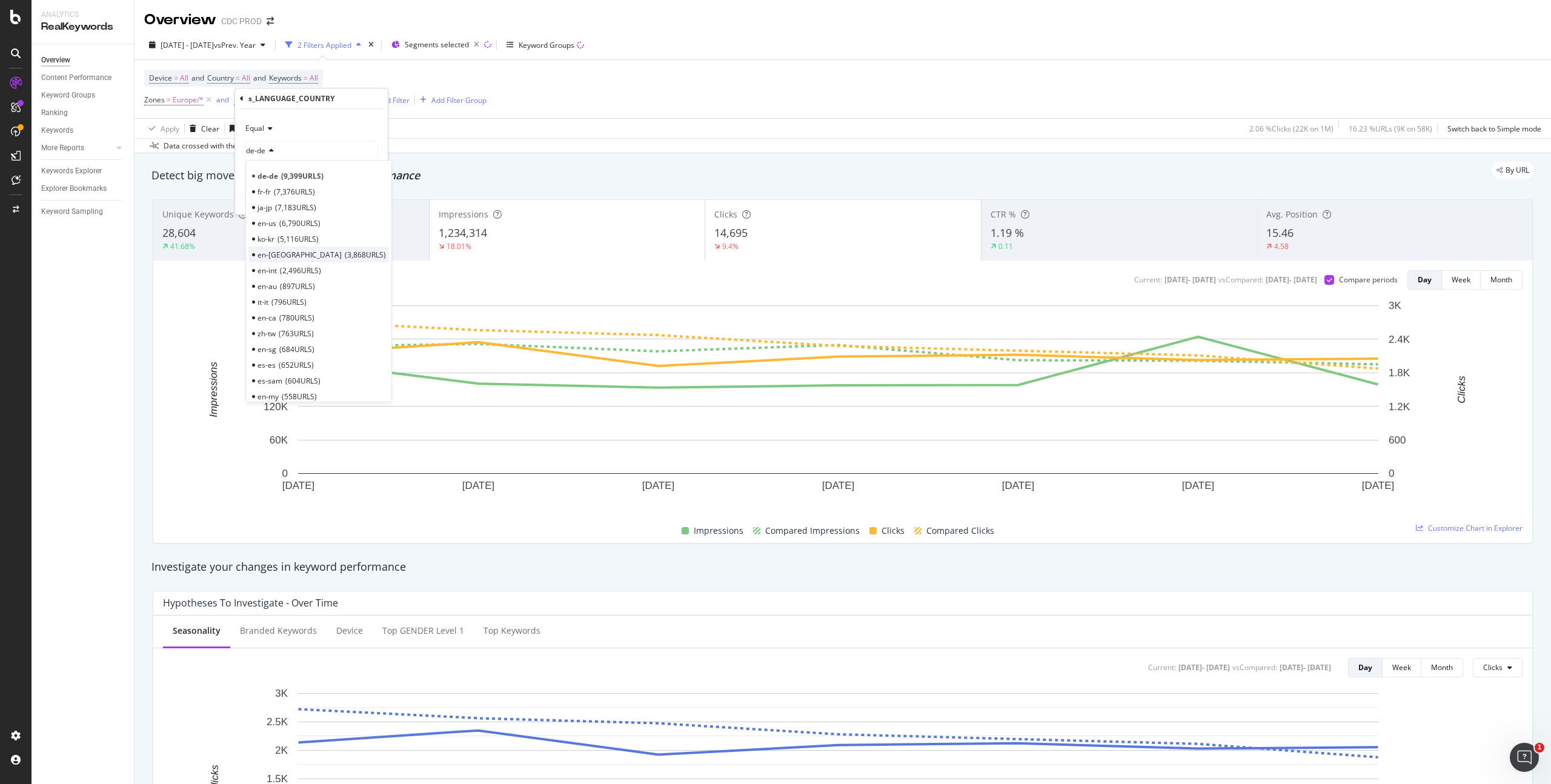
click at [279, 255] on div "en-gb 3,868 URLS" at bounding box center [319, 254] width 140 height 16
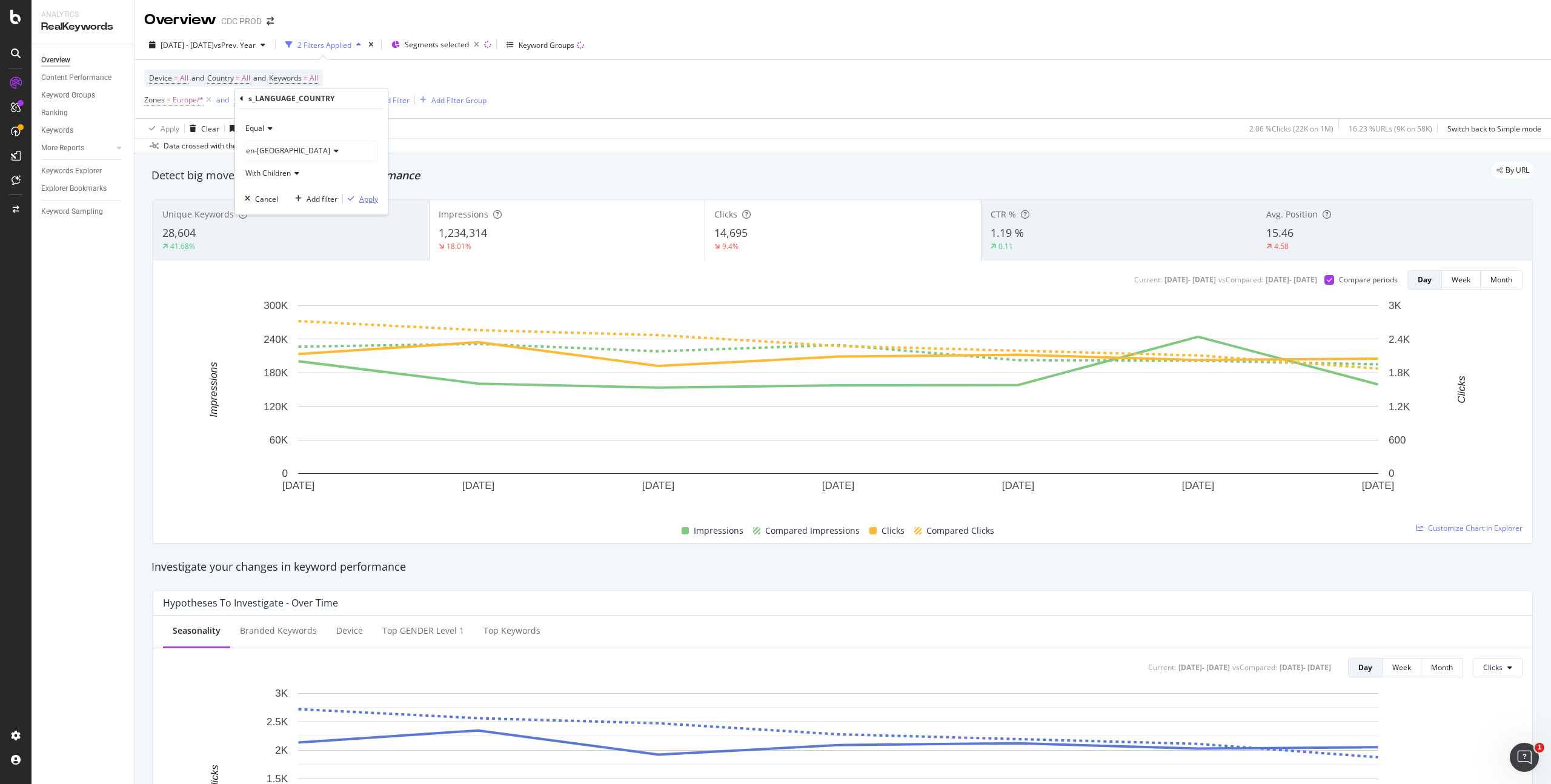
click at [369, 201] on div "Apply" at bounding box center [368, 198] width 19 height 11
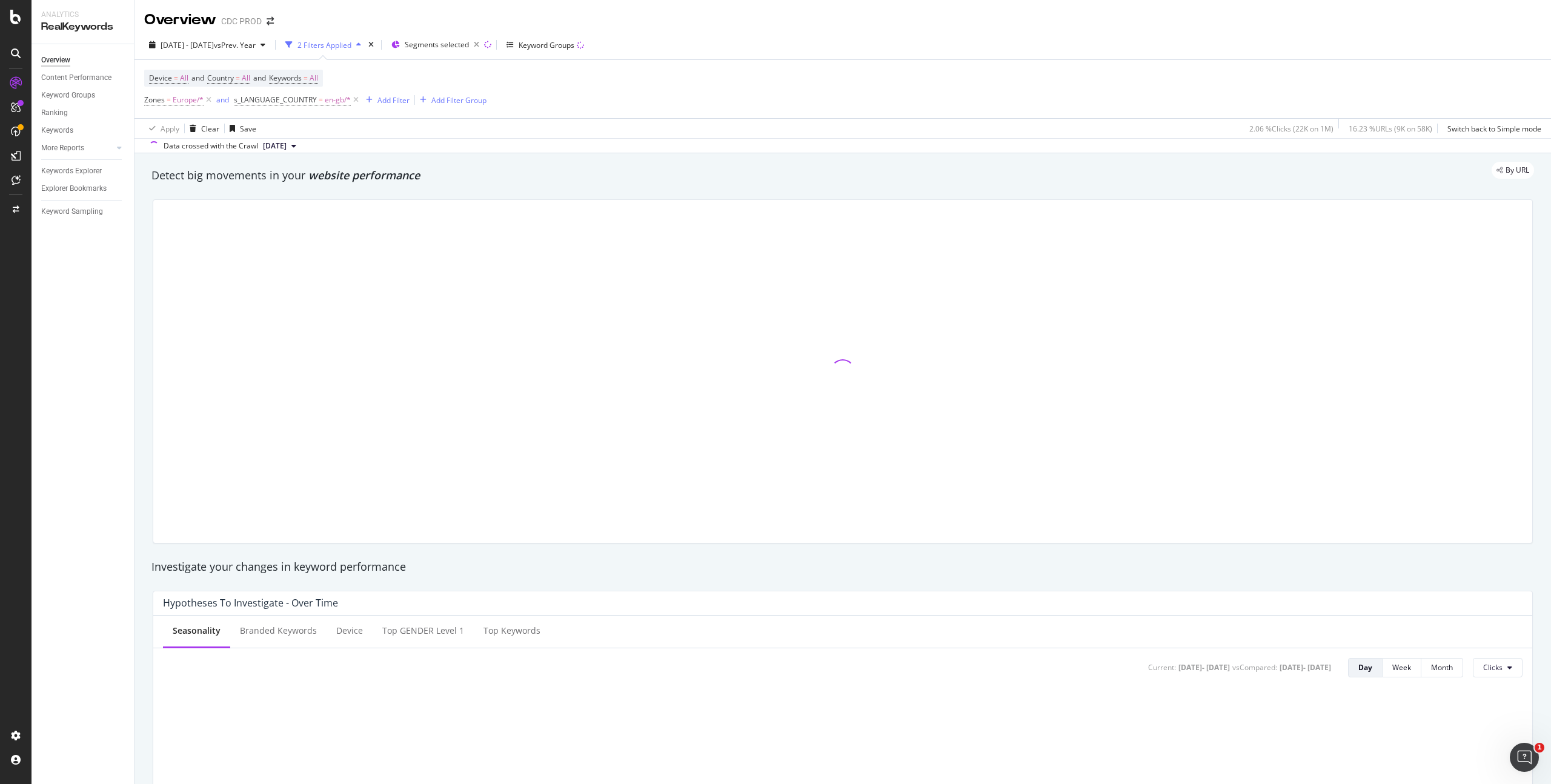
click at [648, 102] on div "Device = All and Country = All and Keywords = All Zones = Europe/* and s_LANGUA…" at bounding box center [843, 88] width 1397 height 58
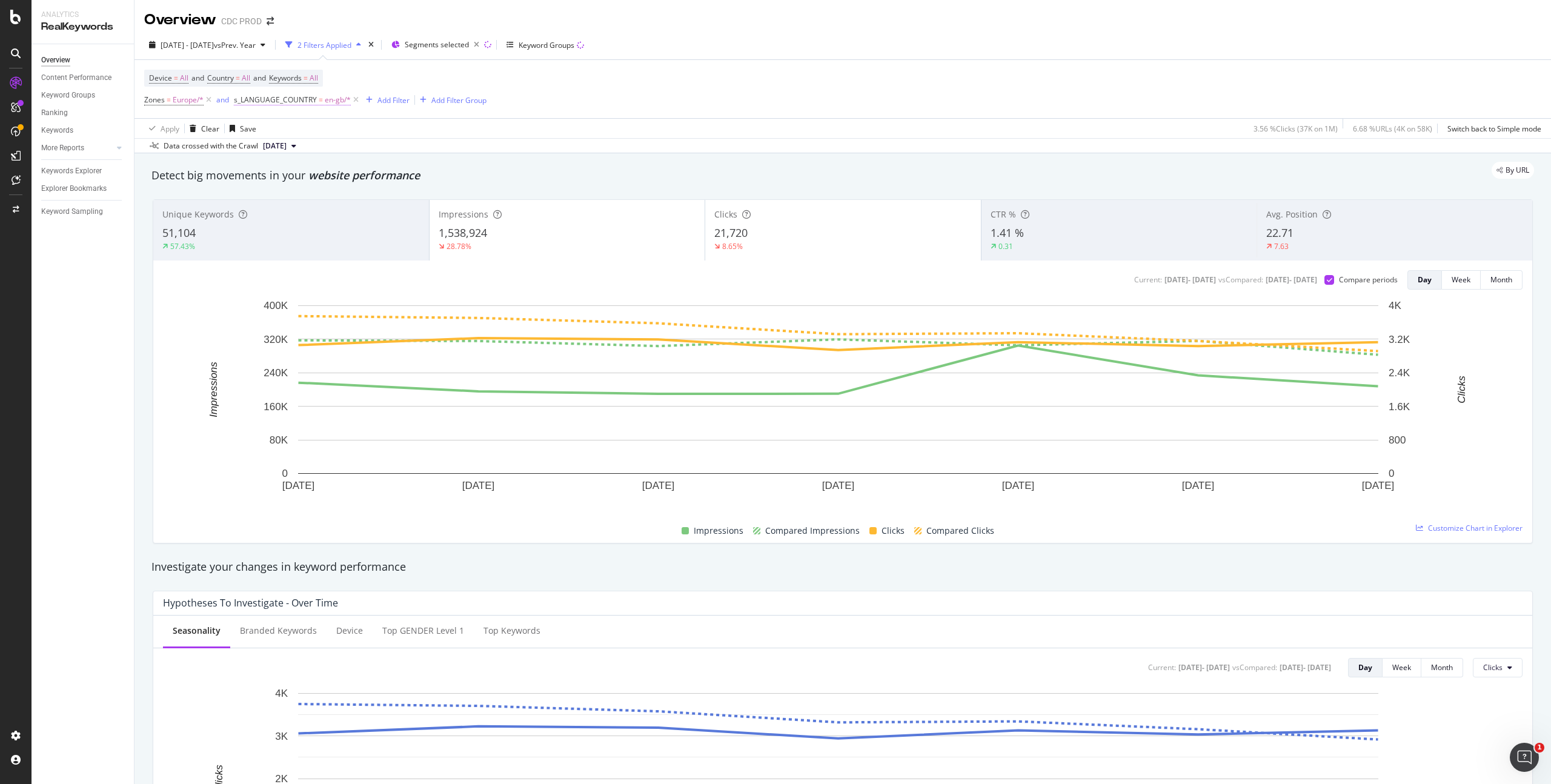
click at [329, 101] on span "en-gb/*" at bounding box center [338, 100] width 26 height 17
click at [330, 151] on icon at bounding box center [334, 150] width 8 height 7
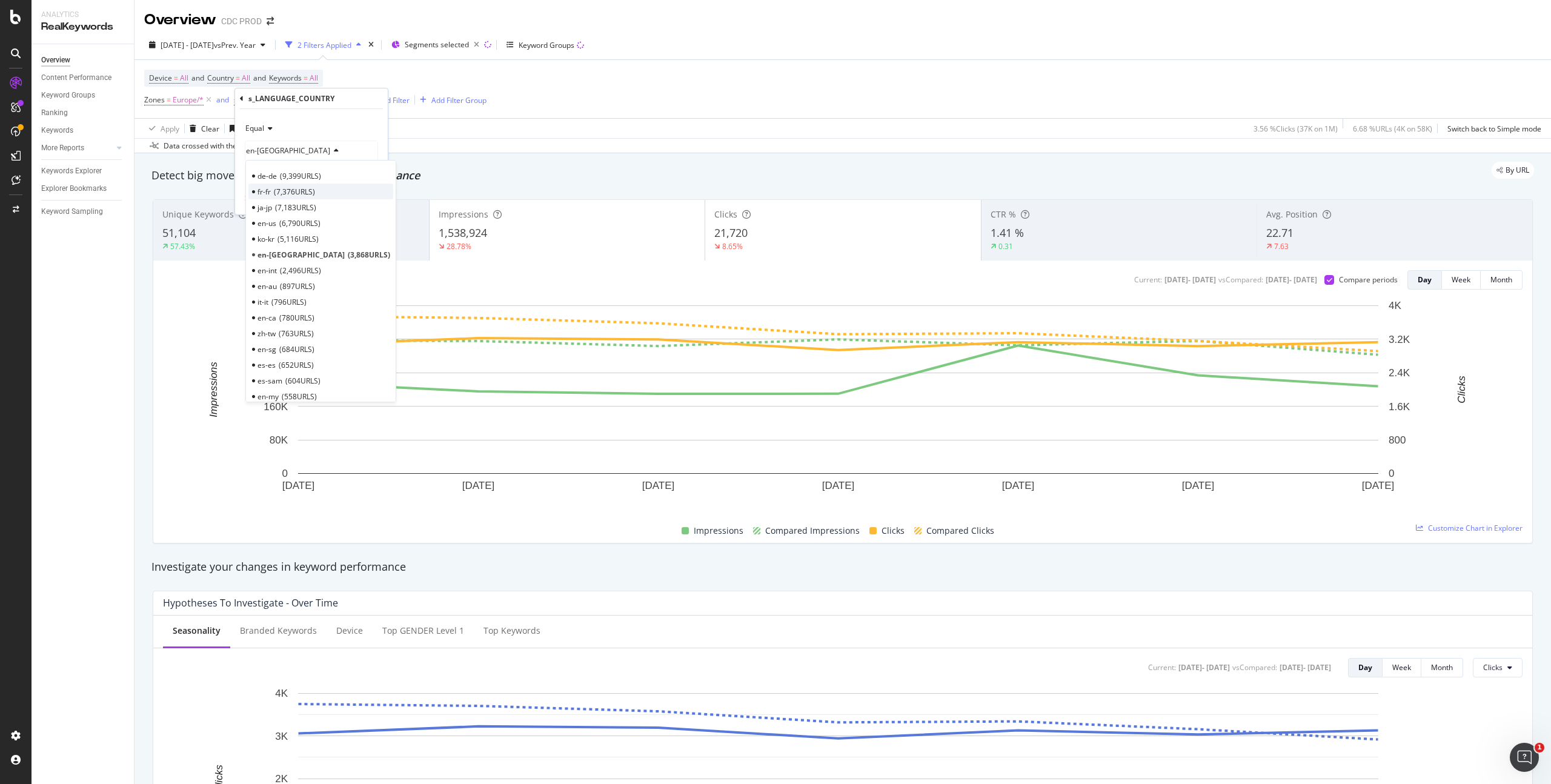
click at [290, 190] on span "7,376 URLS" at bounding box center [294, 191] width 41 height 11
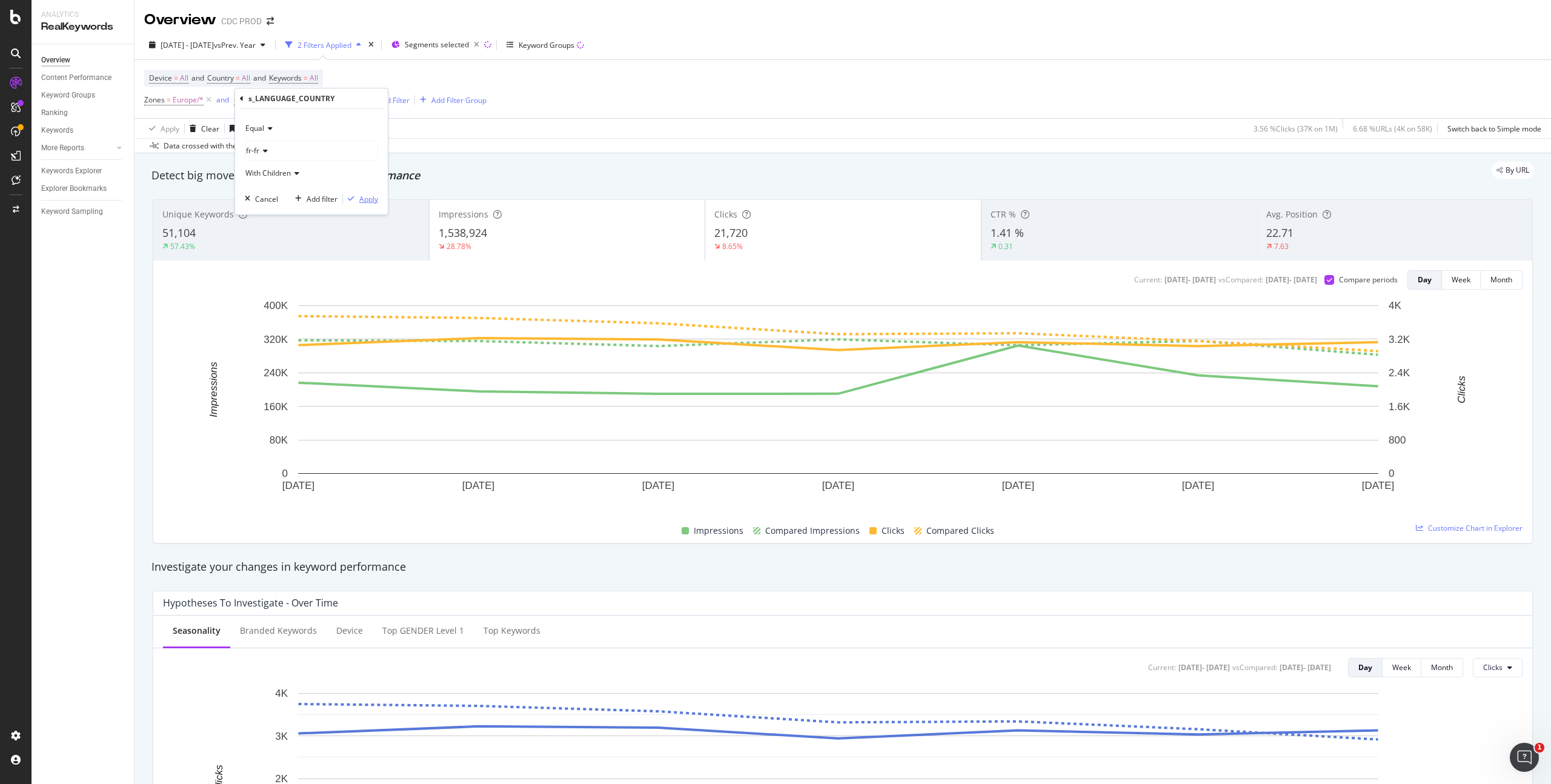
click at [369, 201] on div "Apply" at bounding box center [368, 198] width 19 height 11
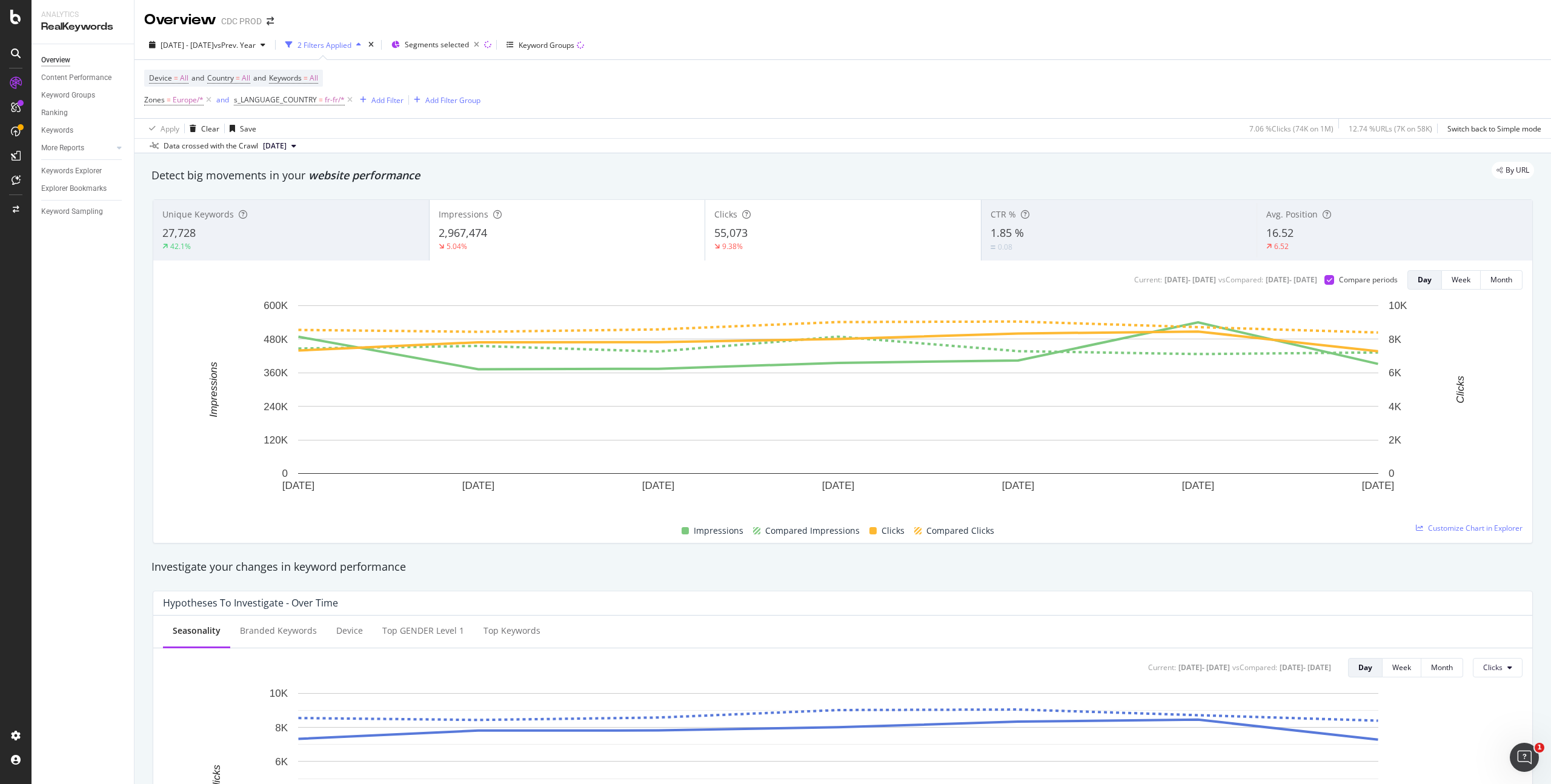
click at [1054, 224] on div "CTR % 1.85 % 0.08" at bounding box center [1119, 229] width 275 height 55
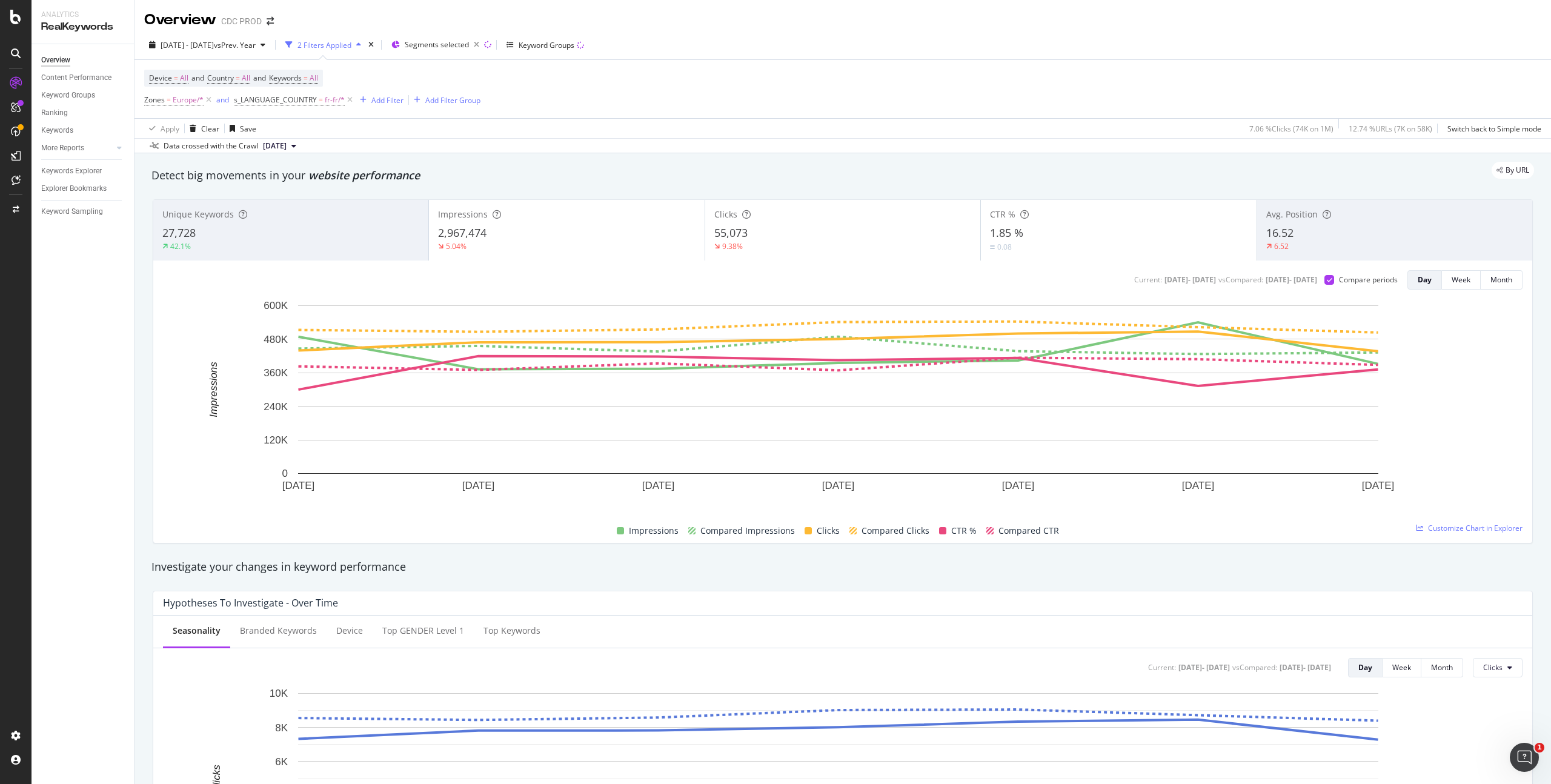
click at [823, 245] on div "9.38%" at bounding box center [842, 246] width 256 height 11
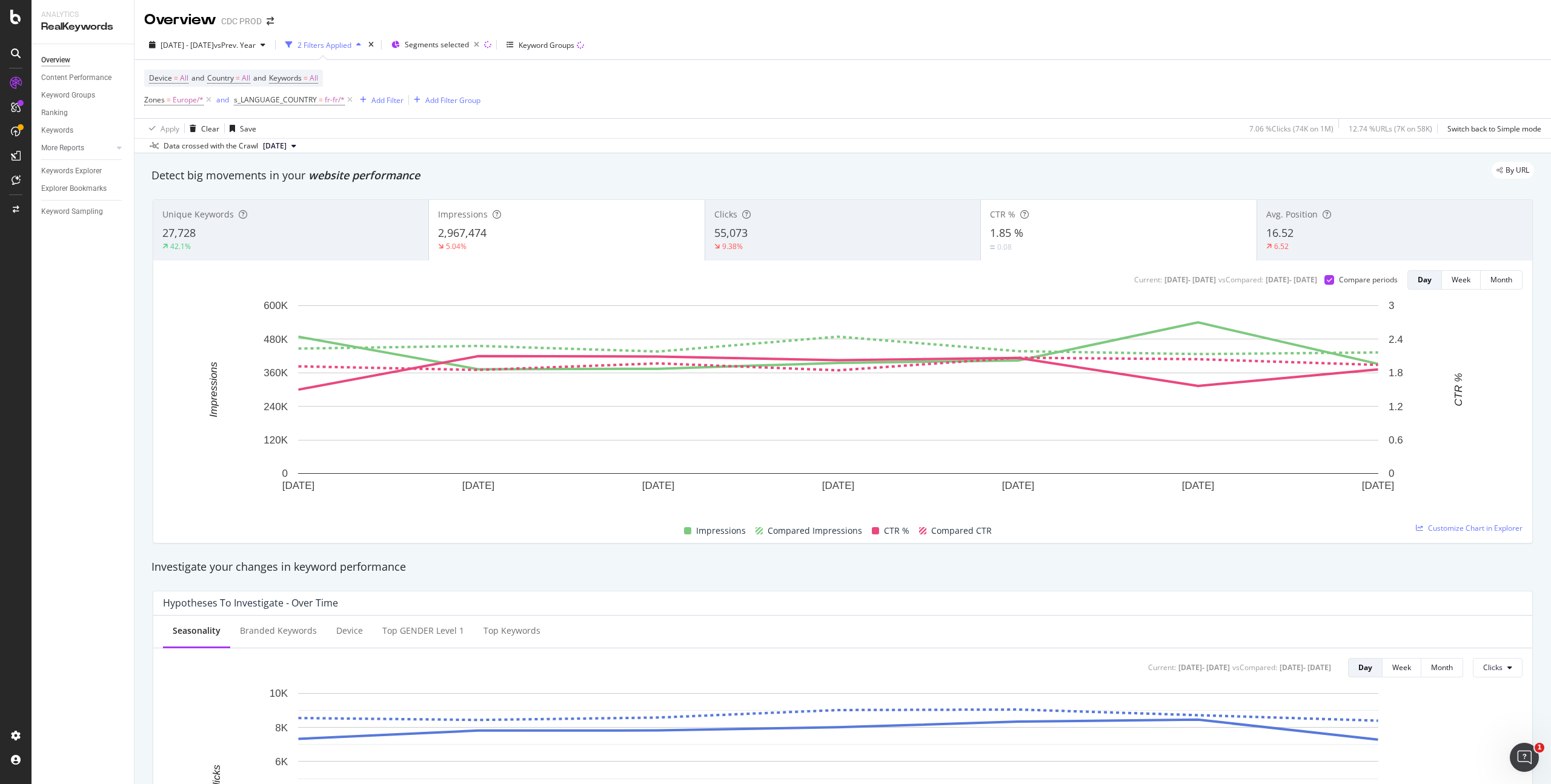
click at [625, 246] on div "5.04%" at bounding box center [566, 246] width 256 height 11
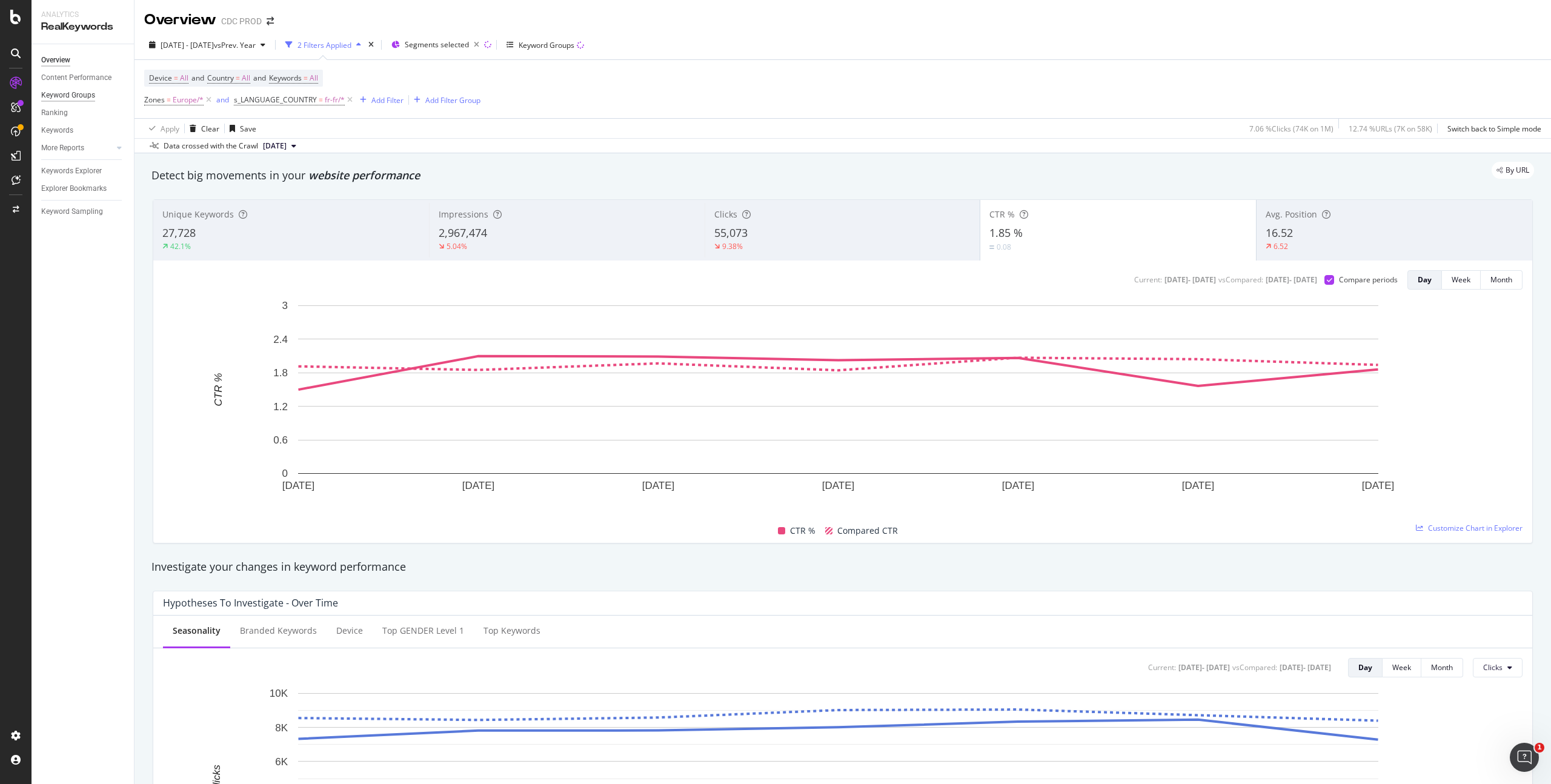
click at [76, 95] on div "Keyword Groups" at bounding box center [68, 96] width 54 height 13
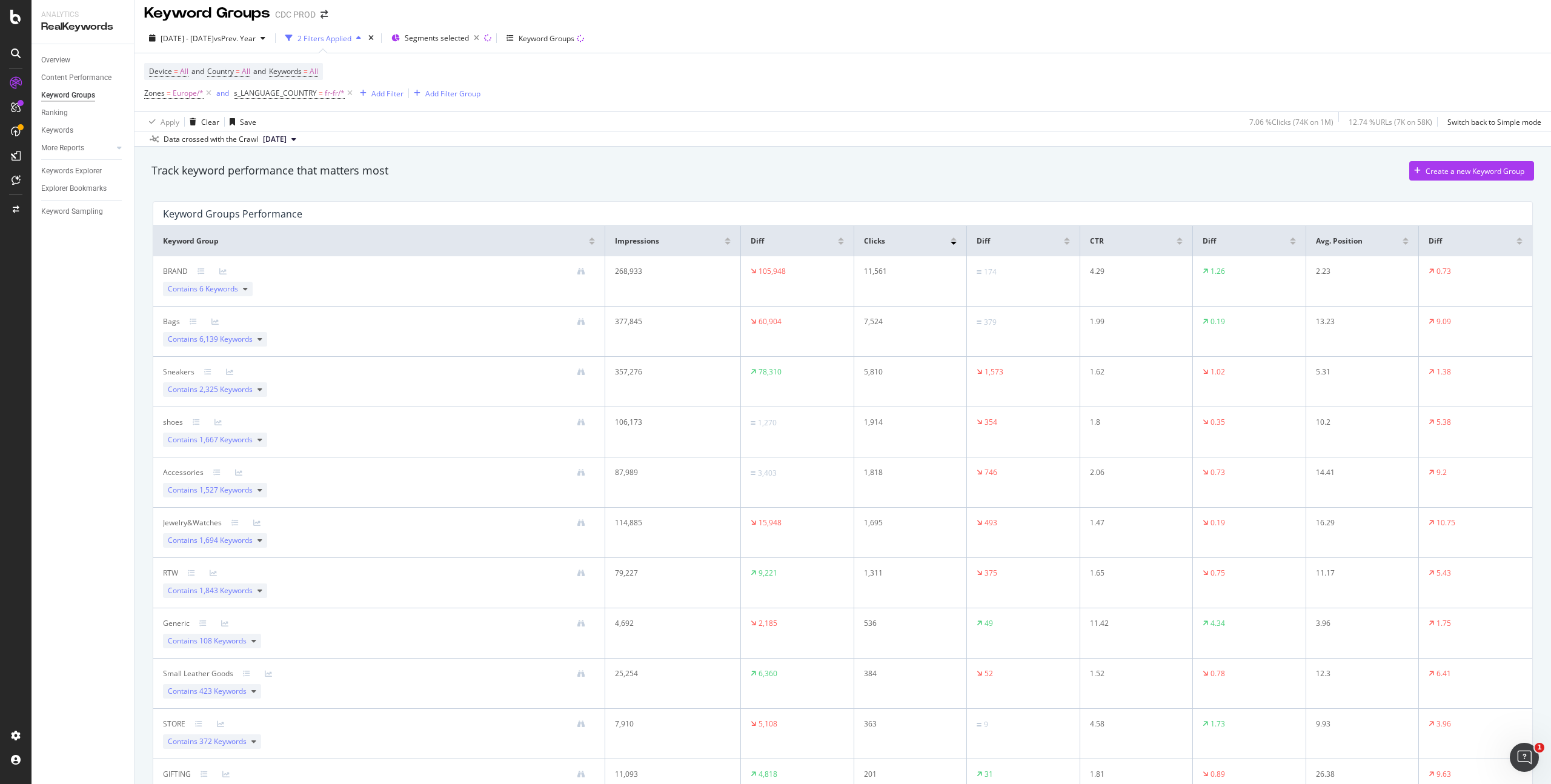
scroll to position [7, 0]
click at [836, 245] on div "Diff" at bounding box center [797, 240] width 93 height 11
click at [838, 243] on div at bounding box center [840, 243] width 6 height 3
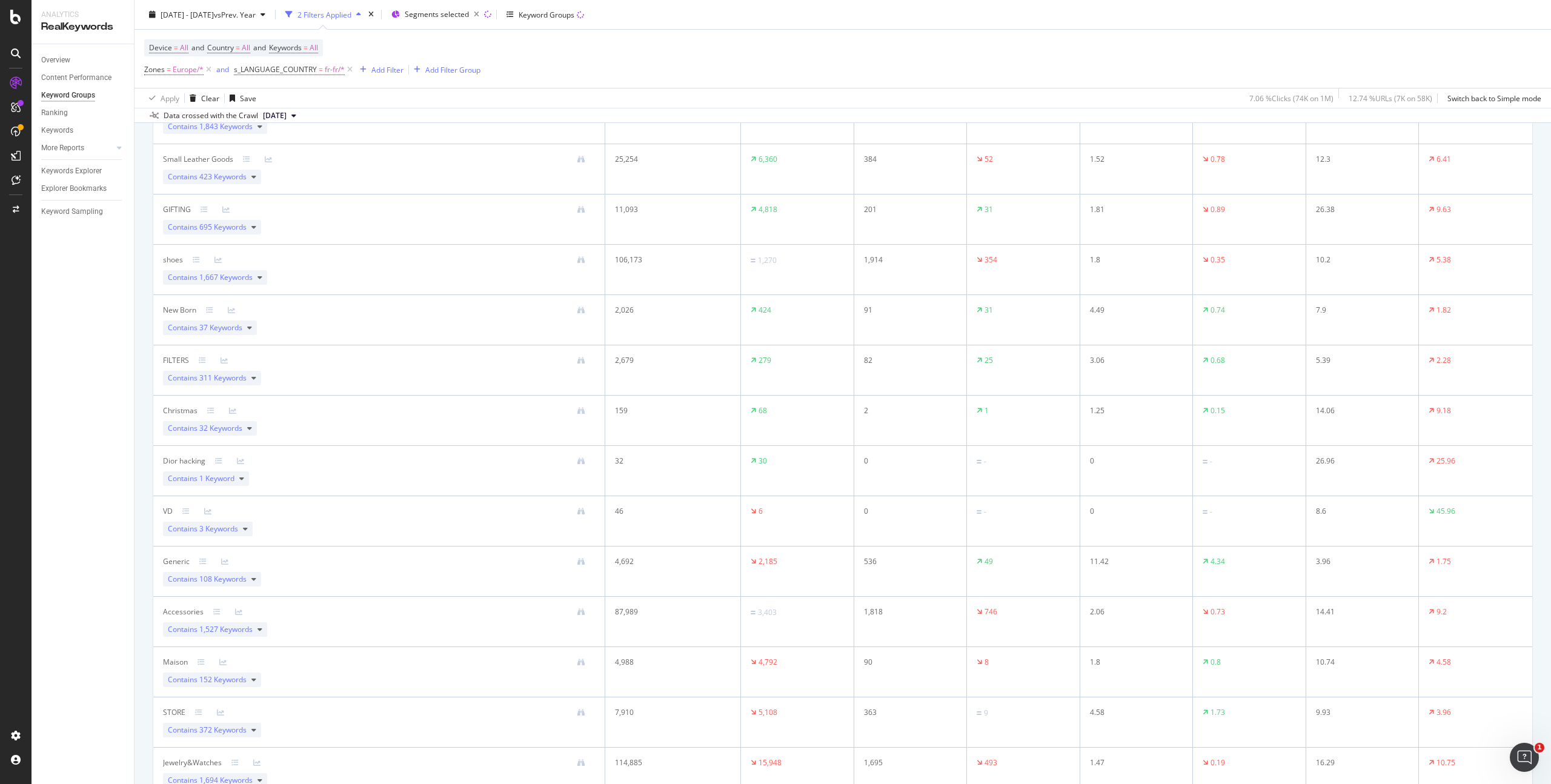
scroll to position [406, 0]
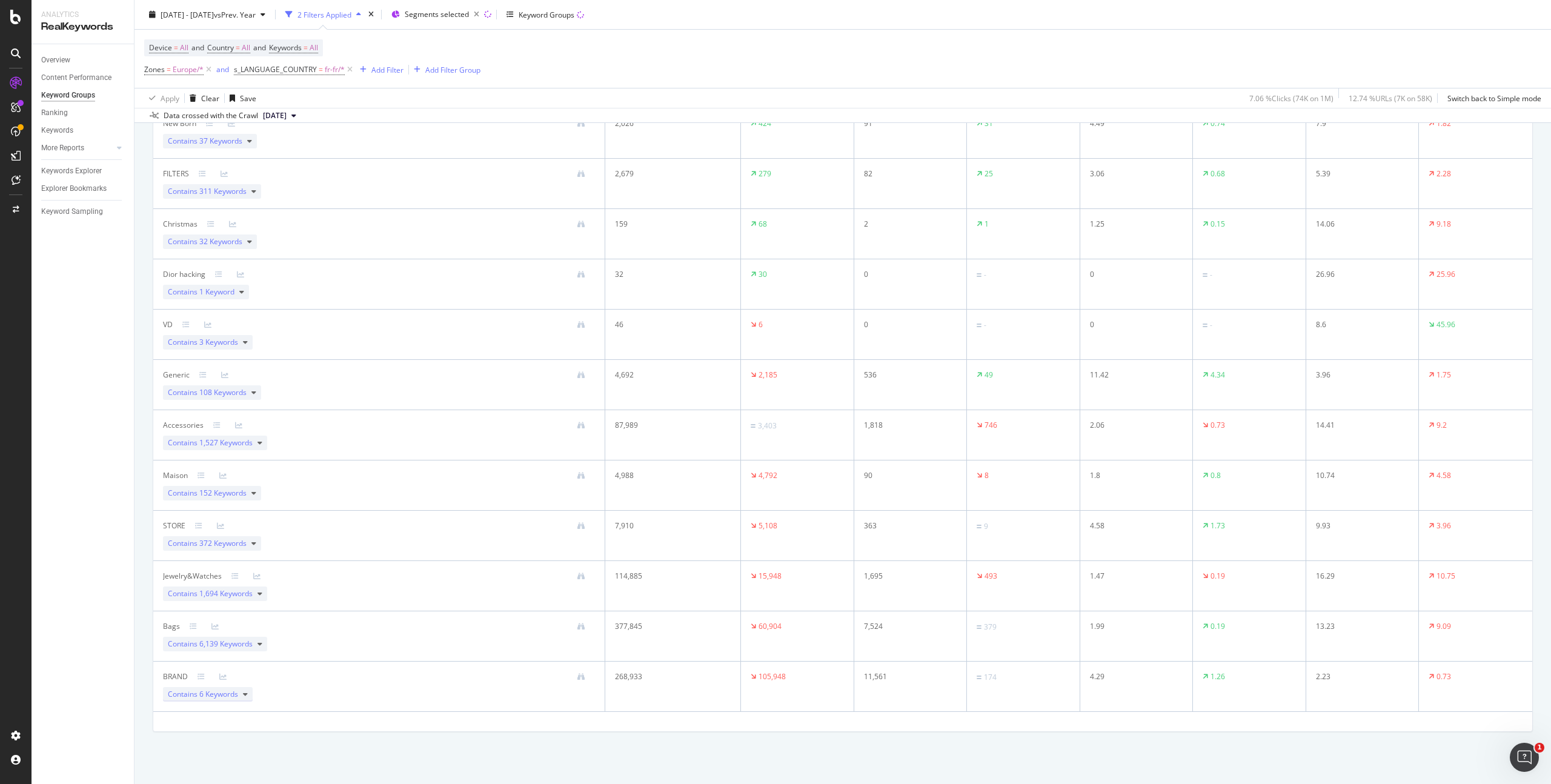
click at [234, 693] on span "6 Keywords" at bounding box center [218, 693] width 38 height 11
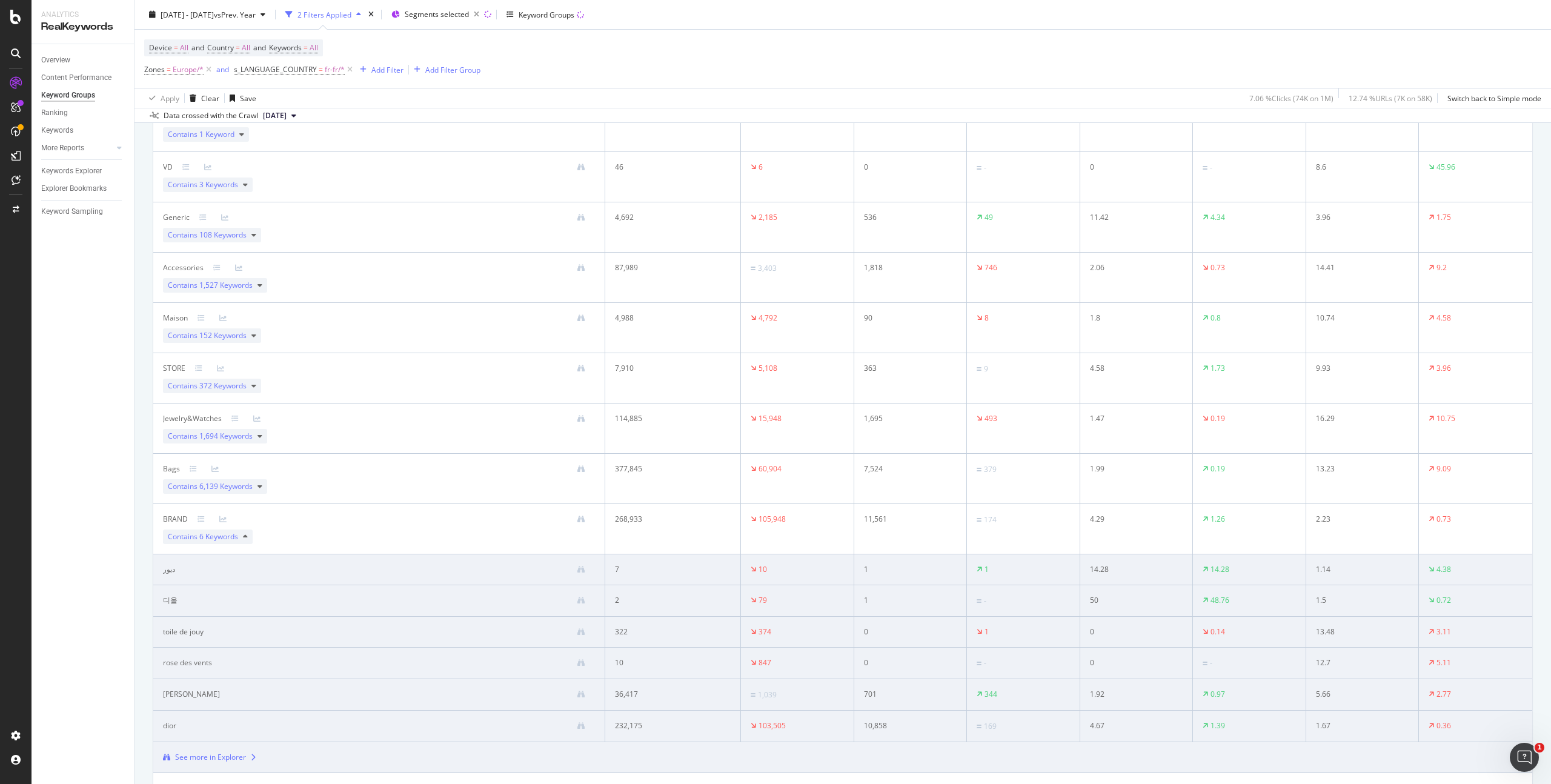
scroll to position [625, 0]
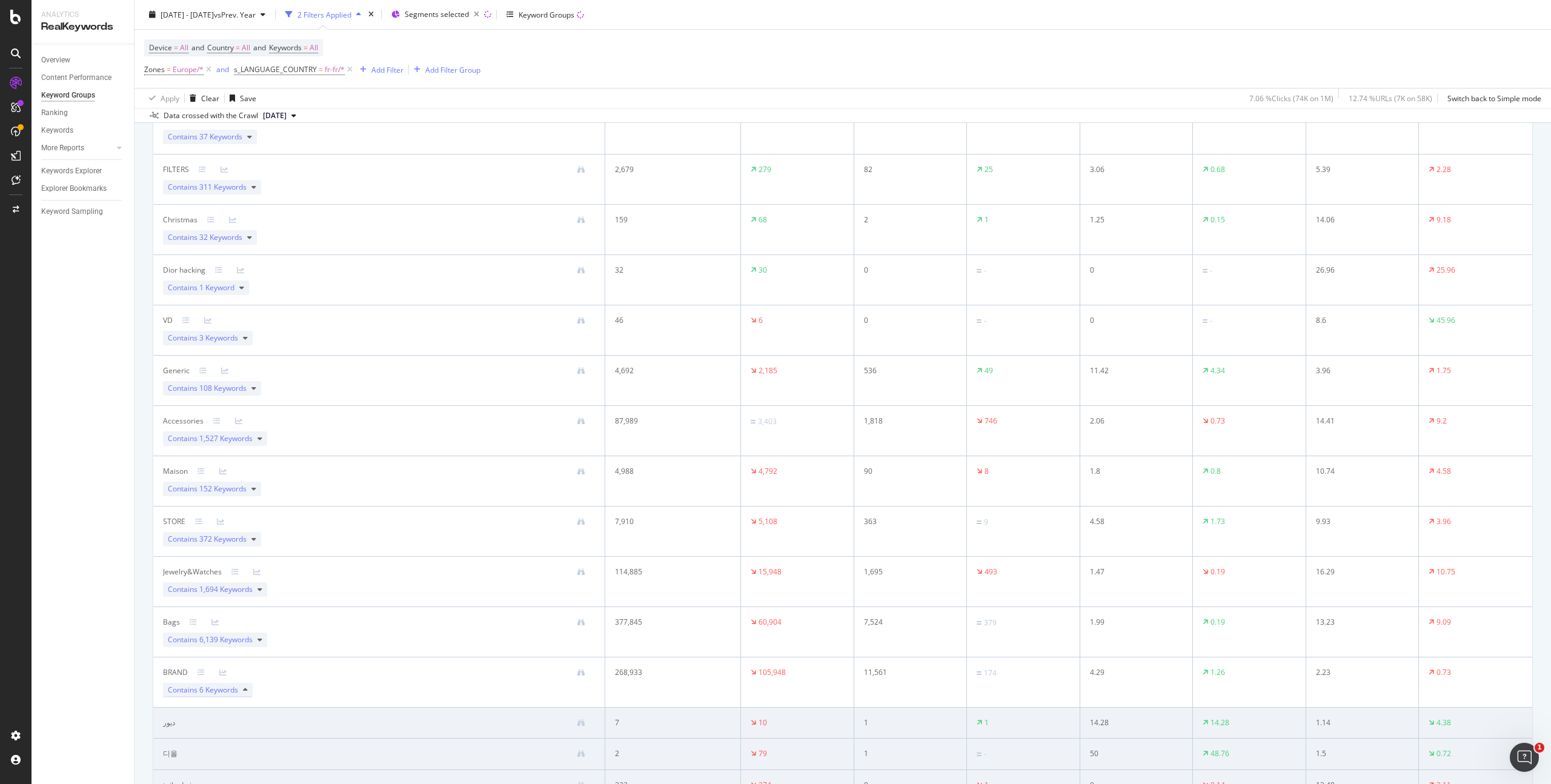
click at [243, 688] on div "Contains 6 Keywords" at bounding box center [208, 690] width 90 height 15
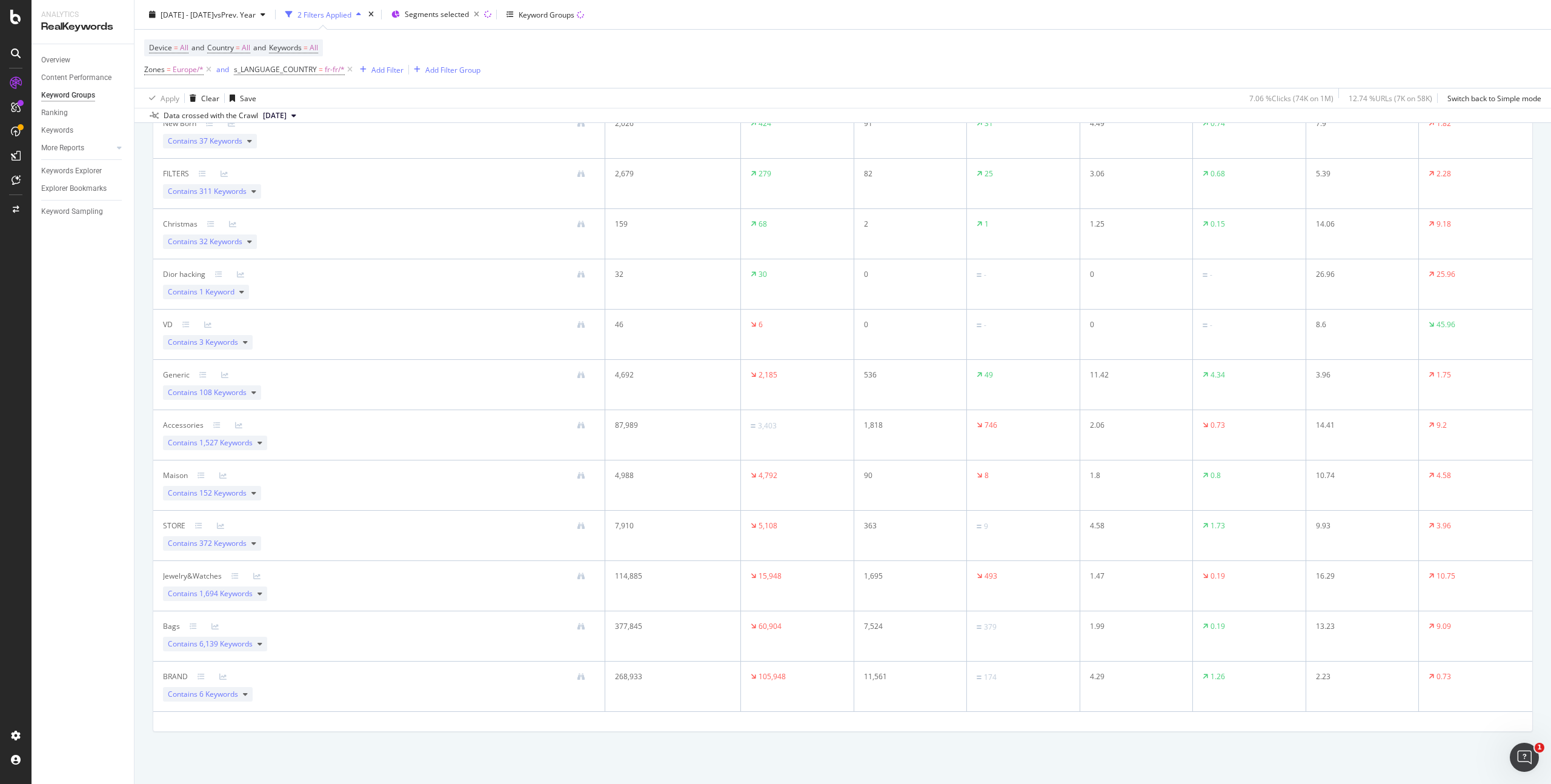
scroll to position [406, 0]
click at [259, 644] on icon at bounding box center [260, 644] width 5 height 7
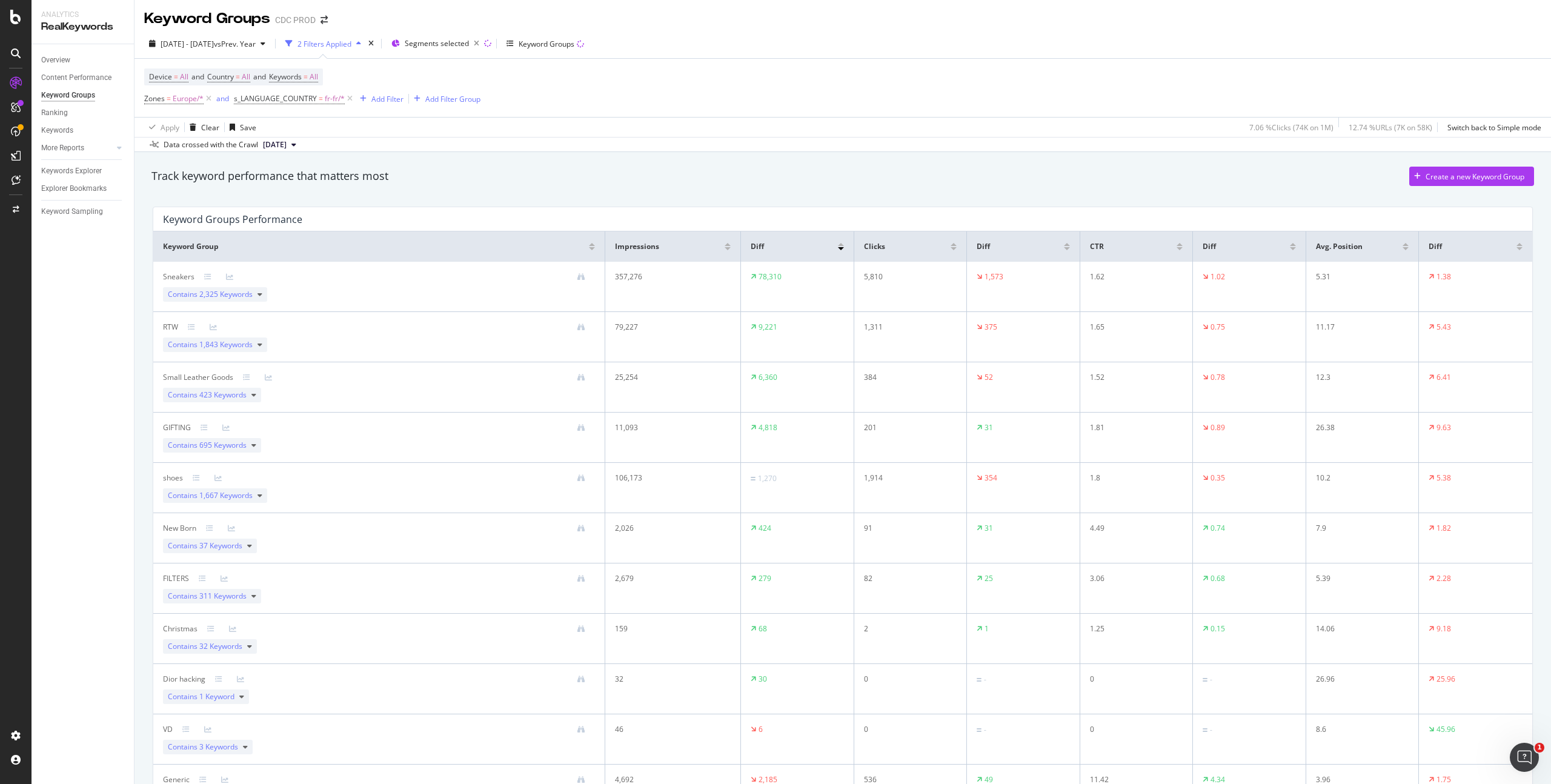
scroll to position [0, 0]
click at [256, 43] on span "vs Prev. Year" at bounding box center [234, 45] width 42 height 11
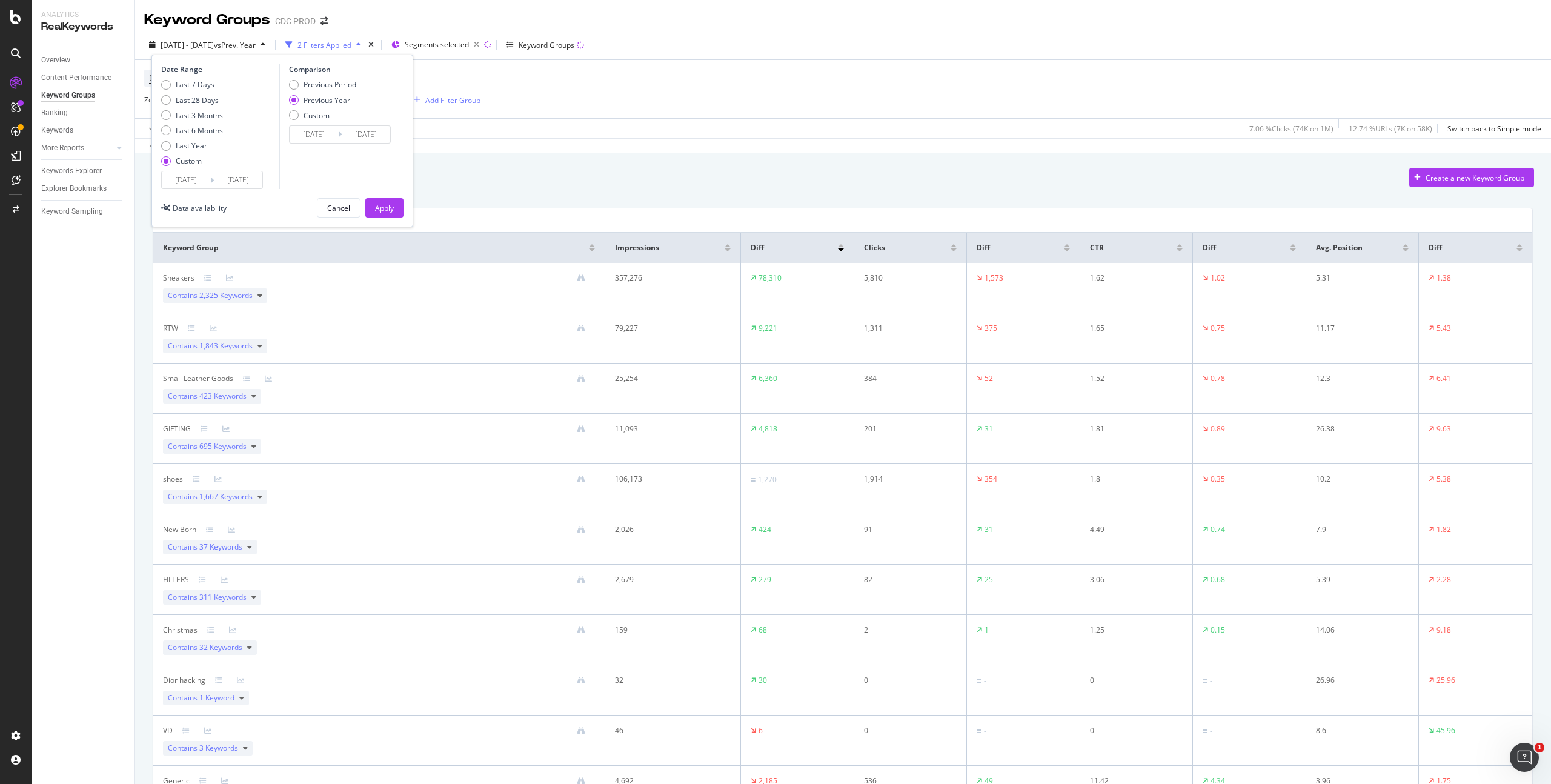
click at [219, 175] on input "[DATE]" at bounding box center [238, 180] width 48 height 17
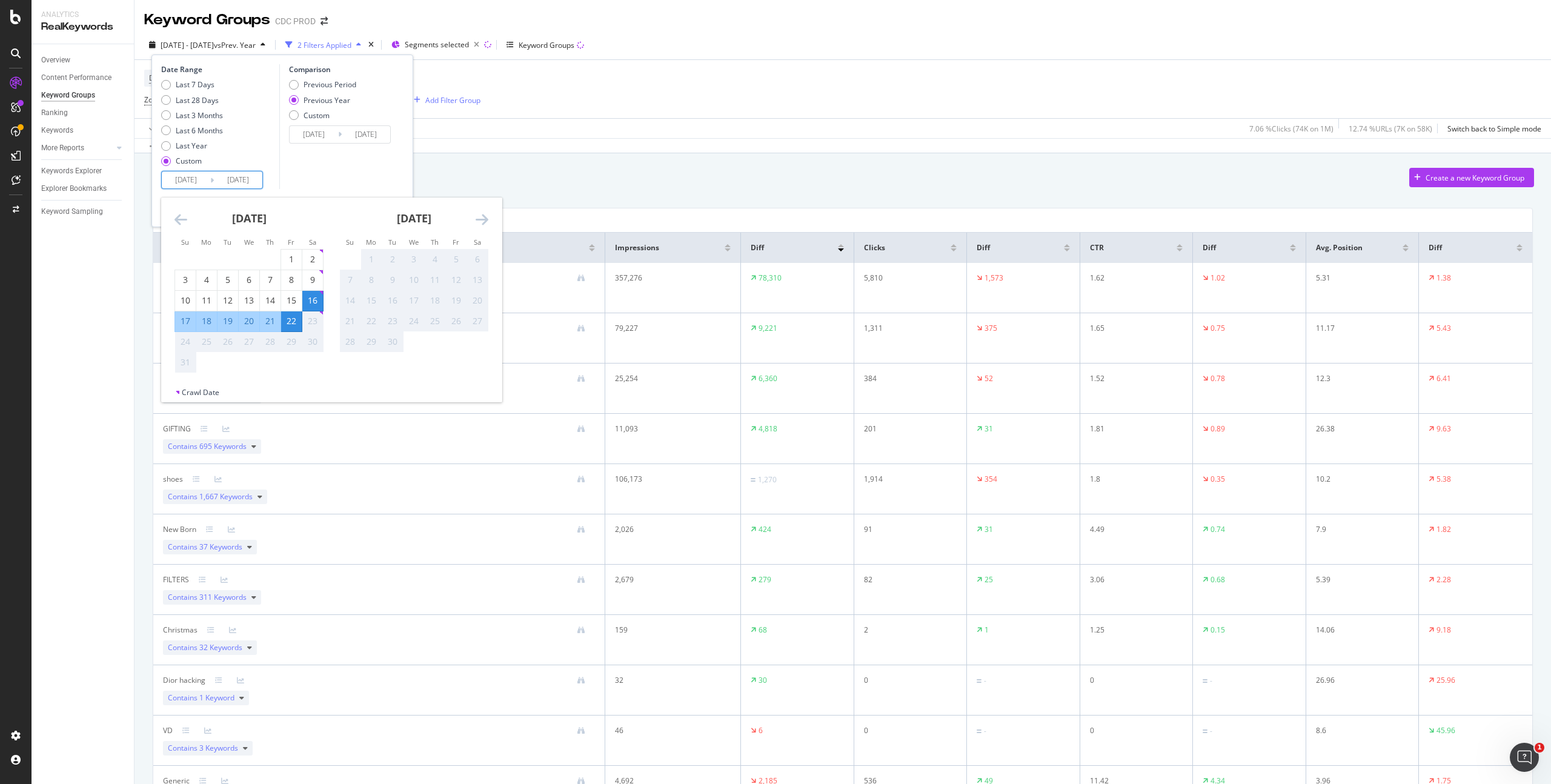
click at [181, 319] on div "17" at bounding box center [185, 321] width 20 height 12
type input "[DATE]"
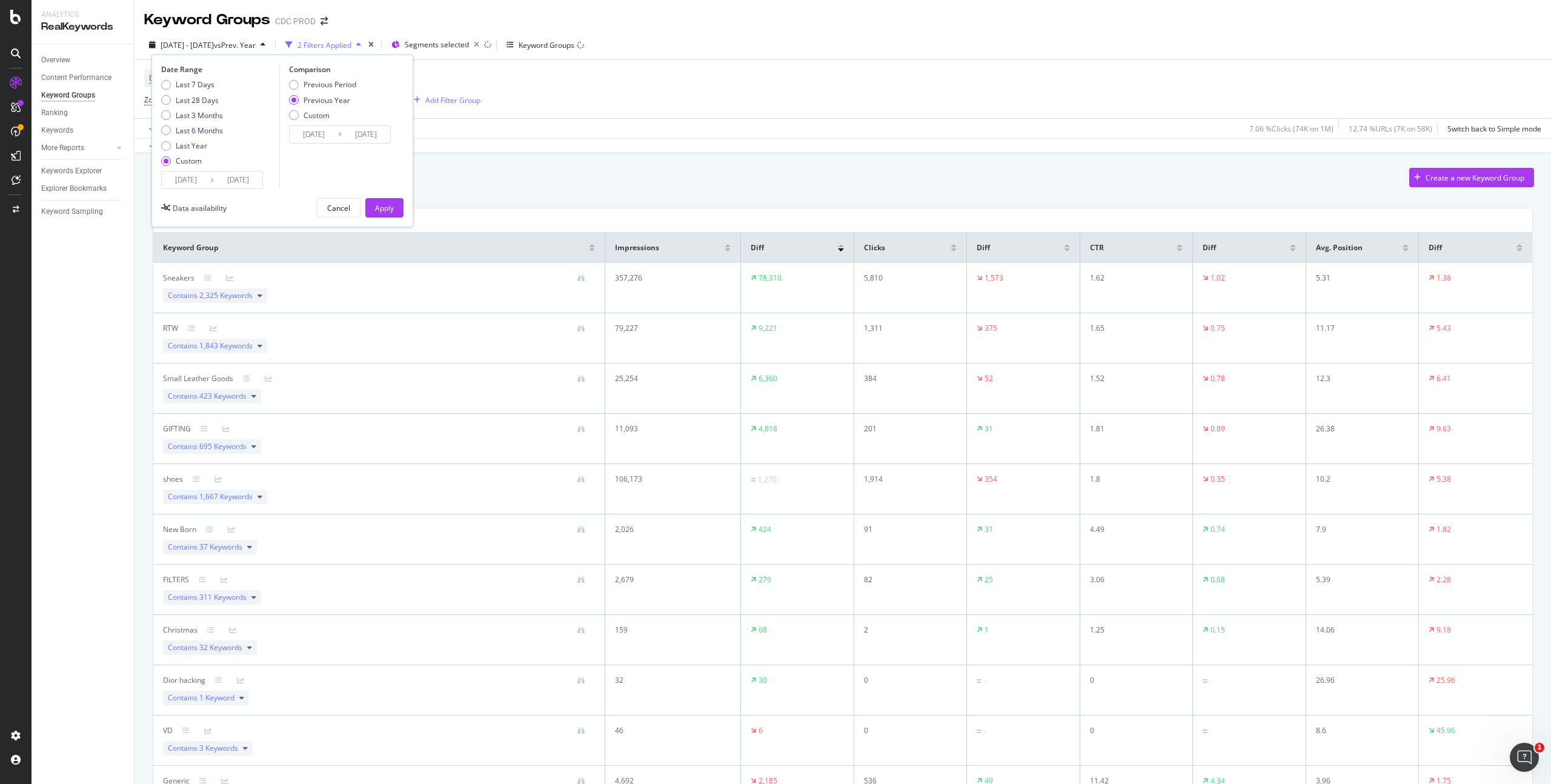
click at [212, 177] on icon at bounding box center [212, 180] width 3 height 11
click at [206, 183] on input "[DATE]" at bounding box center [185, 180] width 48 height 17
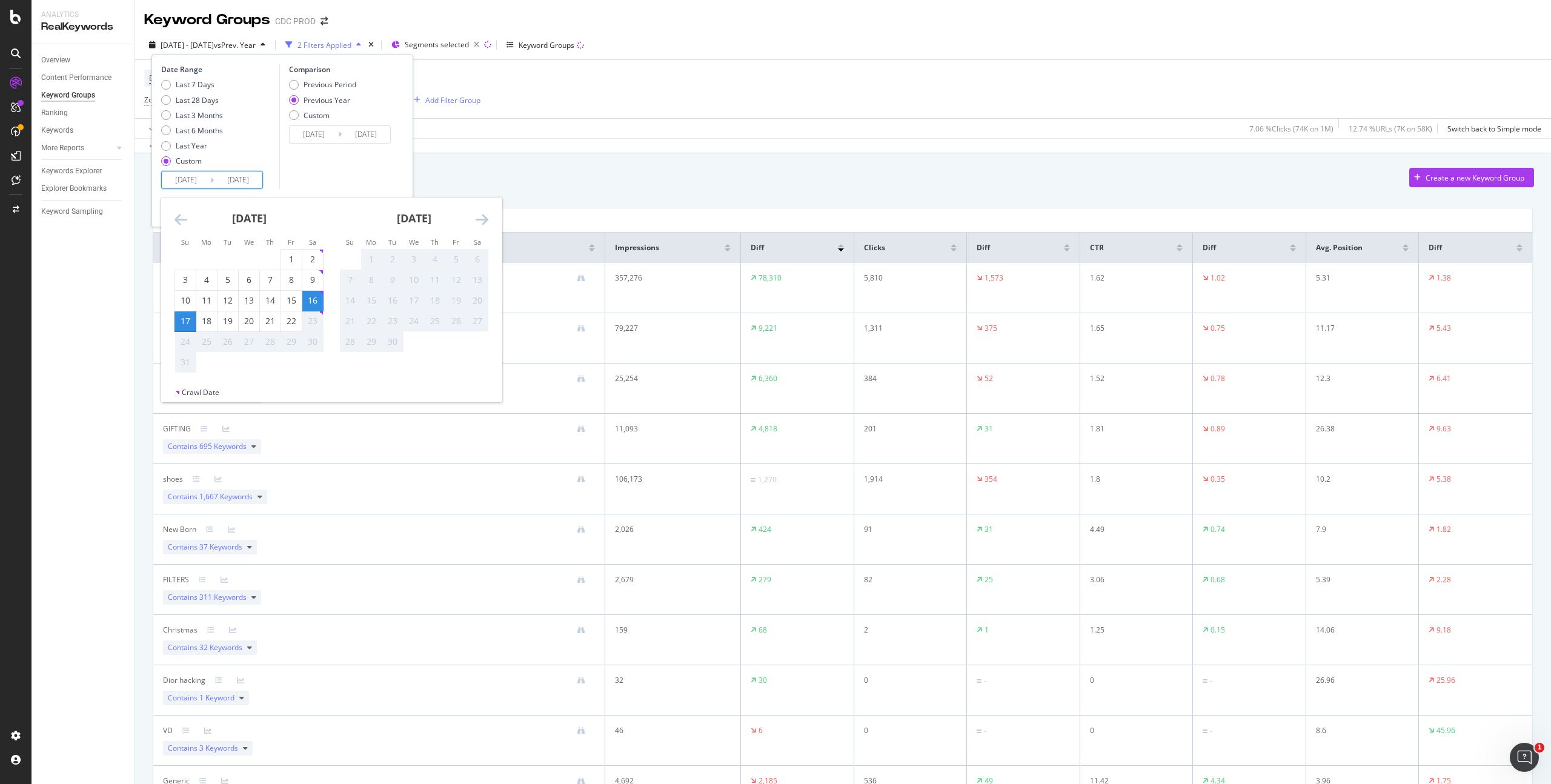
click at [186, 323] on div "17" at bounding box center [185, 321] width 20 height 12
type input "[DATE]"
click at [292, 322] on div "22" at bounding box center [291, 321] width 20 height 12
type input "[DATE]"
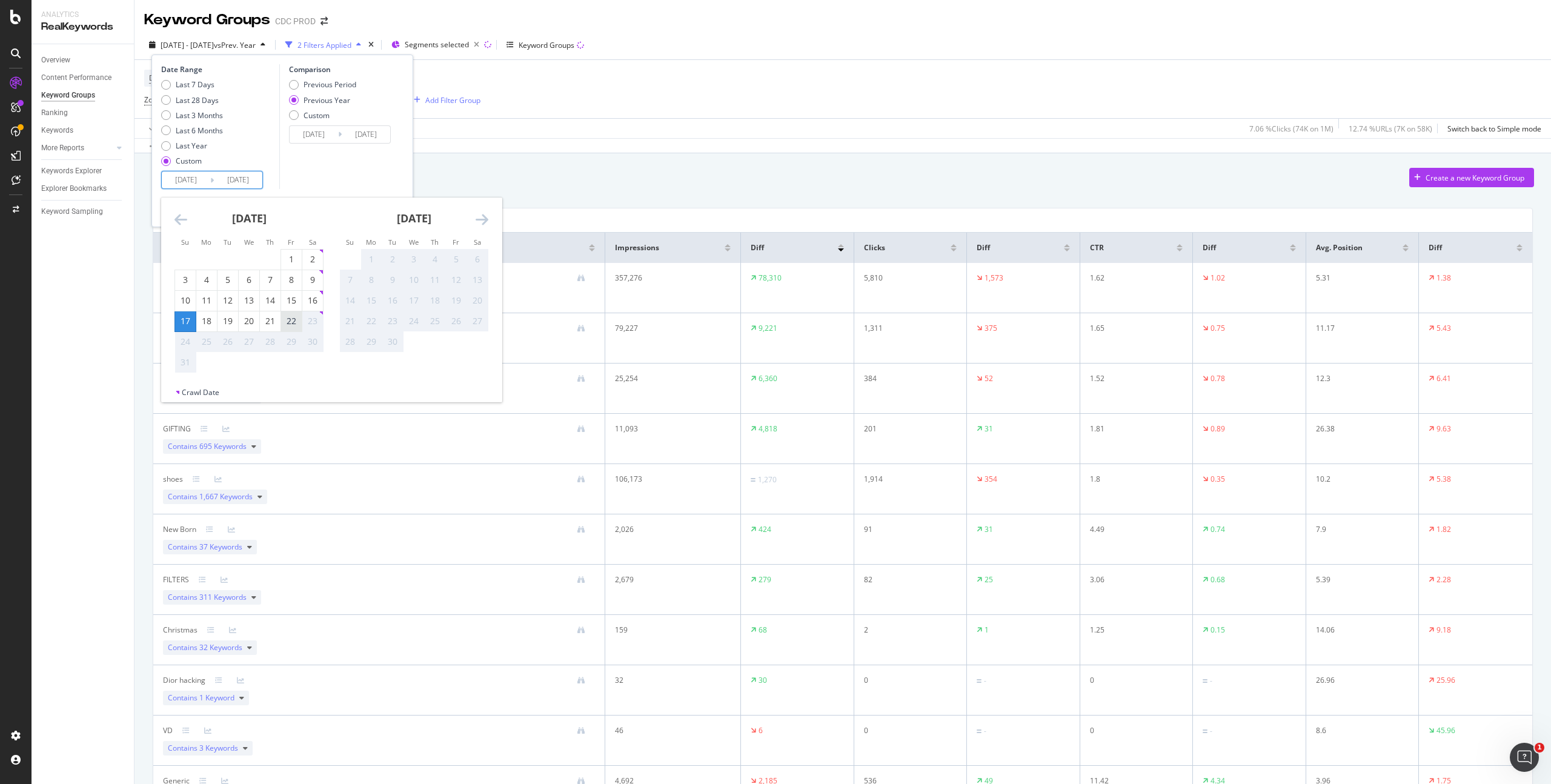
type input "[DATE]"
click at [206, 182] on input "[DATE]" at bounding box center [185, 180] width 48 height 17
click at [280, 172] on div "Comparison Previous Period Previous Year Custom [DATE] Navigate forward to inte…" at bounding box center [336, 127] width 115 height 125
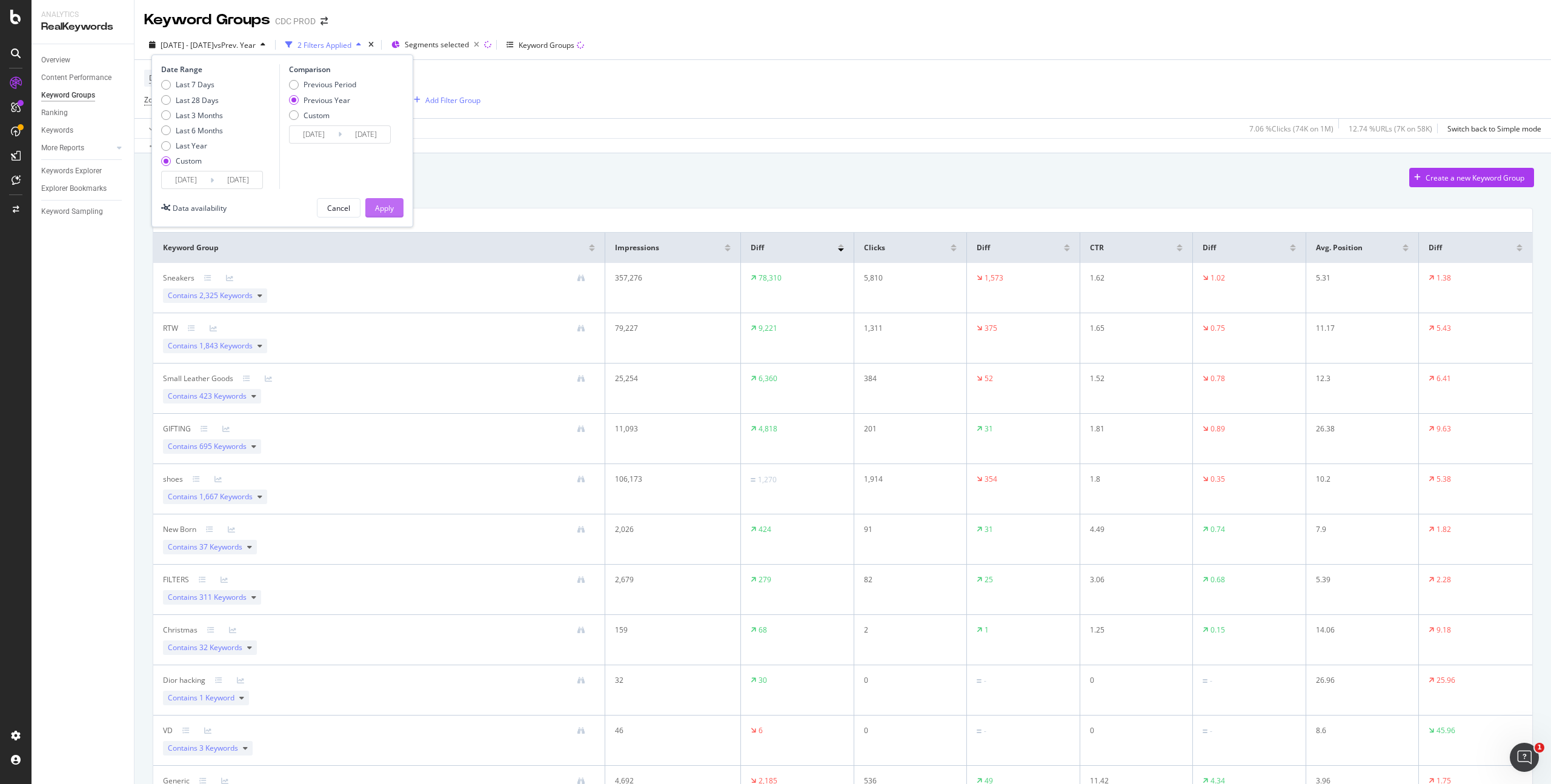
click at [383, 207] on div "Apply" at bounding box center [384, 207] width 19 height 11
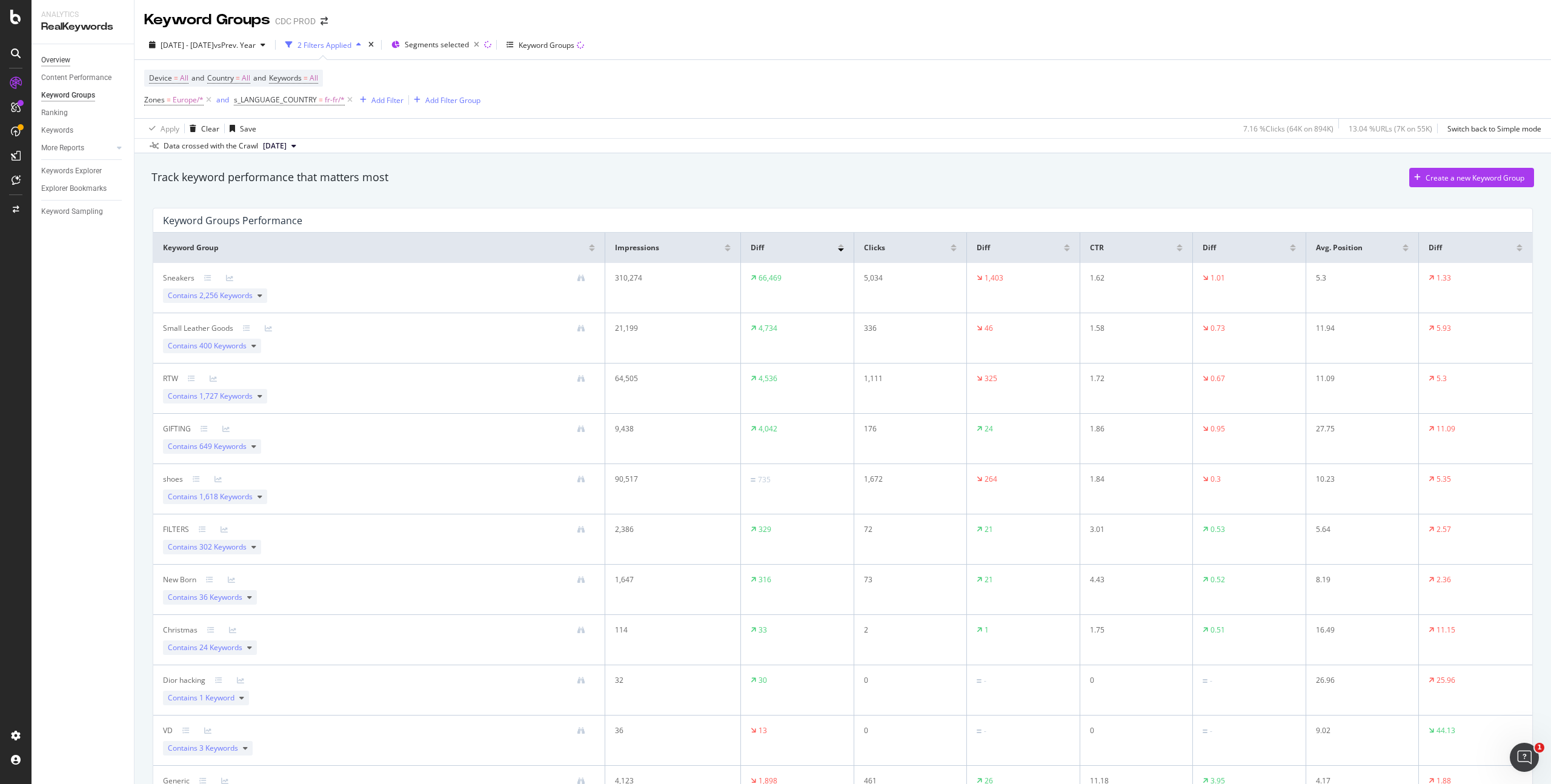
click at [62, 60] on div "Overview" at bounding box center [56, 60] width 29 height 13
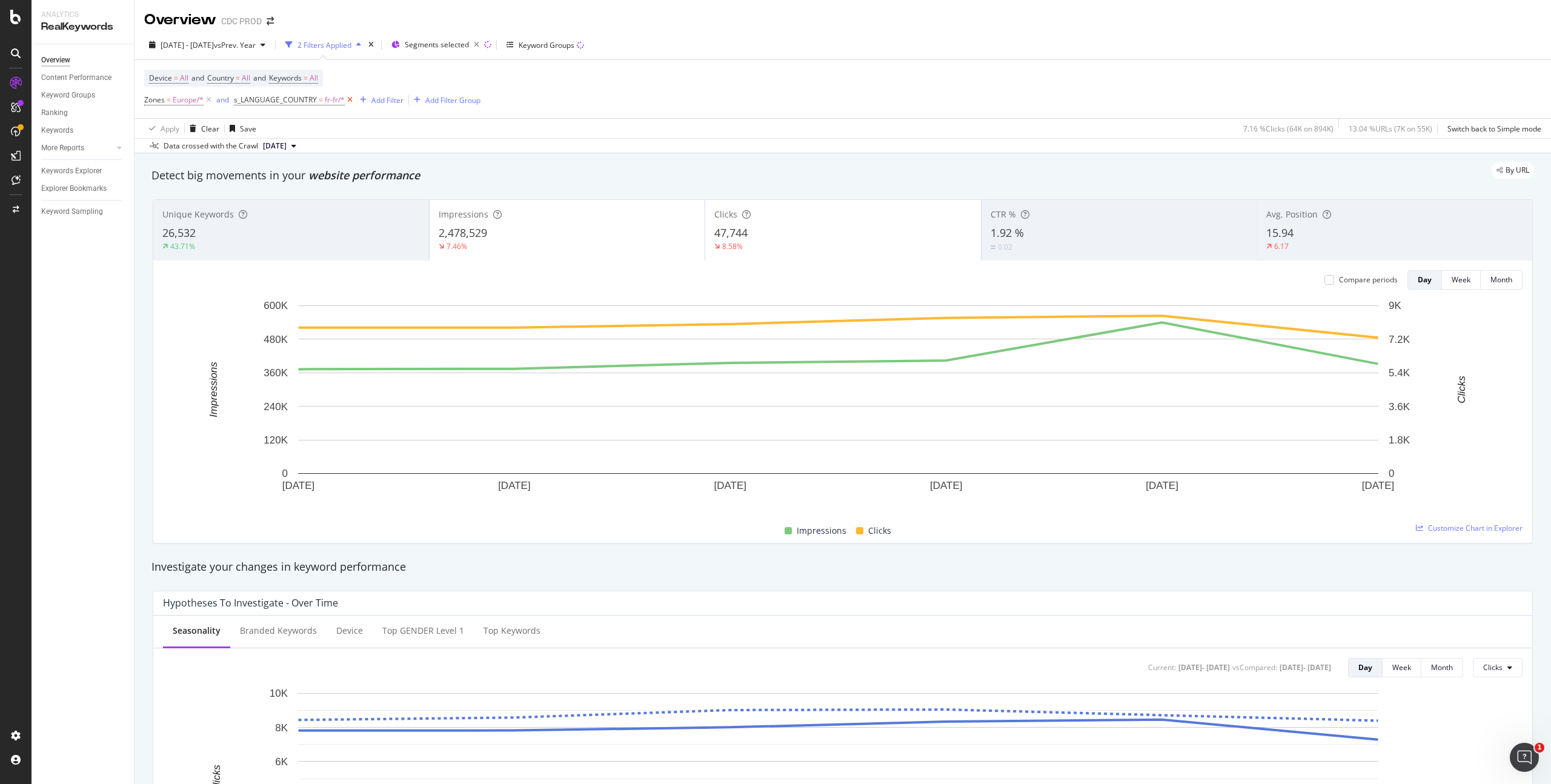
click at [348, 100] on icon at bounding box center [350, 100] width 11 height 12
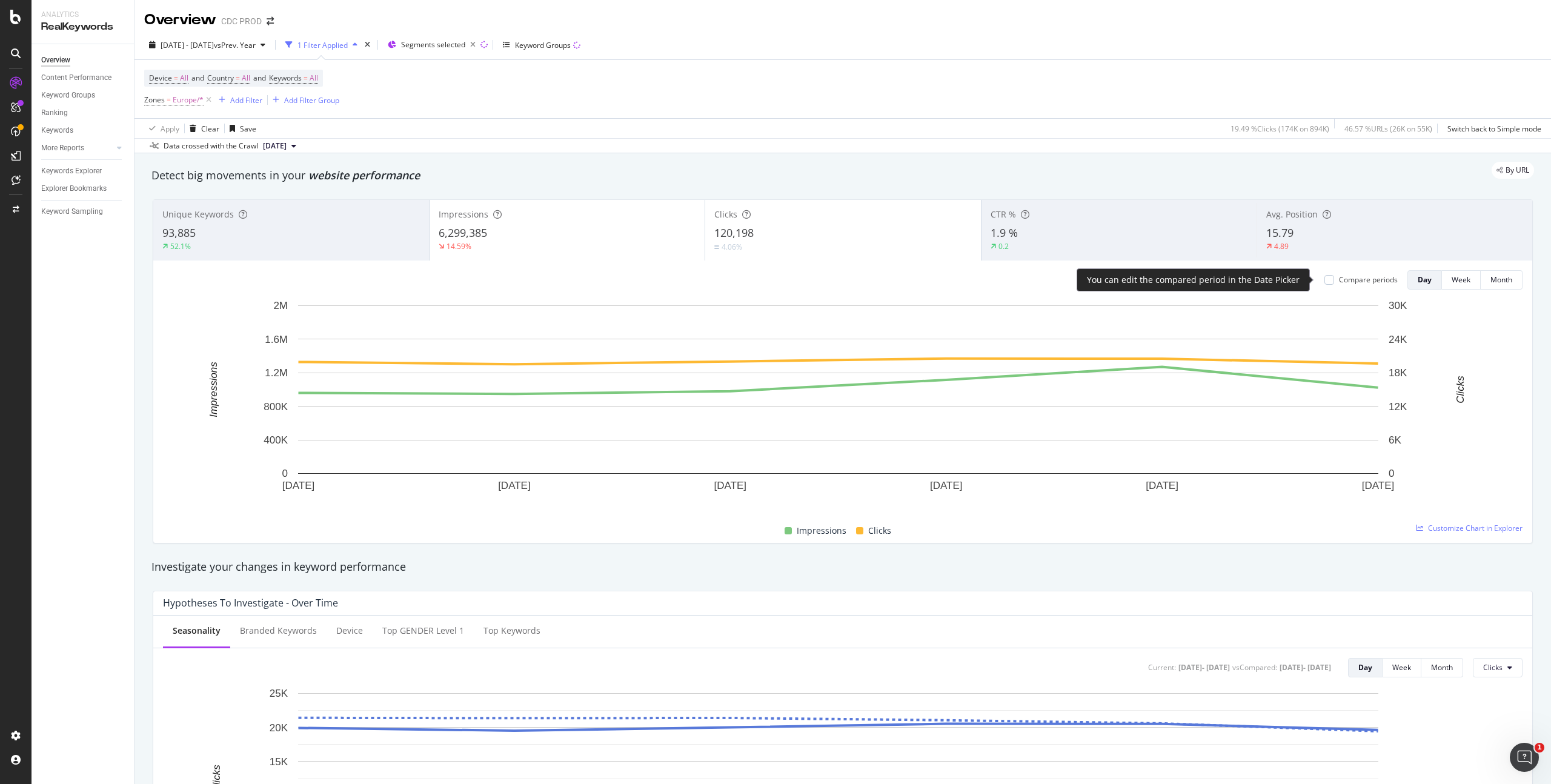
click at [1362, 283] on div "Compare periods" at bounding box center [1368, 279] width 59 height 11
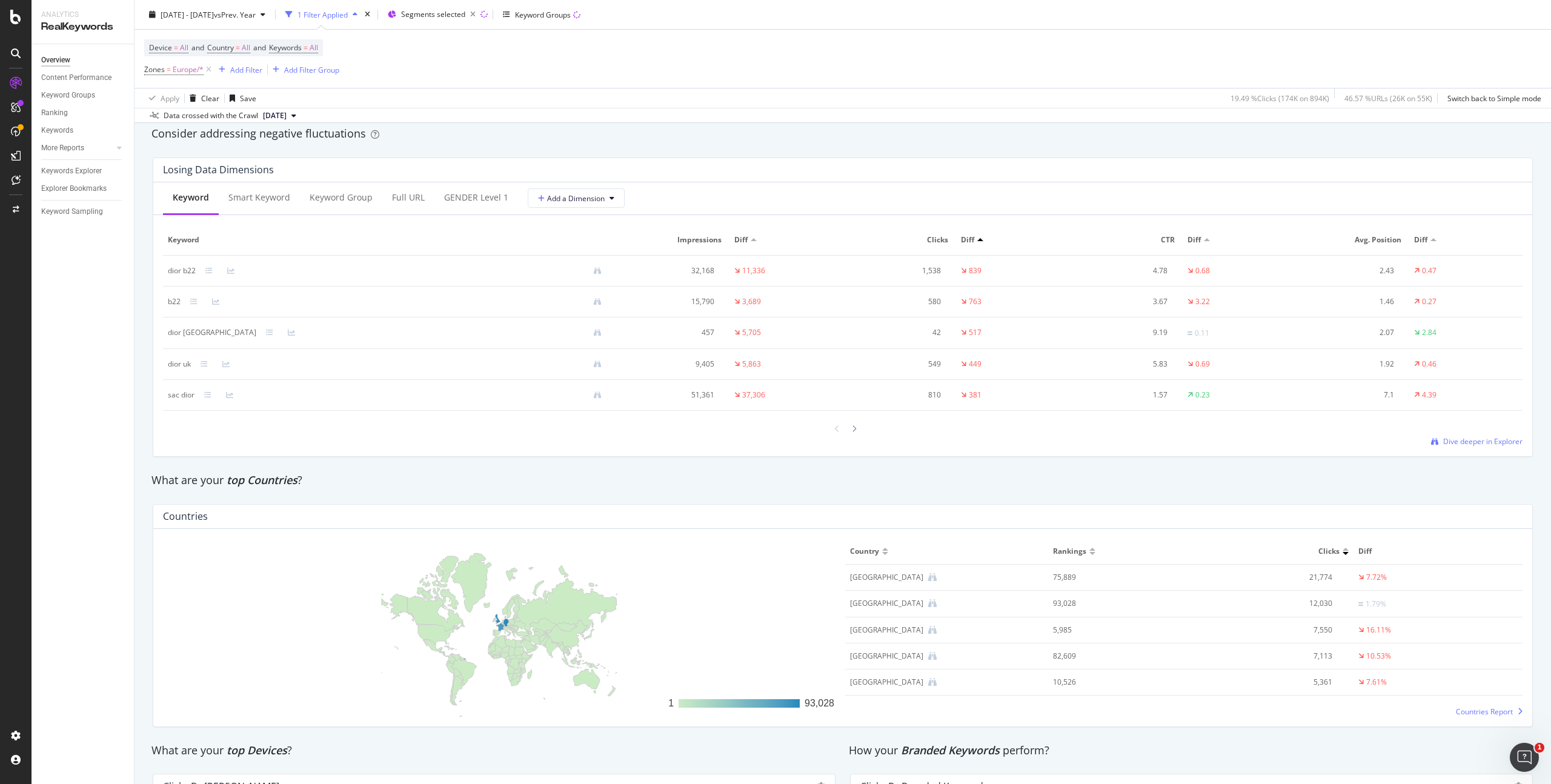
scroll to position [1410, 0]
drag, startPoint x: 194, startPoint y: 268, endPoint x: 167, endPoint y: 269, distance: 27.0
click at [167, 269] on td "dior b22" at bounding box center [390, 269] width 453 height 31
drag, startPoint x: 197, startPoint y: 270, endPoint x: 165, endPoint y: 271, distance: 32.0
click at [165, 271] on td "dior b22" at bounding box center [390, 269] width 453 height 31
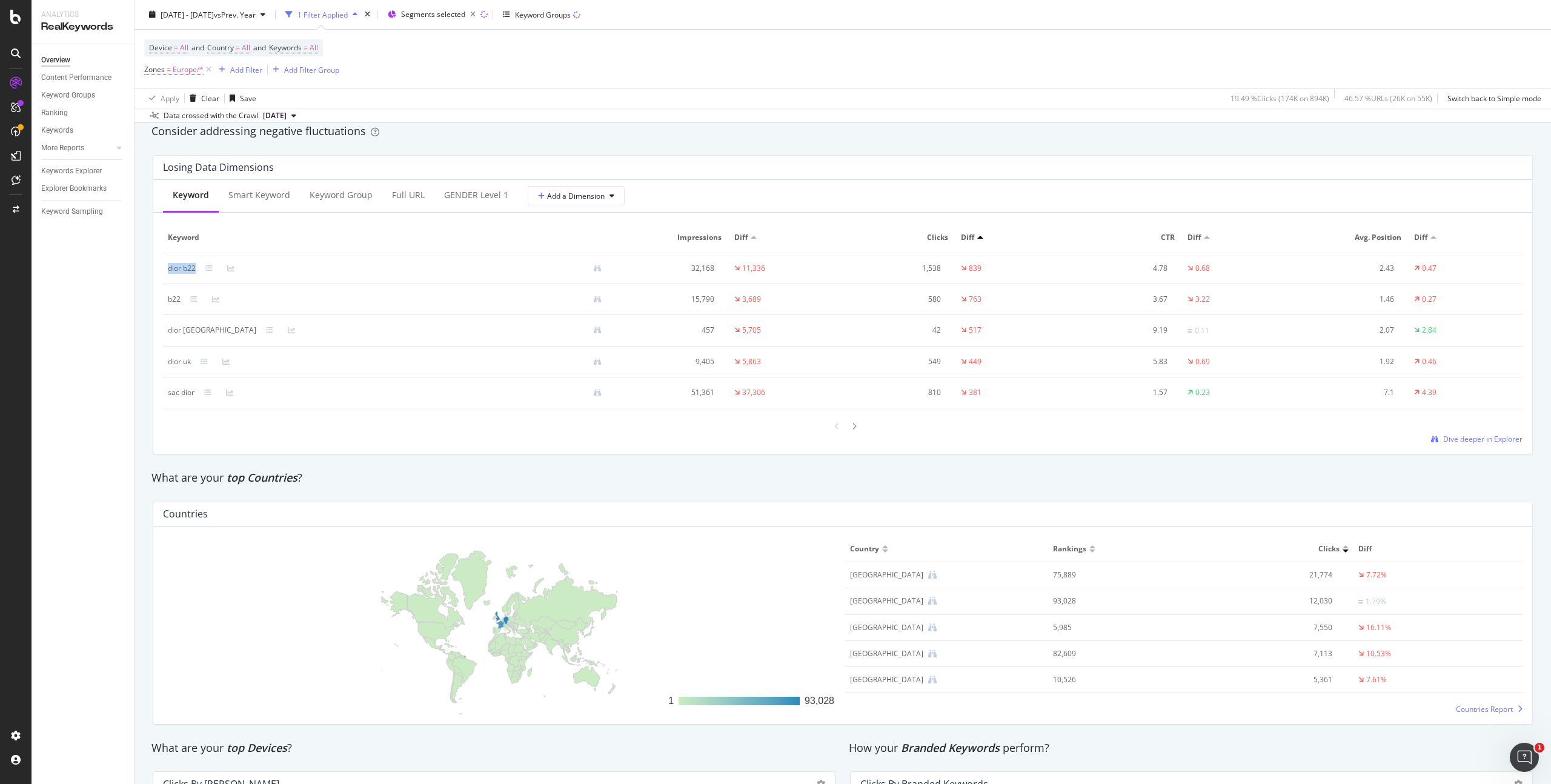
copy div "dior b22"
drag, startPoint x: 222, startPoint y: 327, endPoint x: 163, endPoint y: 328, distance: 59.0
click at [163, 328] on td "dior [GEOGRAPHIC_DATA]" at bounding box center [390, 331] width 453 height 32
copy div "dior [GEOGRAPHIC_DATA]"
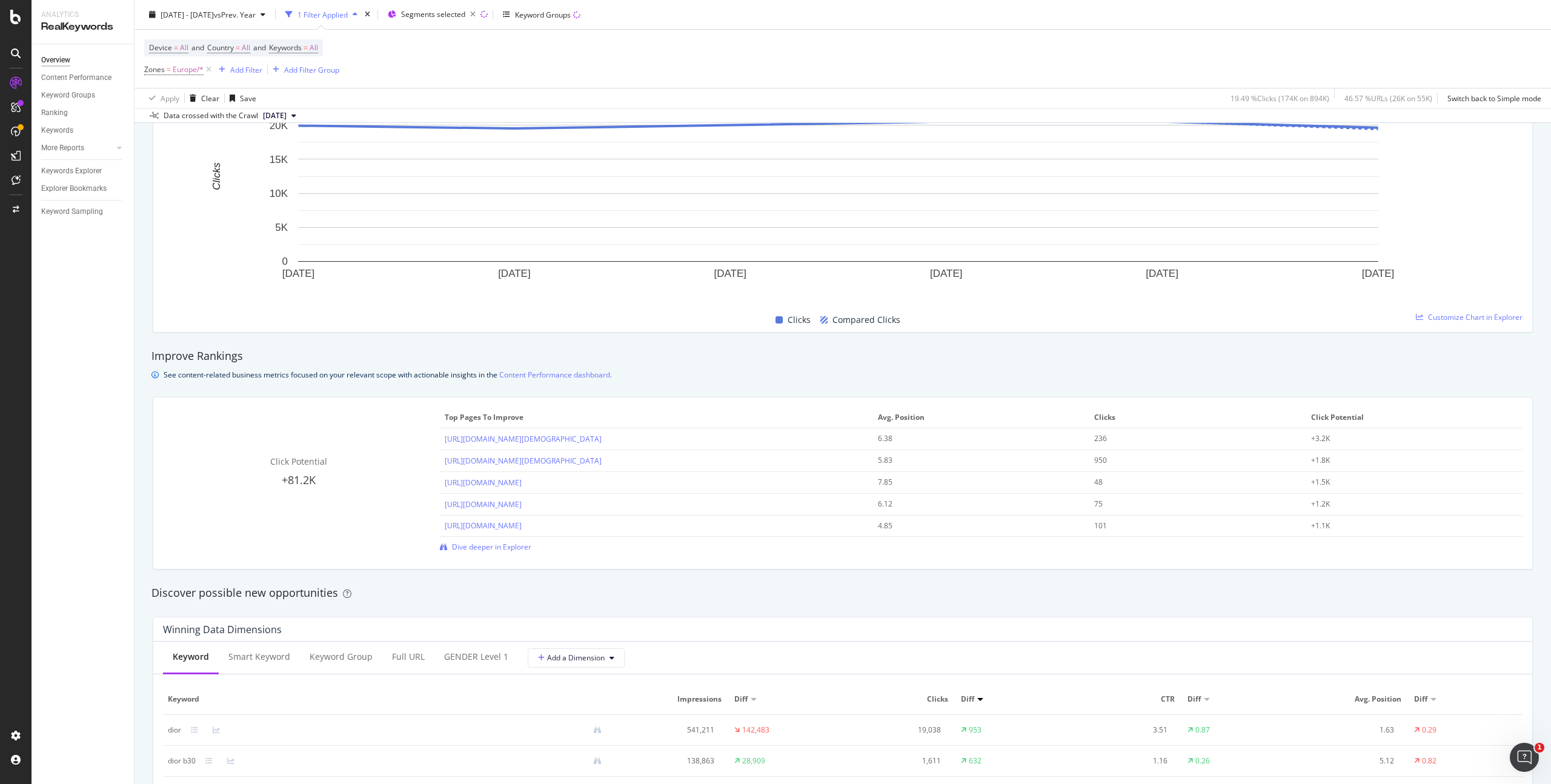
scroll to position [0, 0]
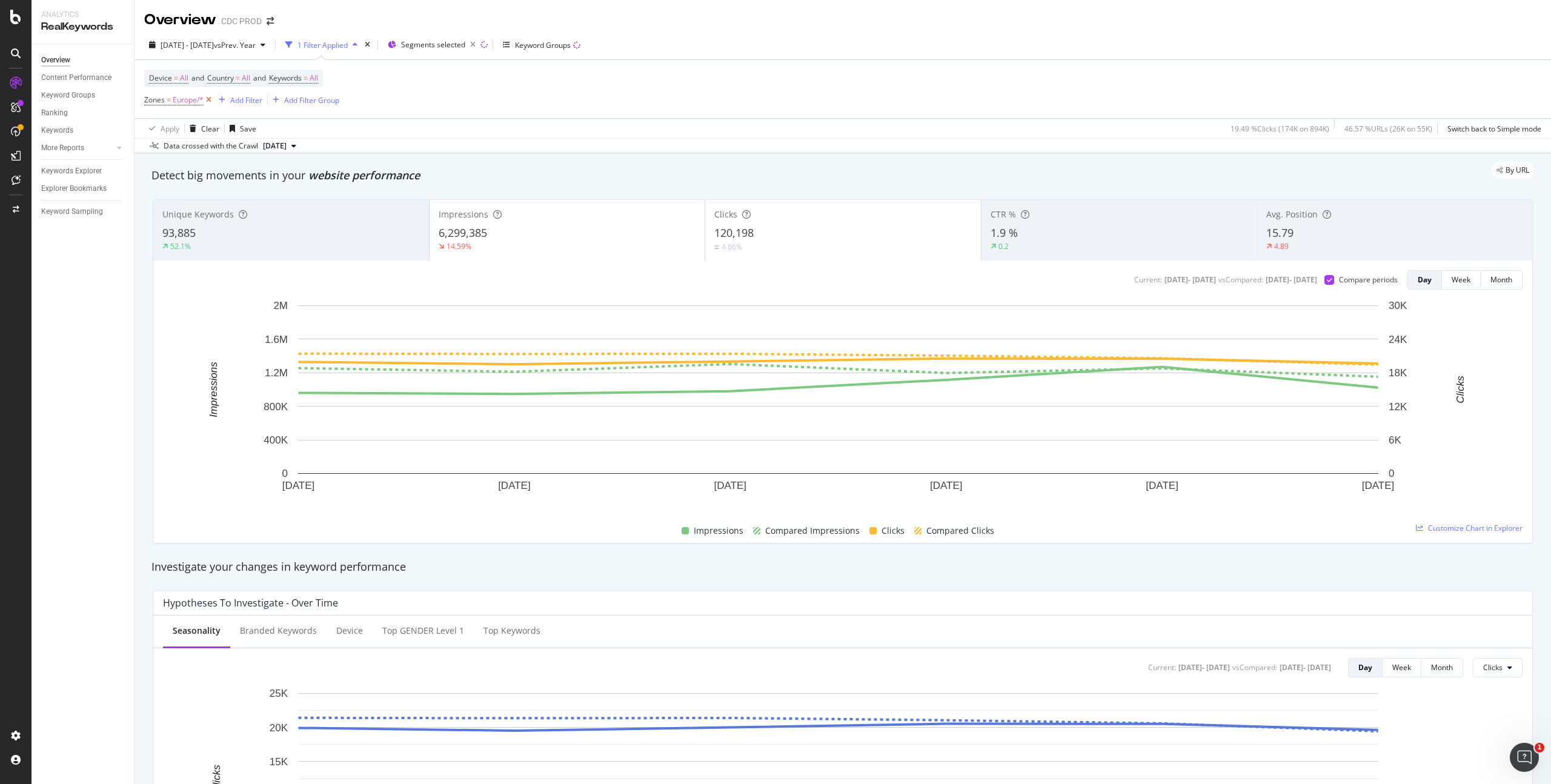
click at [207, 98] on icon at bounding box center [208, 100] width 11 height 12
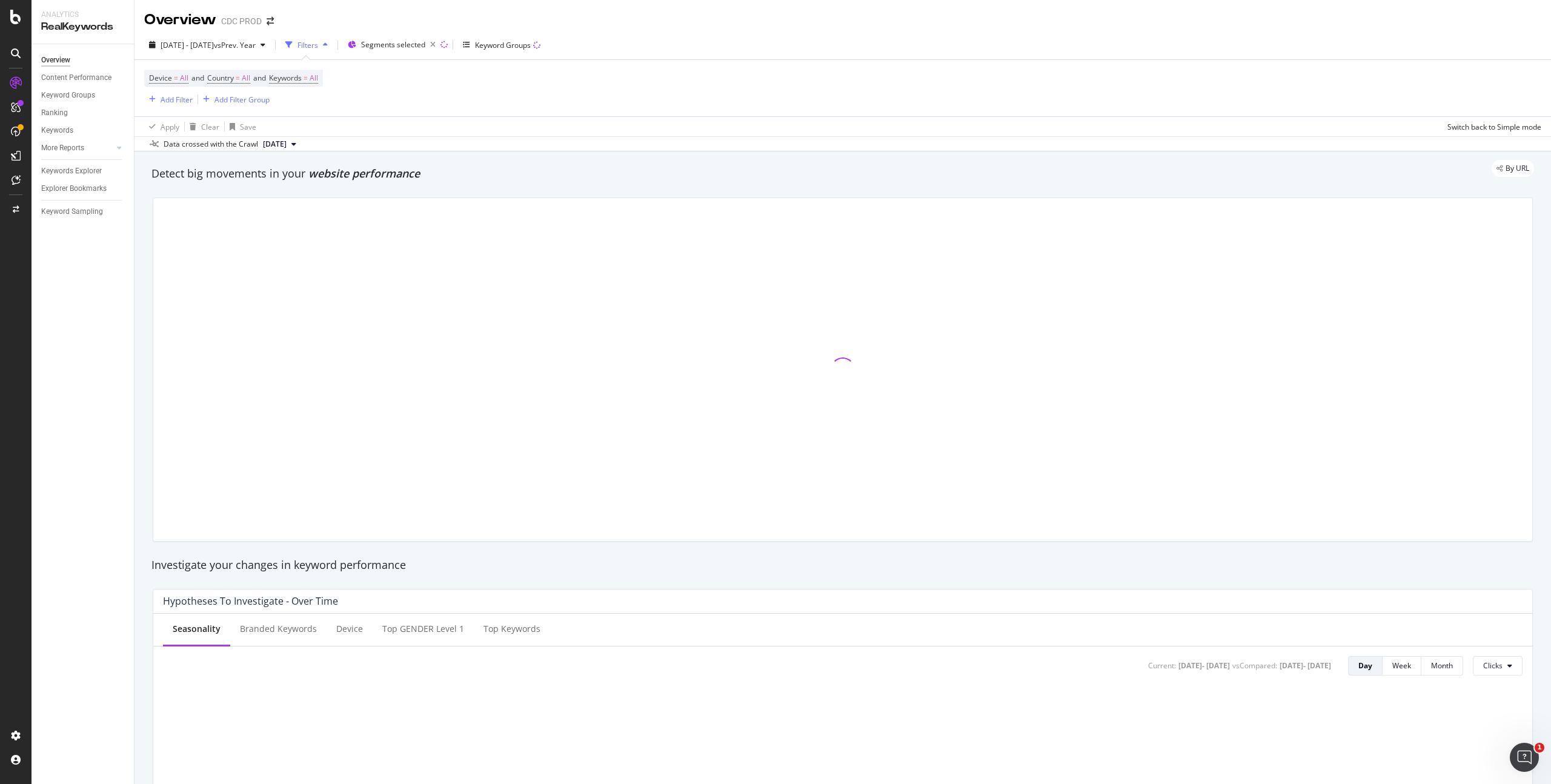
click at [635, 99] on div "Device = All and Country = All and Keywords = All Add Filter Add Filter Group" at bounding box center [843, 87] width 1397 height 56
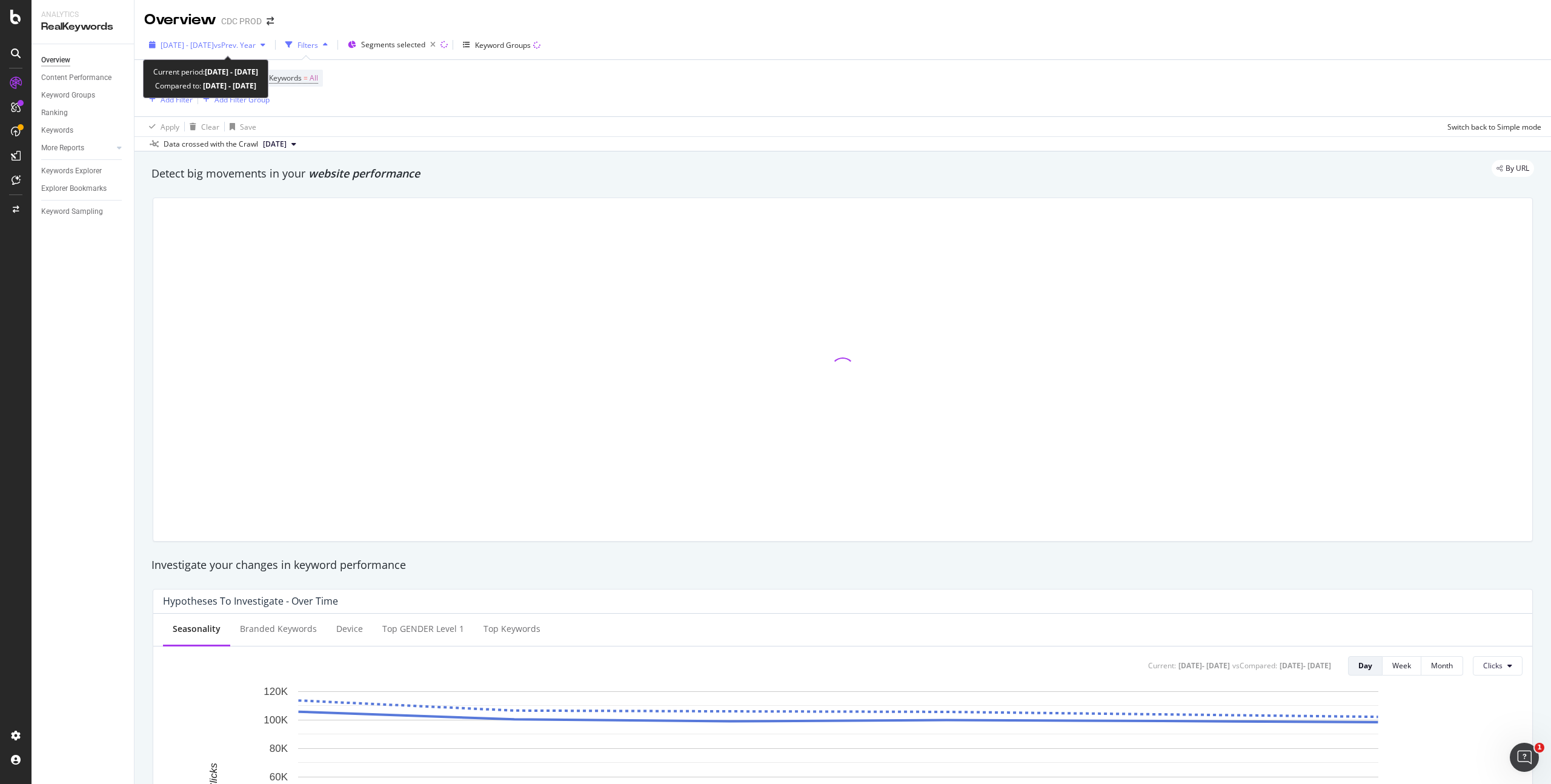
click at [208, 42] on span "[DATE] - [DATE]" at bounding box center [187, 45] width 53 height 11
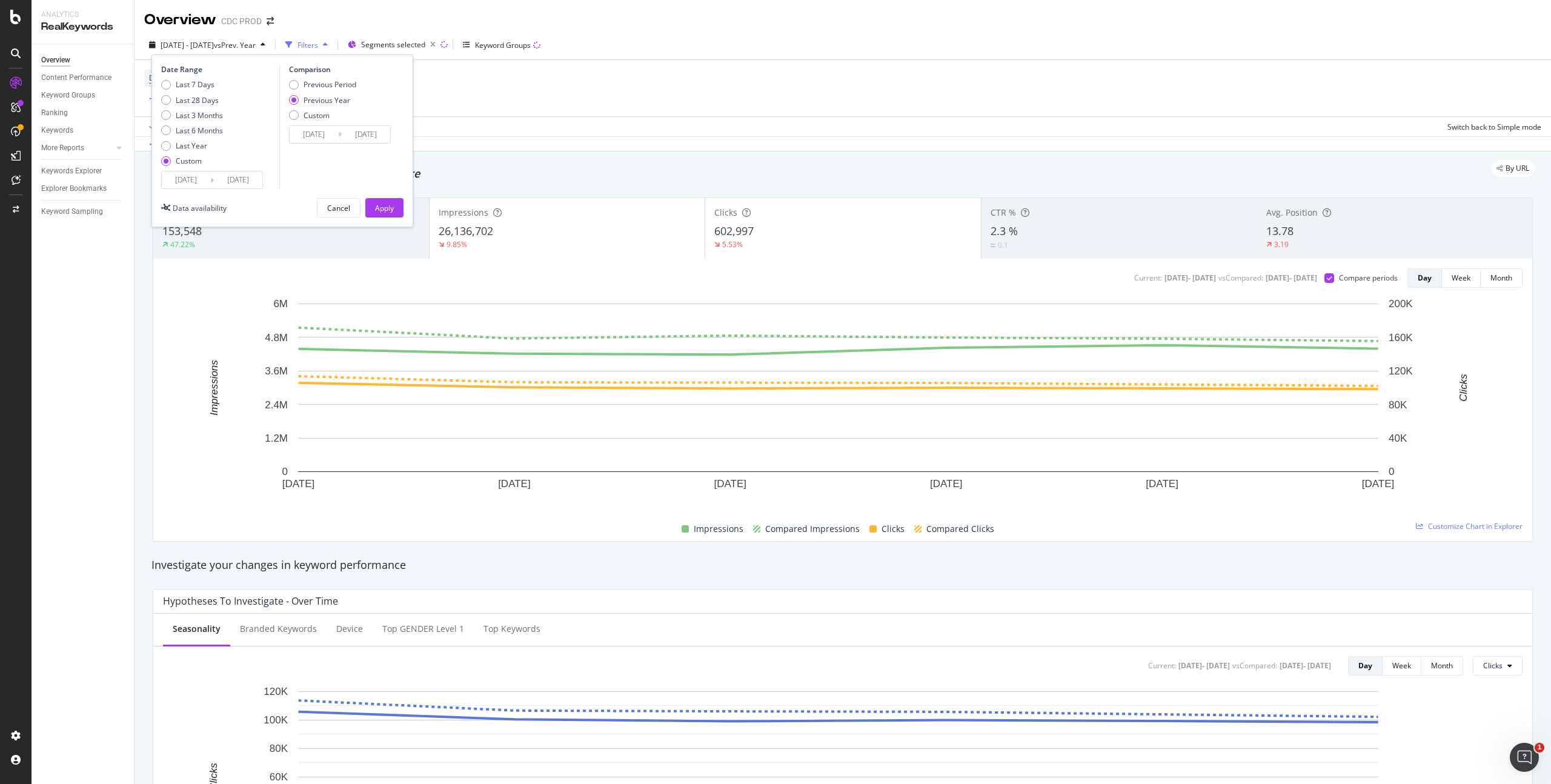
click at [196, 183] on input "[DATE]" at bounding box center [185, 180] width 48 height 17
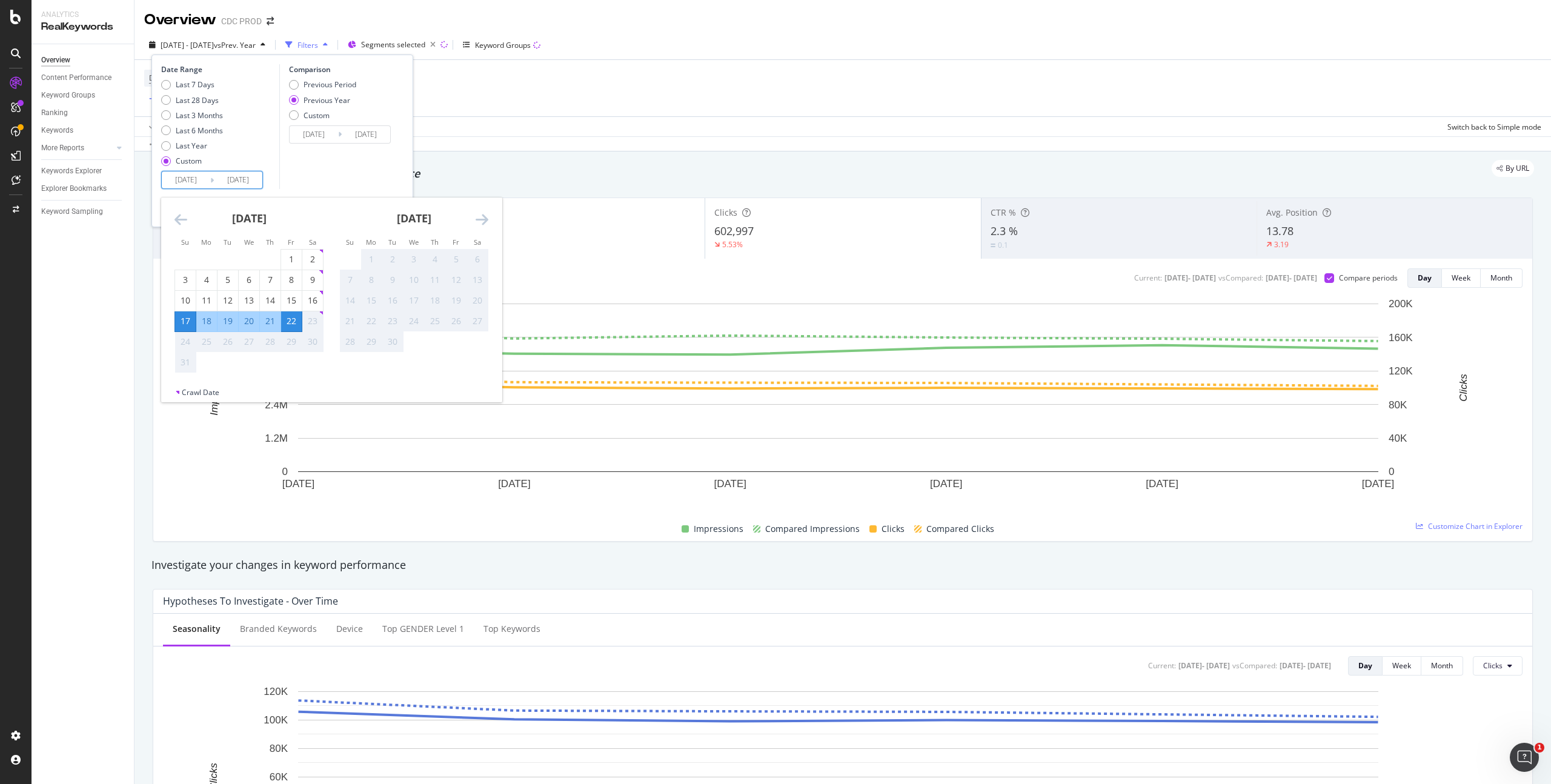
click at [682, 137] on div "Data crossed with the Crawl [DATE]" at bounding box center [843, 144] width 1416 height 15
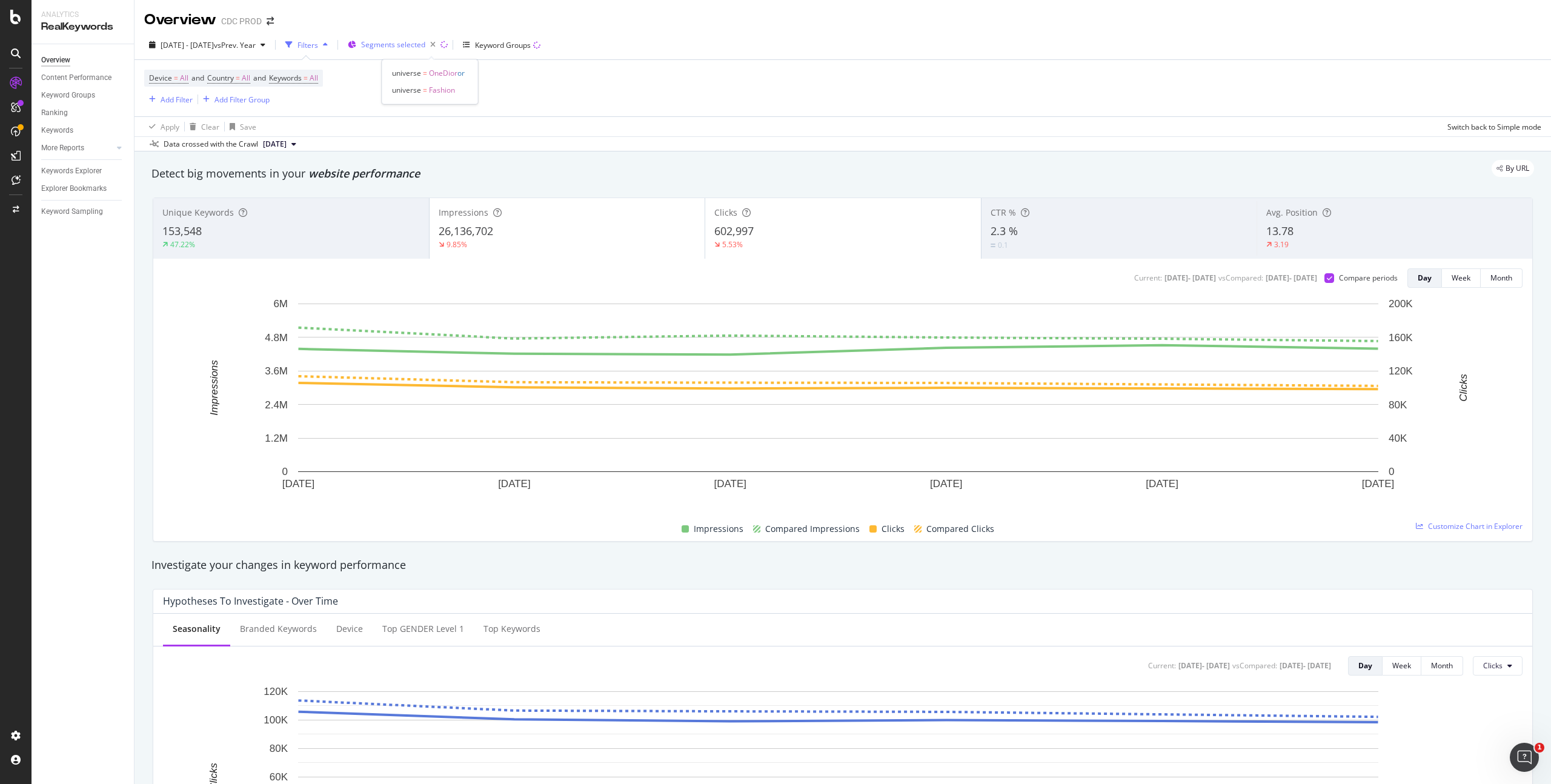
click at [426, 46] on span "Segments selected" at bounding box center [393, 44] width 65 height 11
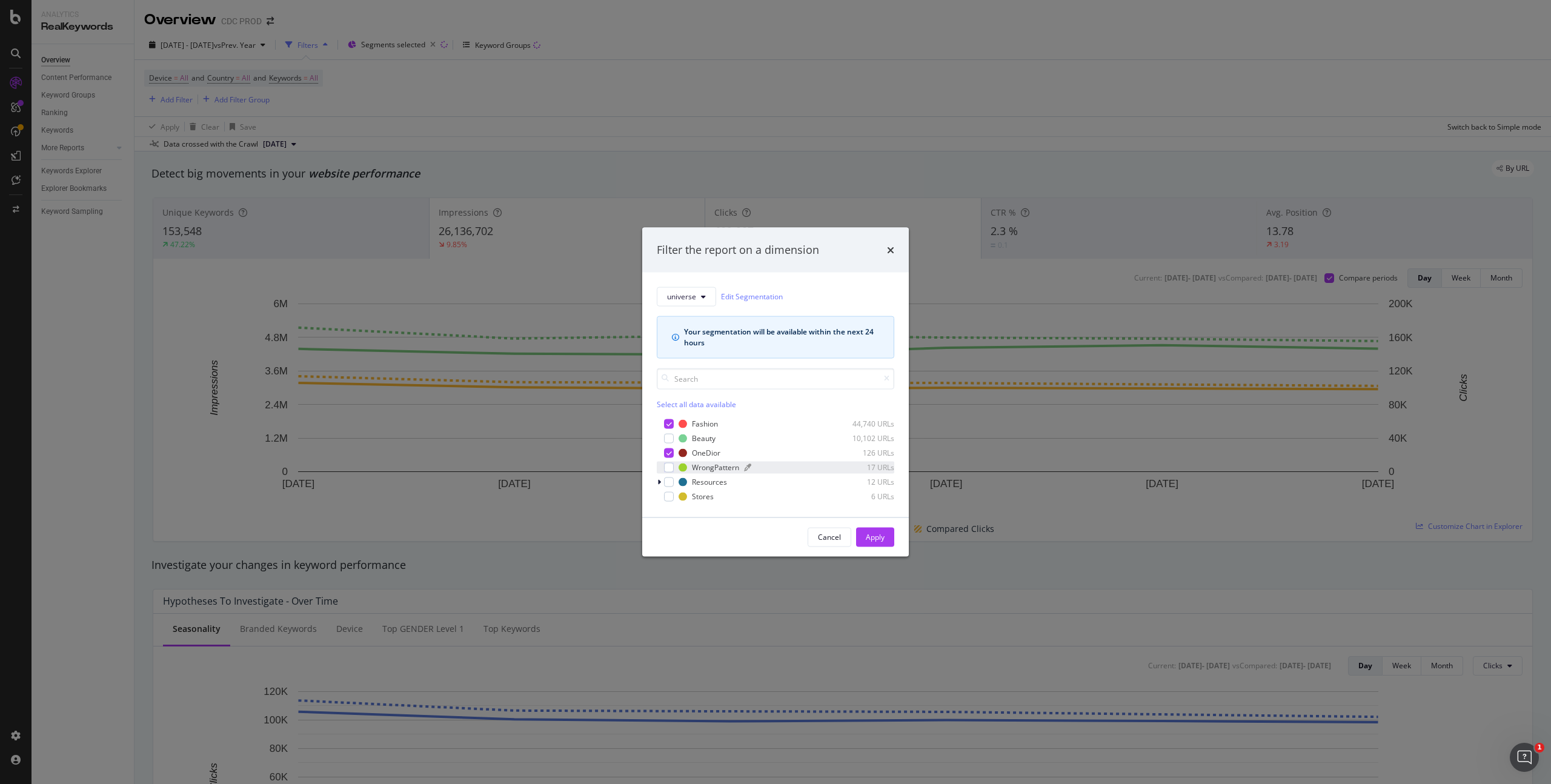
click at [712, 468] on div "WrongPattern" at bounding box center [715, 467] width 47 height 11
click at [704, 483] on div "Resources" at bounding box center [709, 482] width 35 height 11
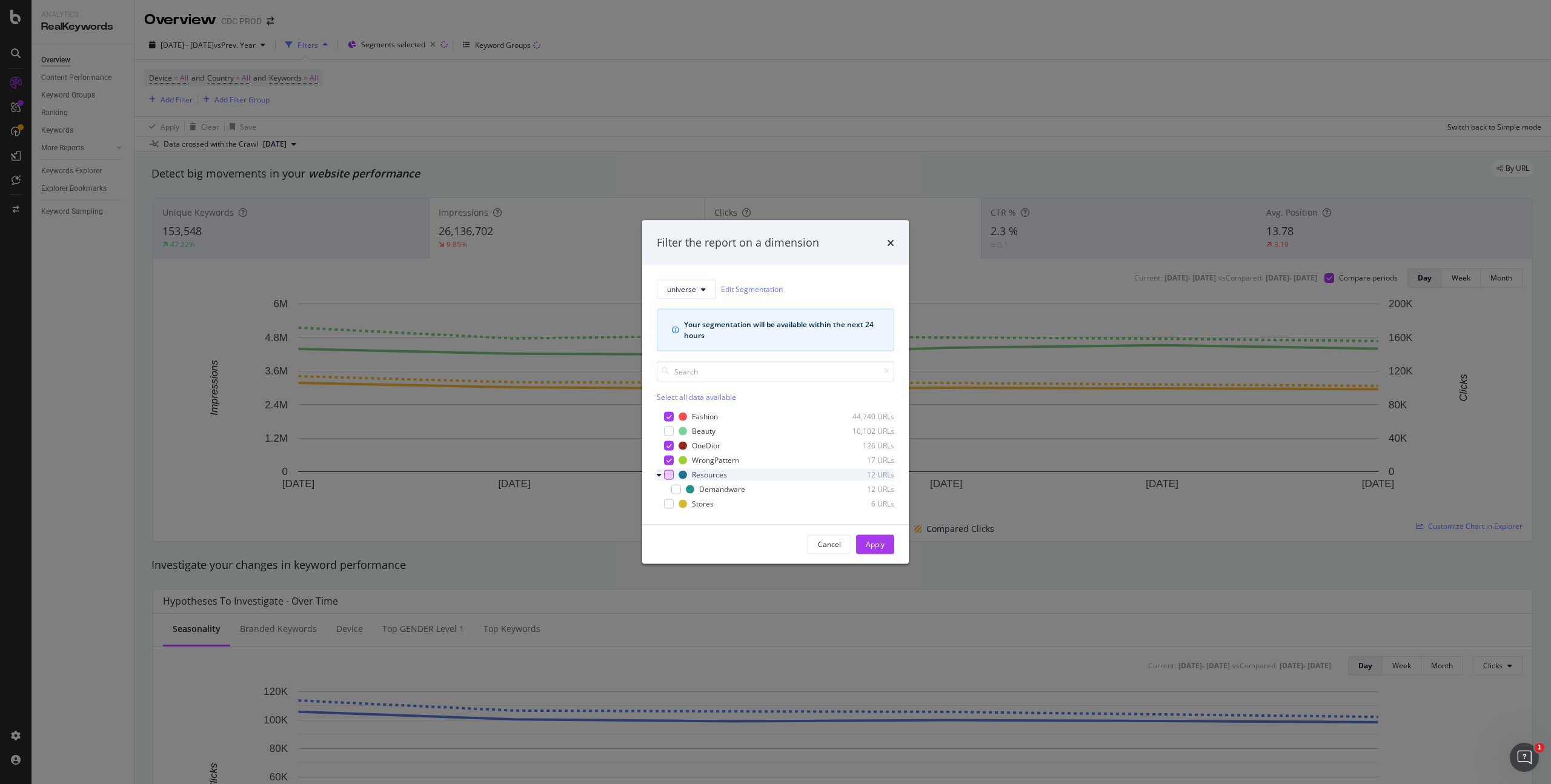
click at [671, 473] on div "modal" at bounding box center [669, 474] width 10 height 10
click at [671, 503] on div "modal" at bounding box center [669, 503] width 10 height 10
click at [880, 547] on div "Apply" at bounding box center [875, 544] width 19 height 11
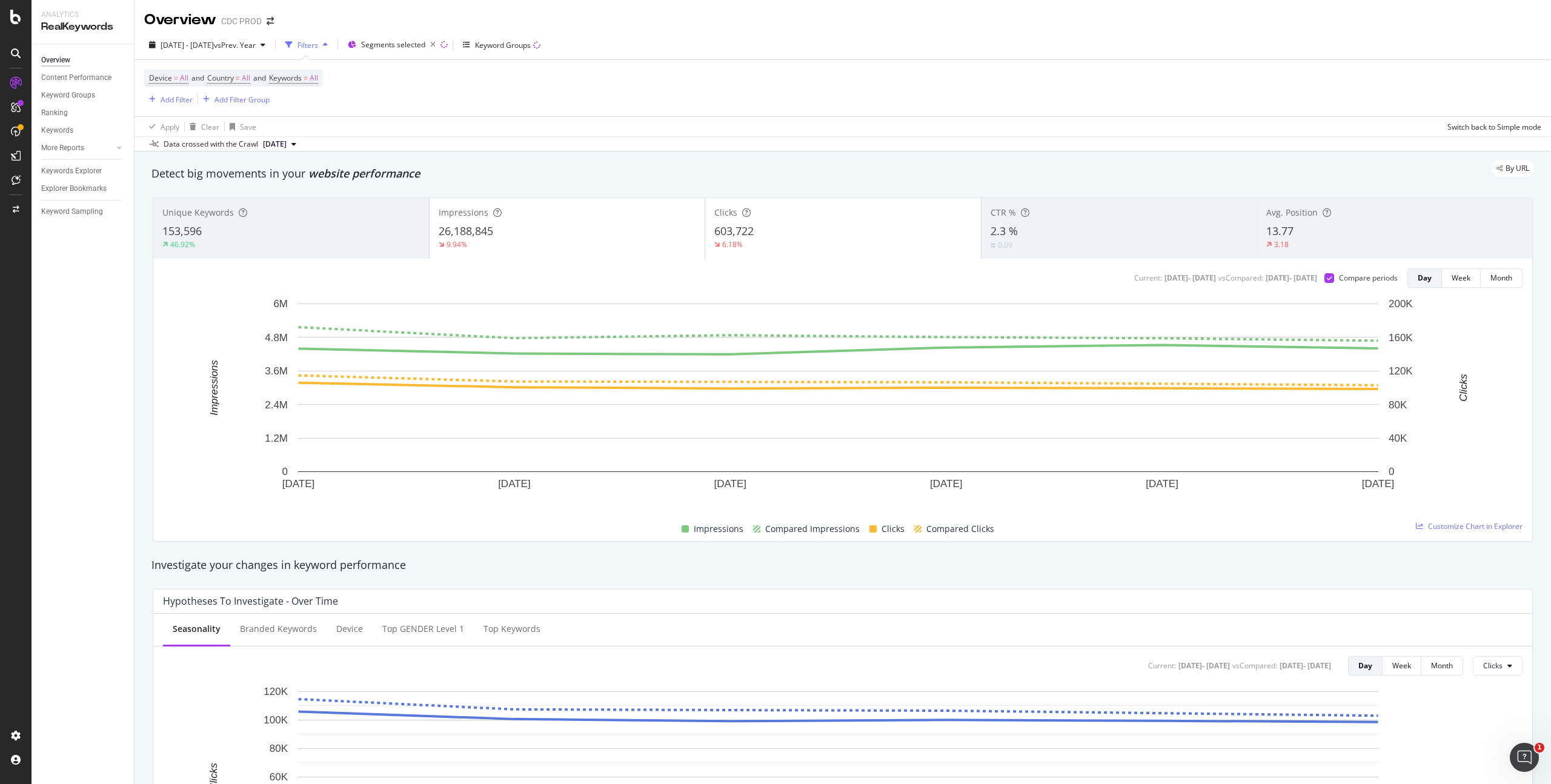
click at [618, 98] on div "Device = All and Country = All and Keywords = All Add Filter Add Filter Group" at bounding box center [843, 87] width 1397 height 56
